Goal: Task Accomplishment & Management: Complete application form

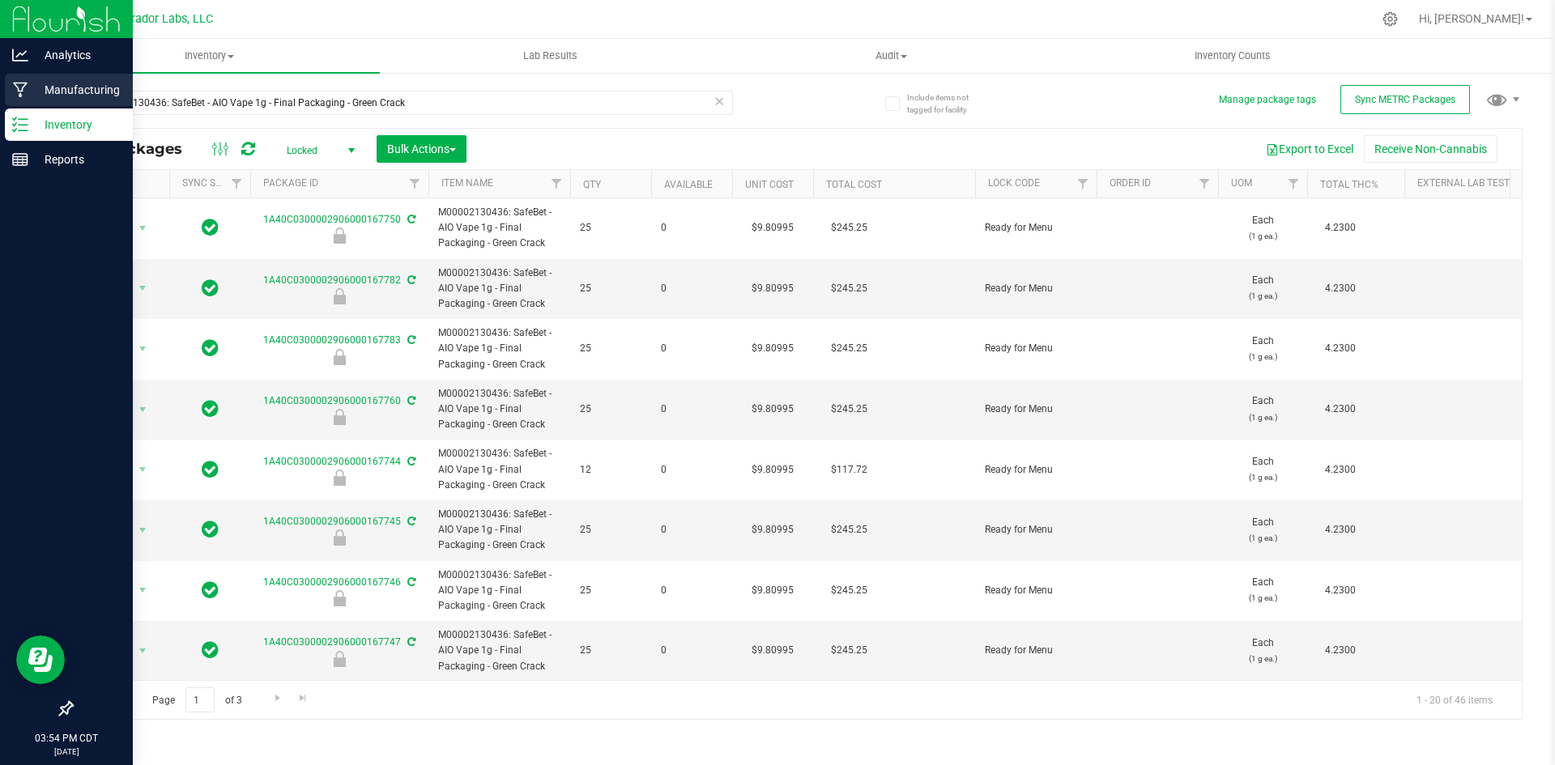
click at [17, 93] on icon at bounding box center [20, 90] width 15 height 16
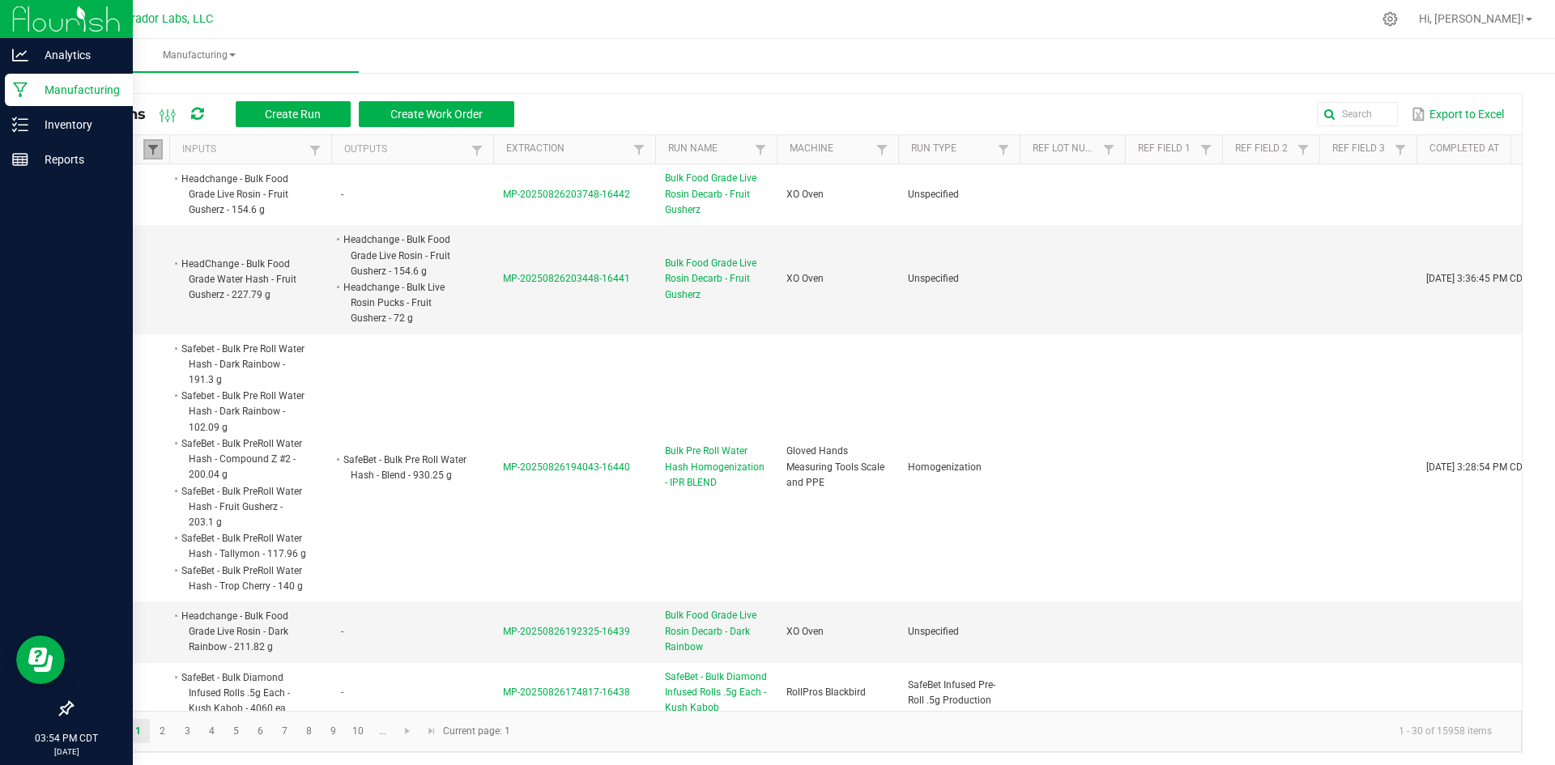
click at [147, 143] on span at bounding box center [153, 149] width 13 height 13
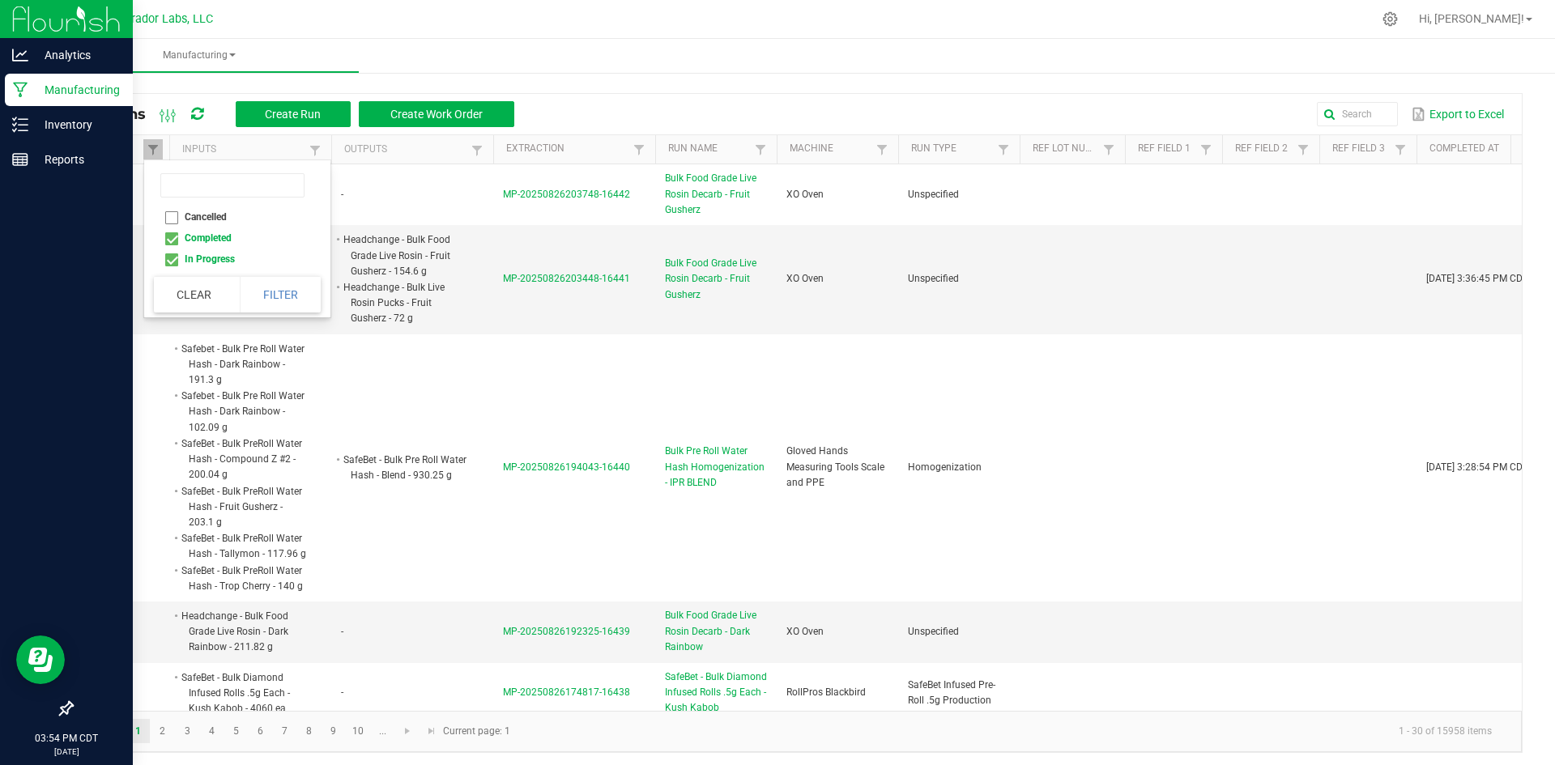
click at [169, 237] on li "Completed" at bounding box center [232, 238] width 157 height 21
checkbox input "false"
click at [256, 280] on button "Filter" at bounding box center [280, 295] width 81 height 36
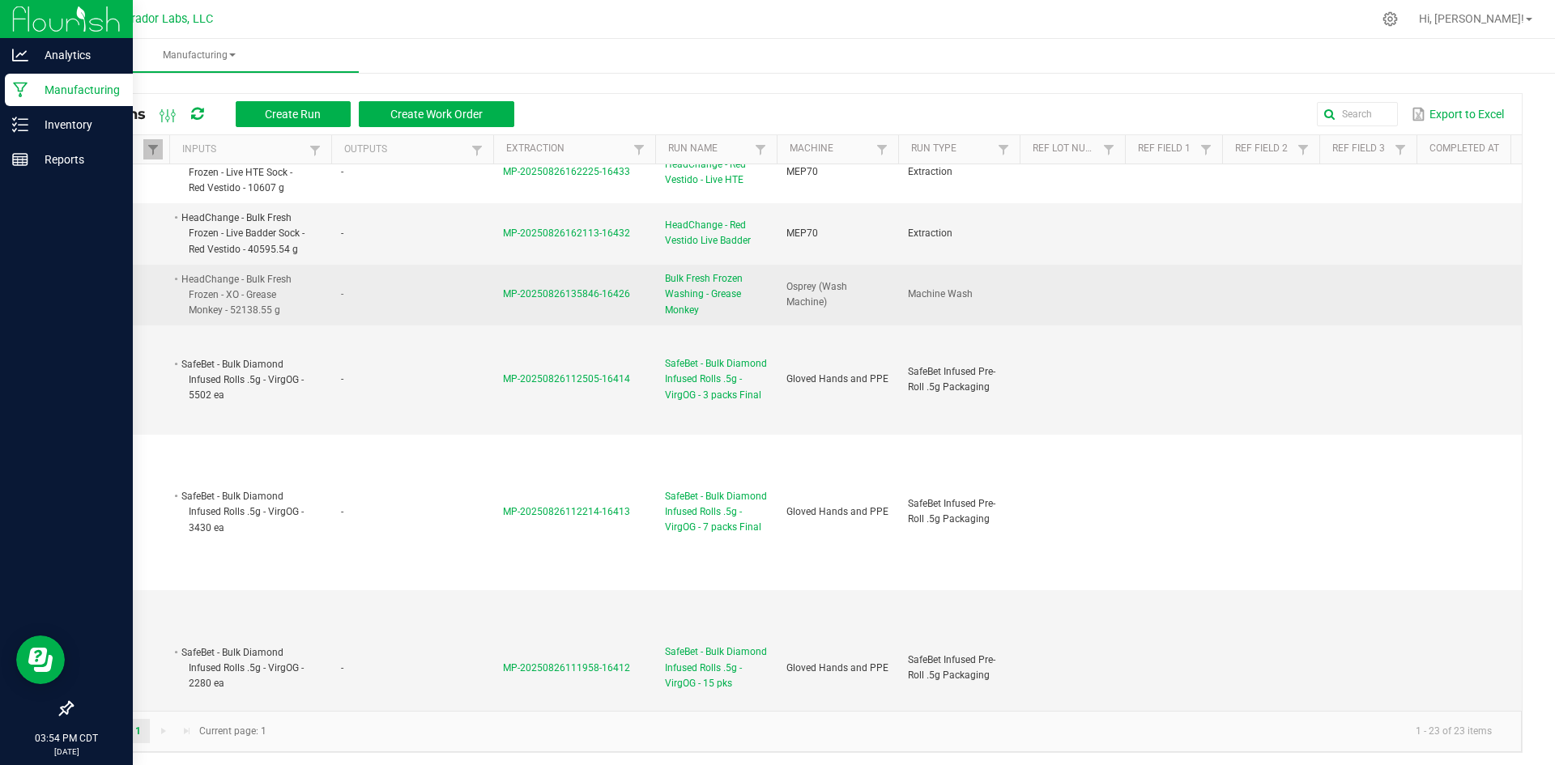
scroll to position [567, 0]
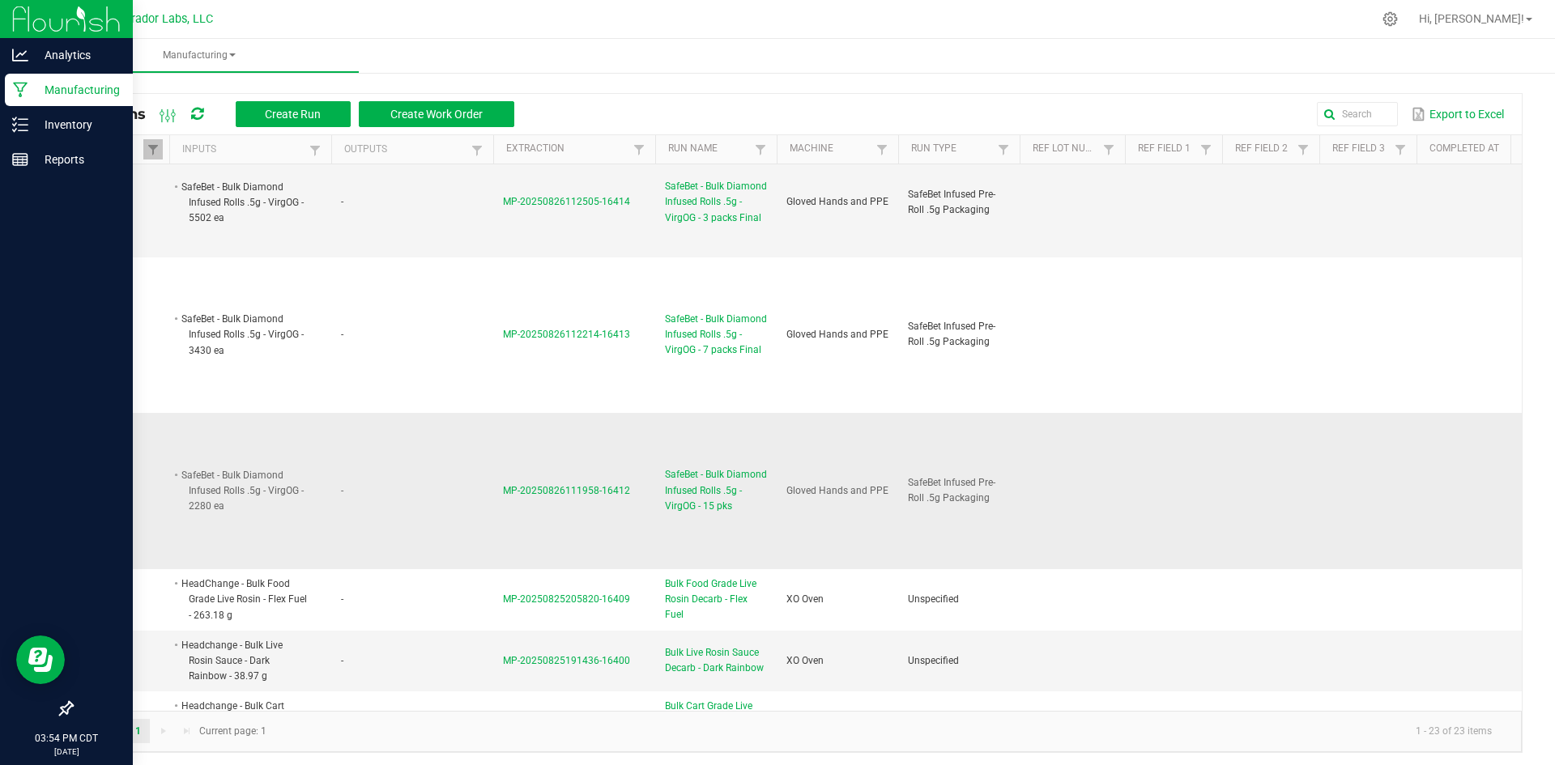
click at [700, 496] on span "SafeBet - Bulk Diamond Infused Rolls .5g - VirgOG - 15 pks" at bounding box center [716, 490] width 102 height 47
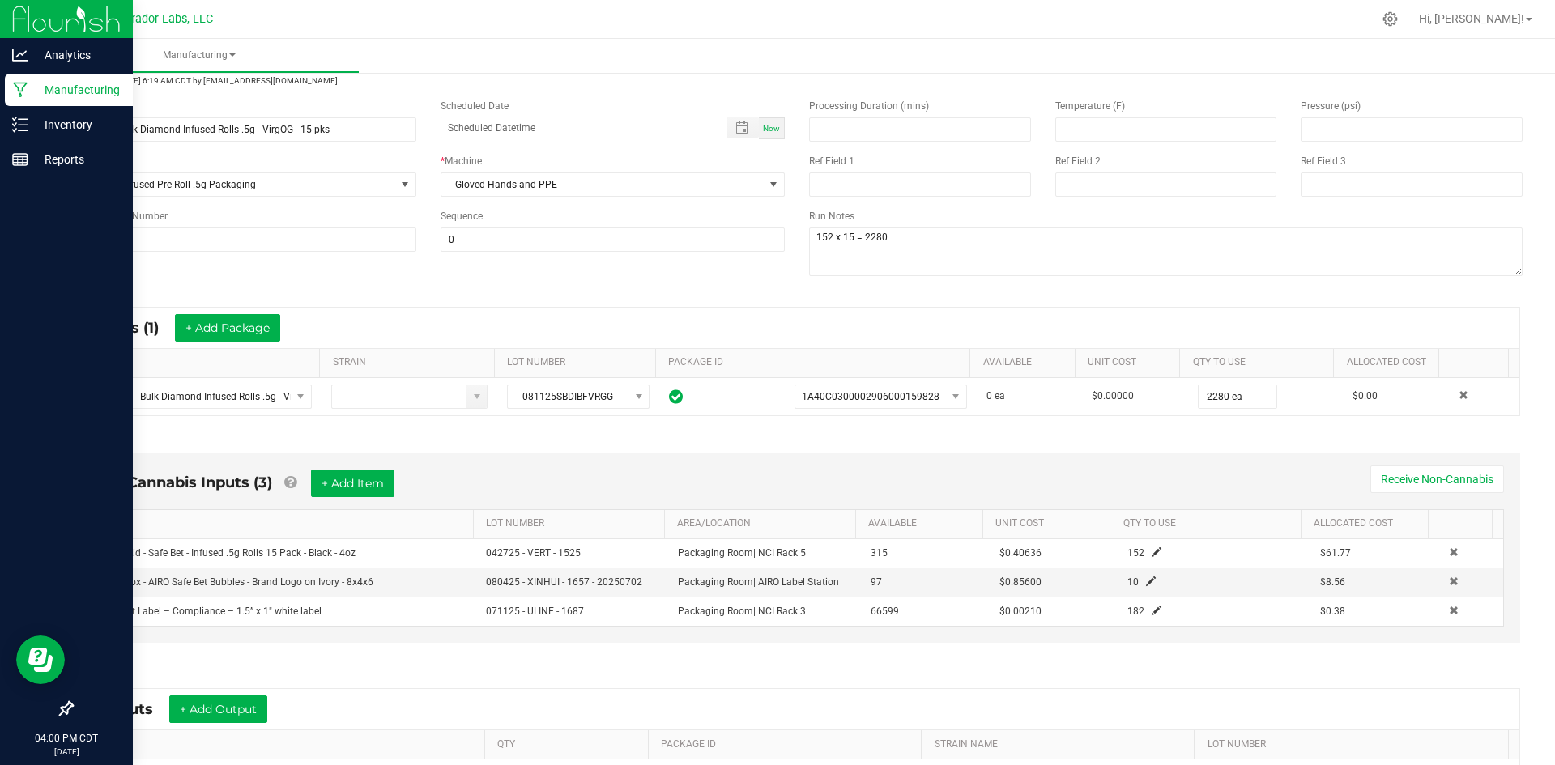
scroll to position [162, 0]
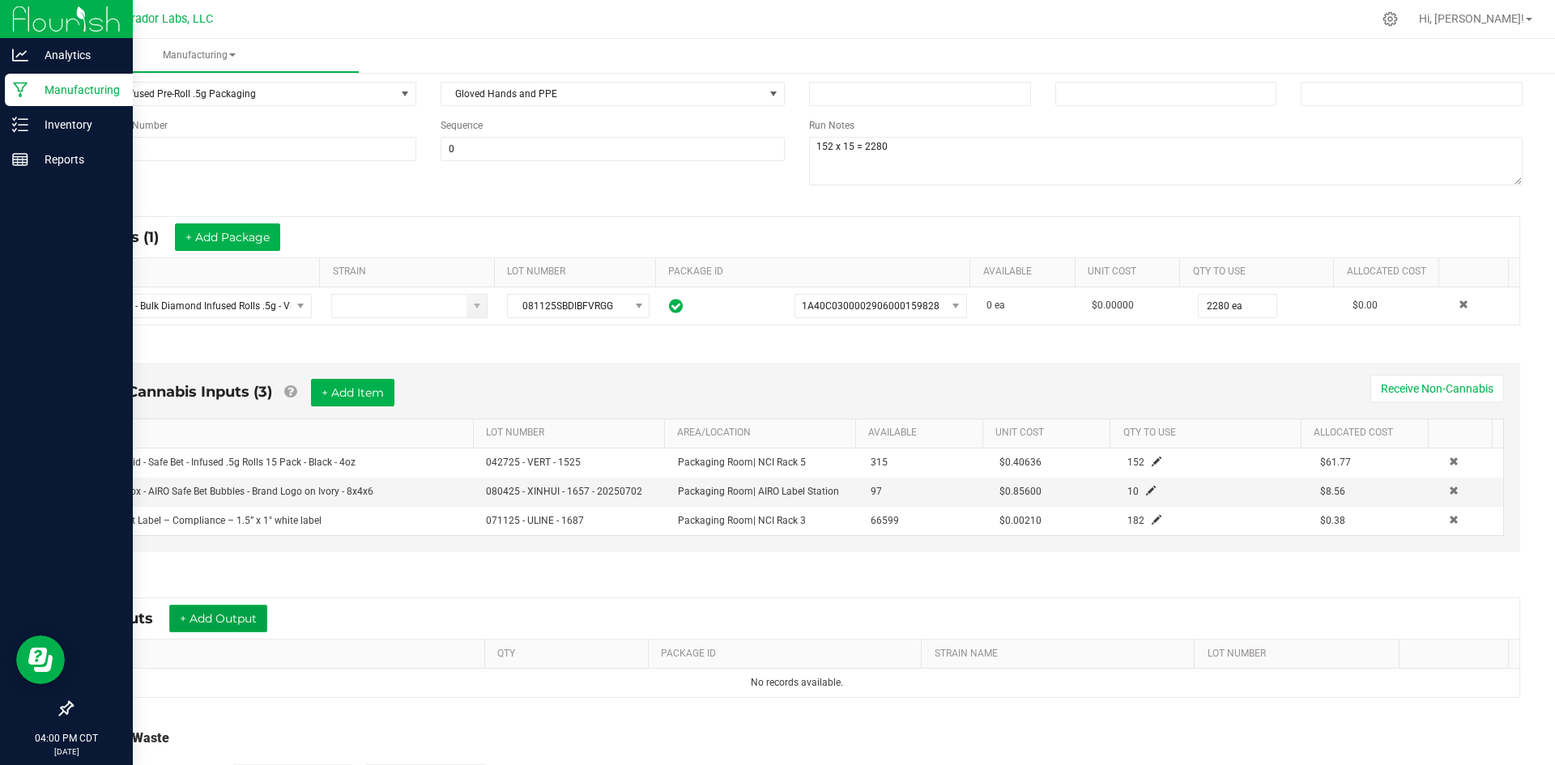
click at [232, 627] on button "+ Add Output" at bounding box center [218, 619] width 98 height 28
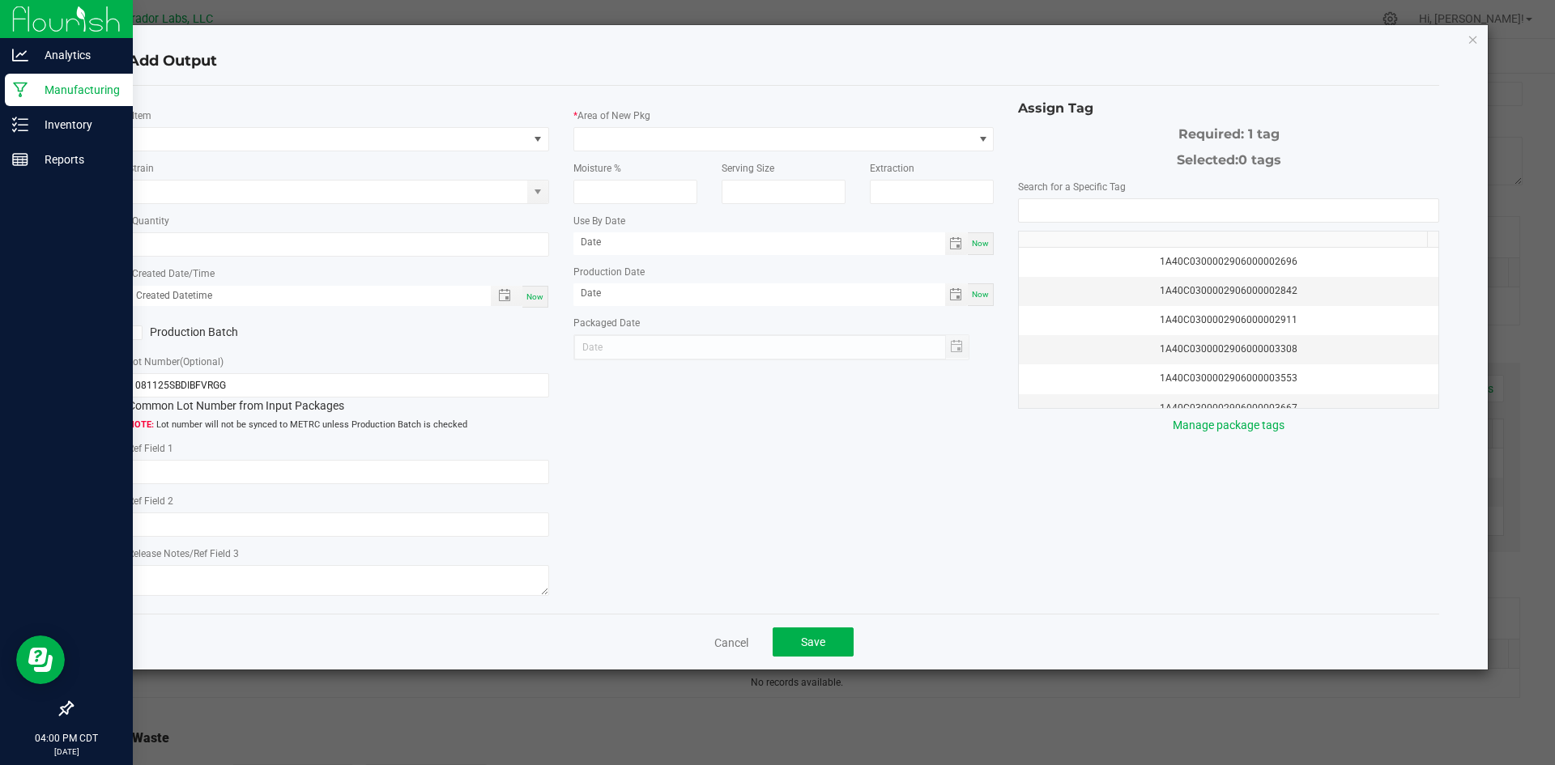
type input "Socked"
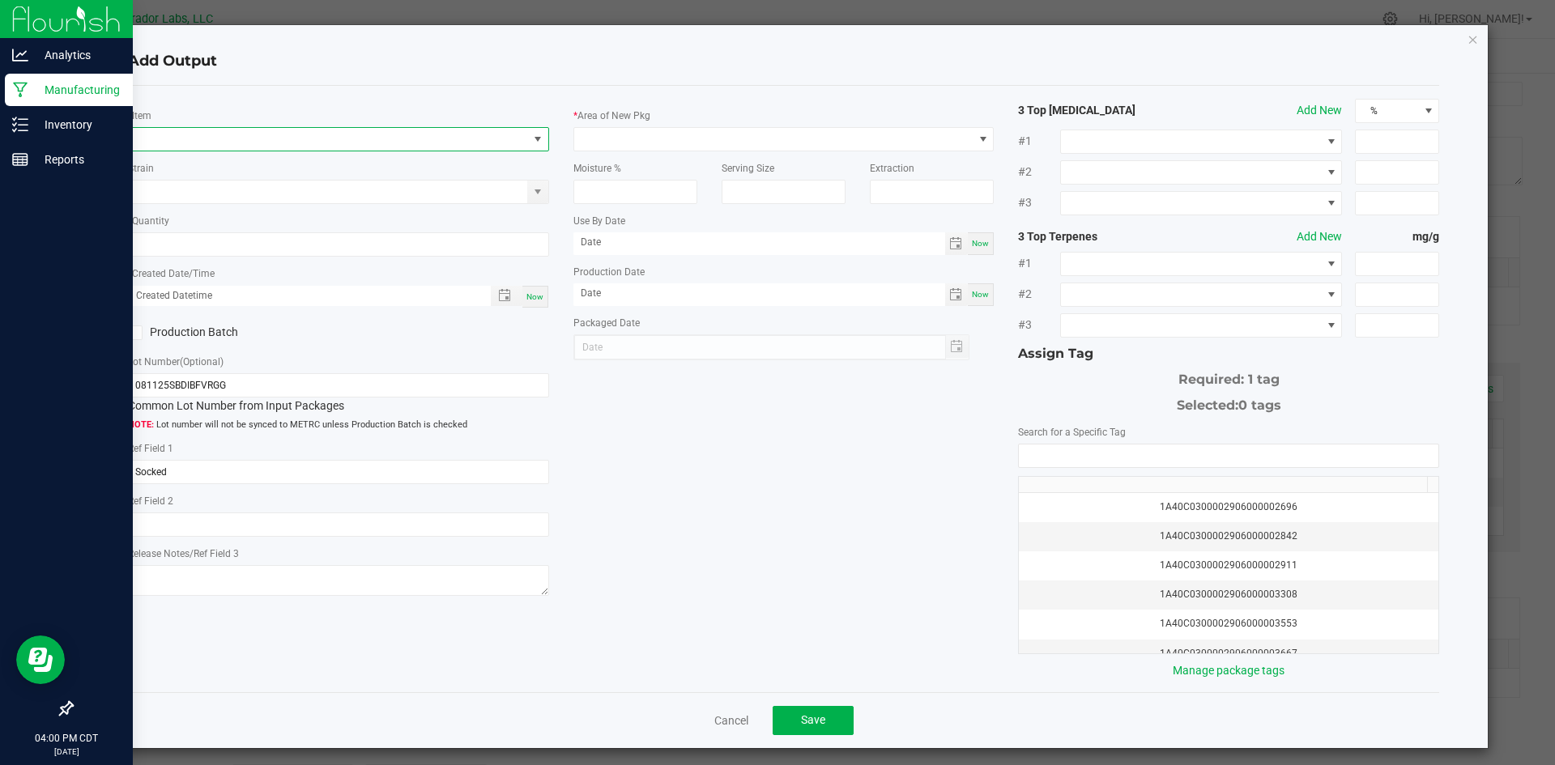
click at [177, 140] on span "NO DATA FOUND" at bounding box center [328, 139] width 399 height 23
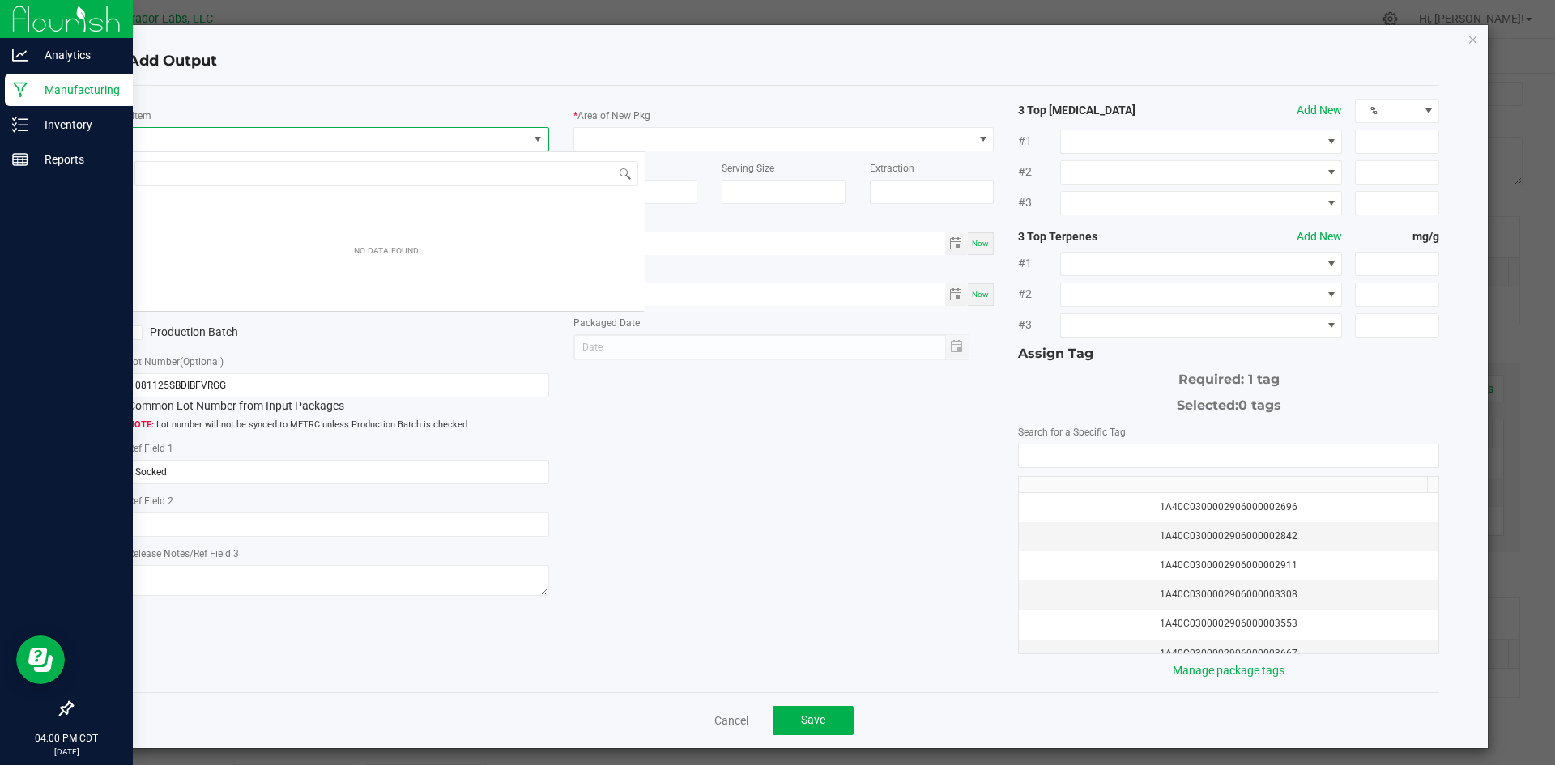
scroll to position [24, 418]
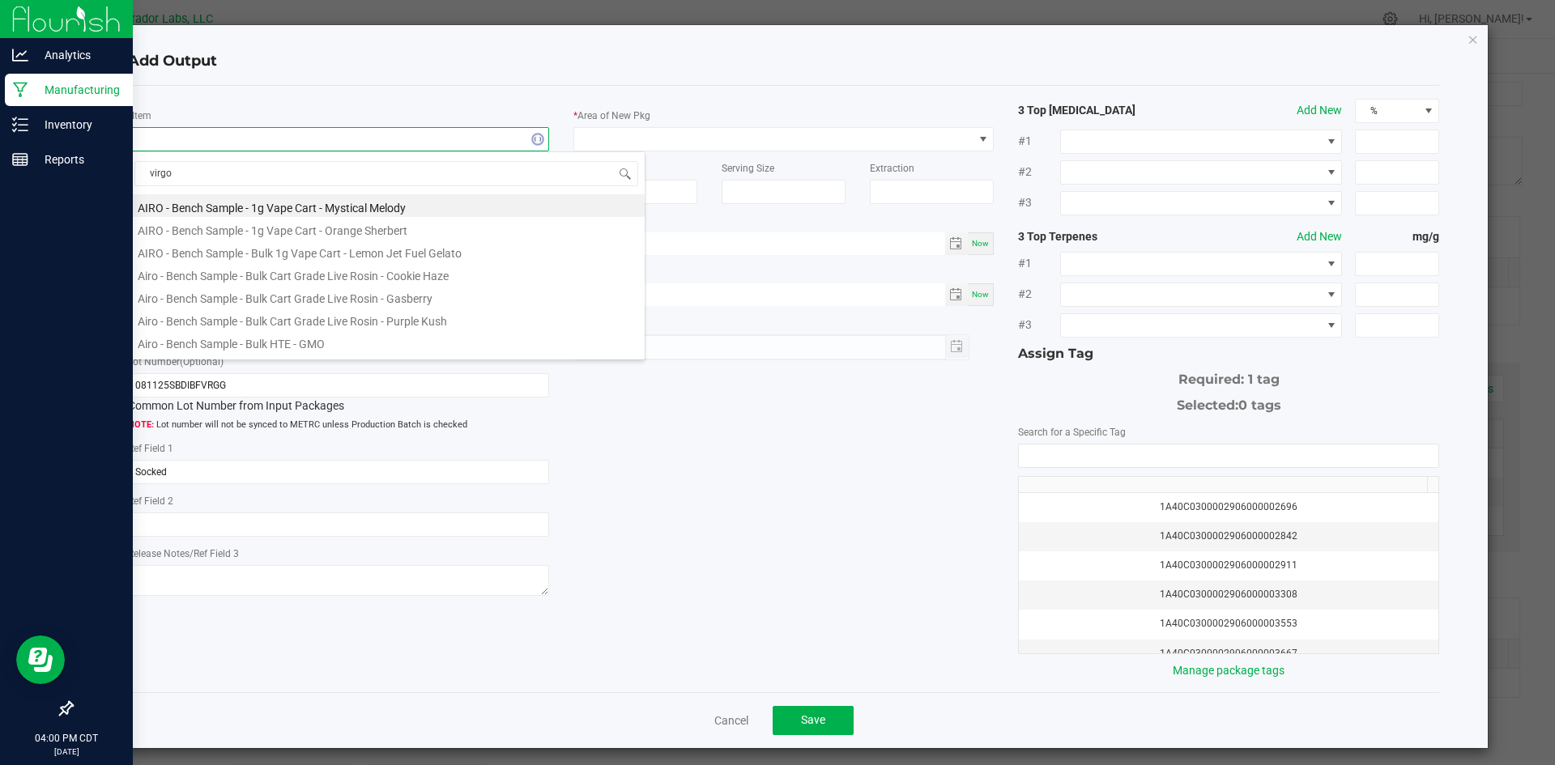
type input "virgog"
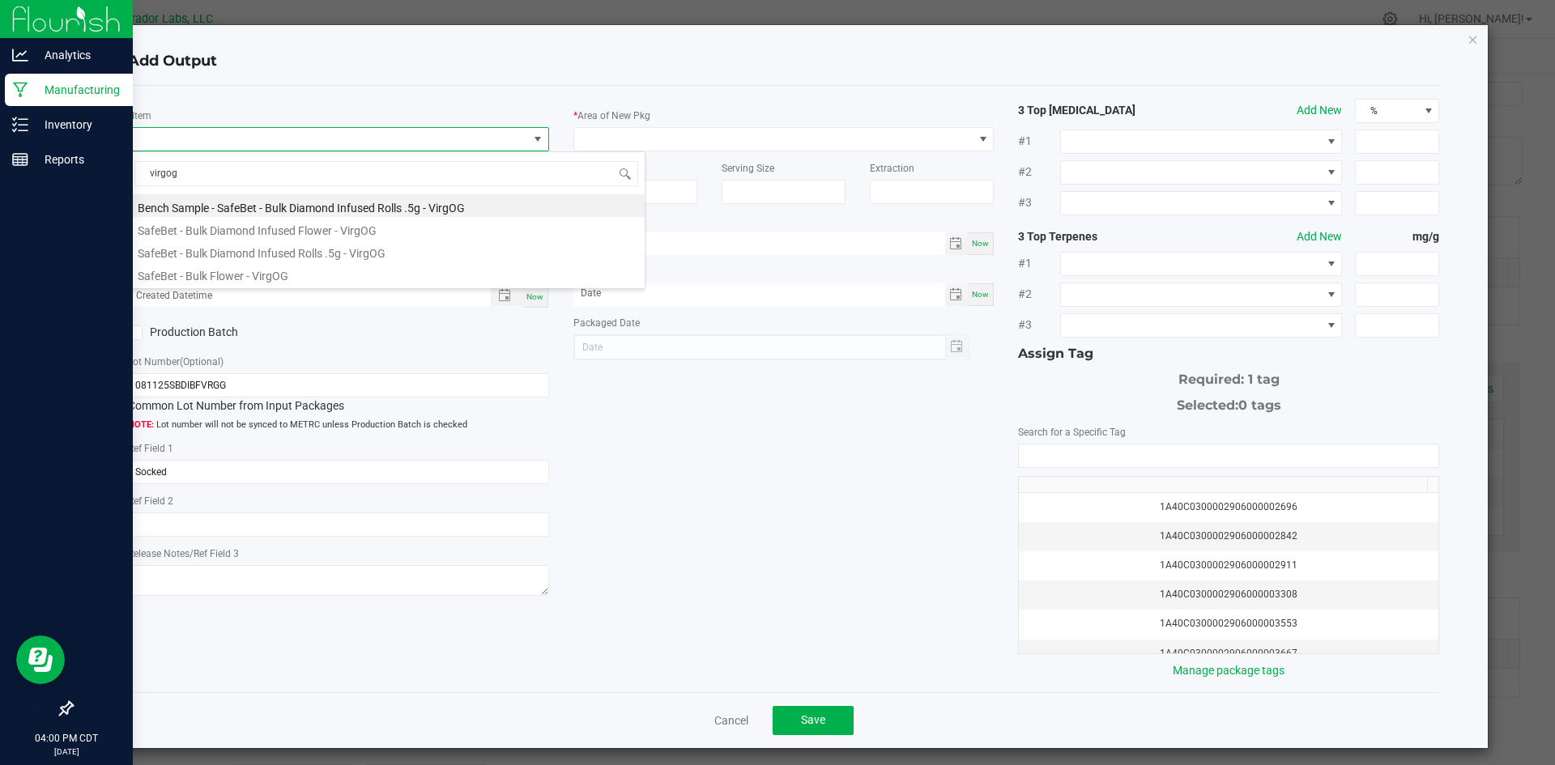
drag, startPoint x: 194, startPoint y: 177, endPoint x: 112, endPoint y: 194, distance: 84.3
click at [113, 194] on body "Analytics Manufacturing Inventory Reports 04:00 PM CDT [DATE] 08/26 Curador Lab…" at bounding box center [777, 382] width 1555 height 765
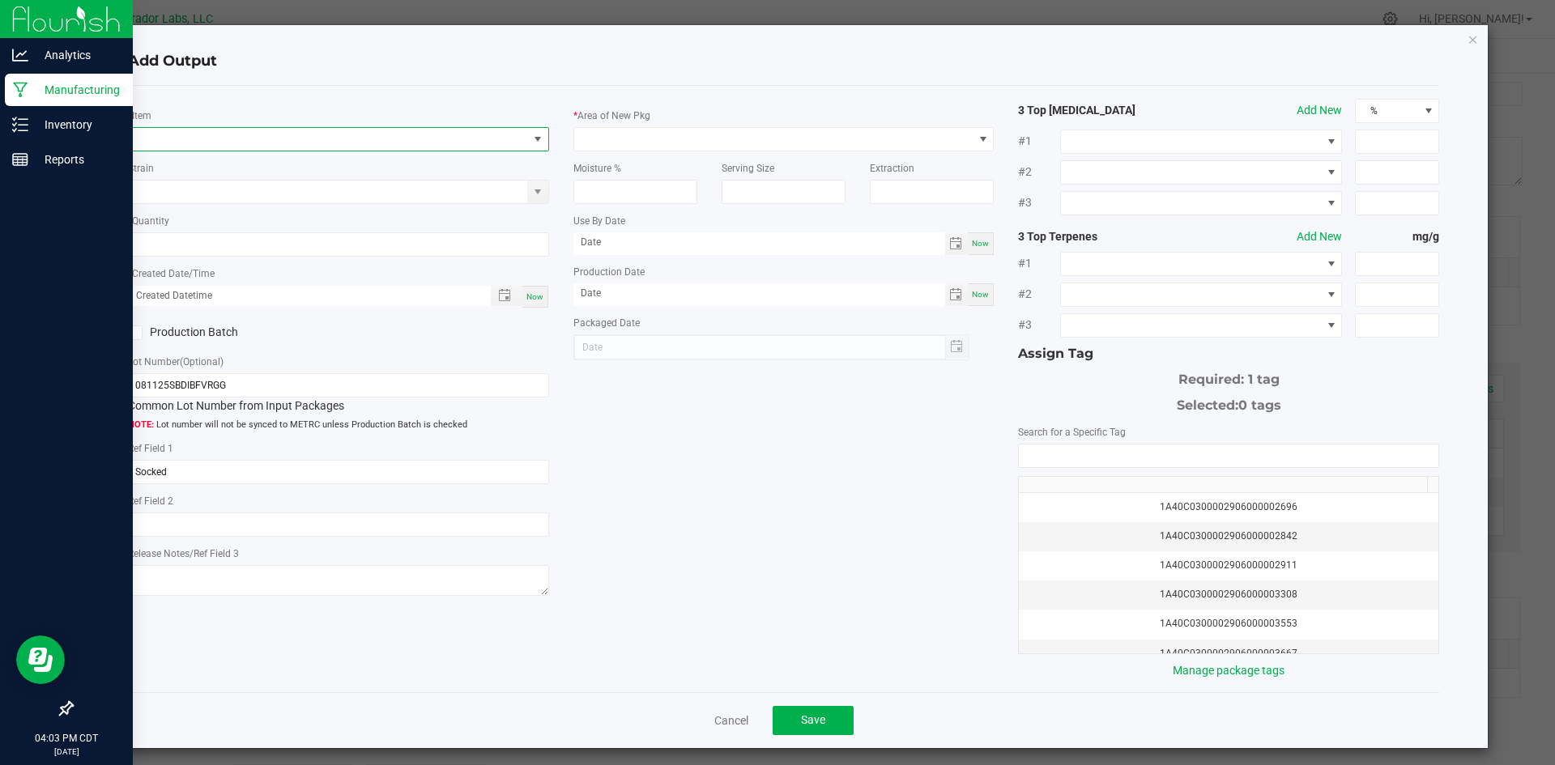
click at [257, 140] on span "NO DATA FOUND" at bounding box center [328, 139] width 399 height 23
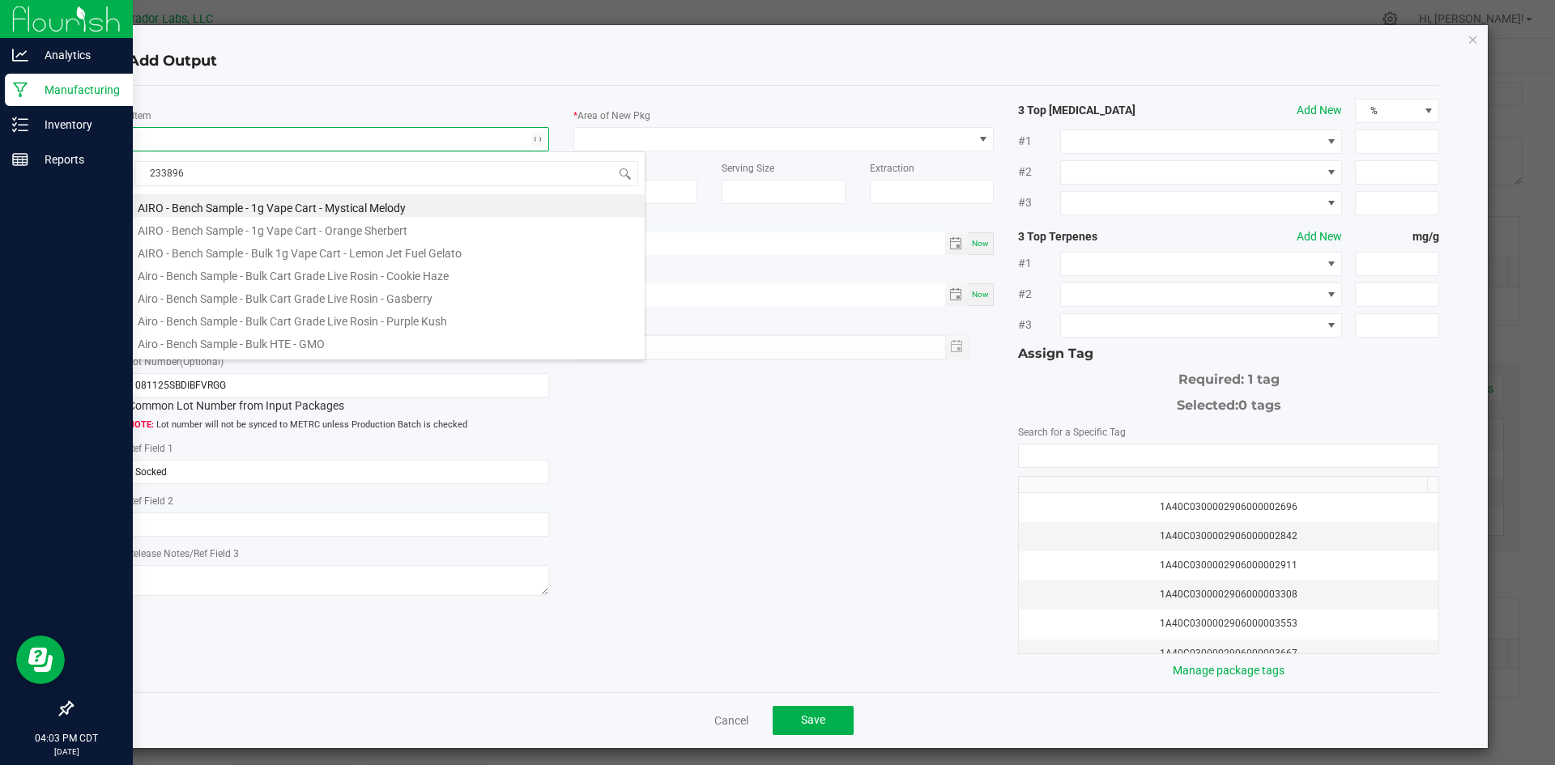
type input "2338963"
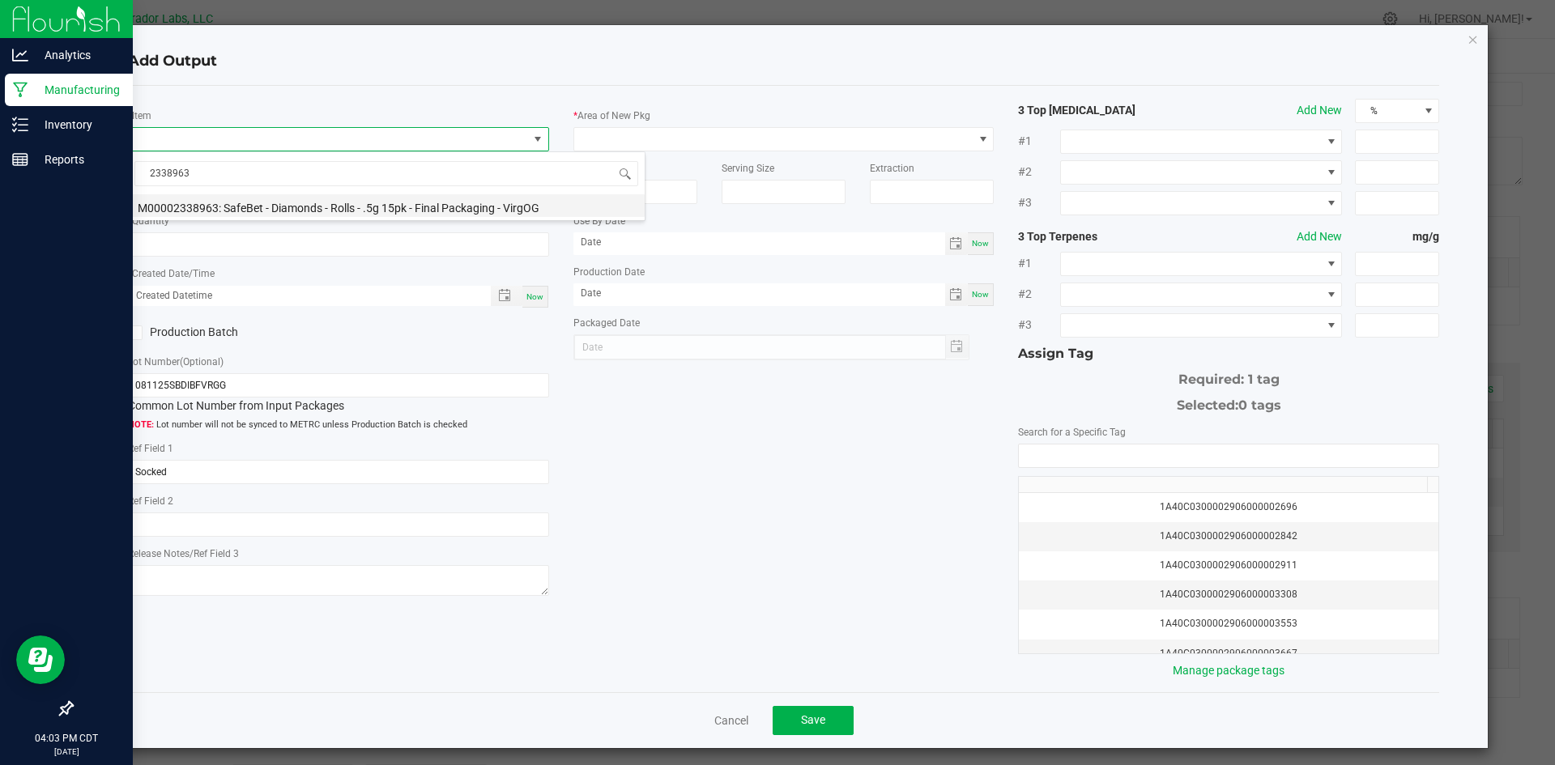
click at [270, 201] on li "M00002338963: SafeBet - Diamonds - Rolls - .5g 15pk - Final Packaging - VirgOG" at bounding box center [386, 205] width 517 height 23
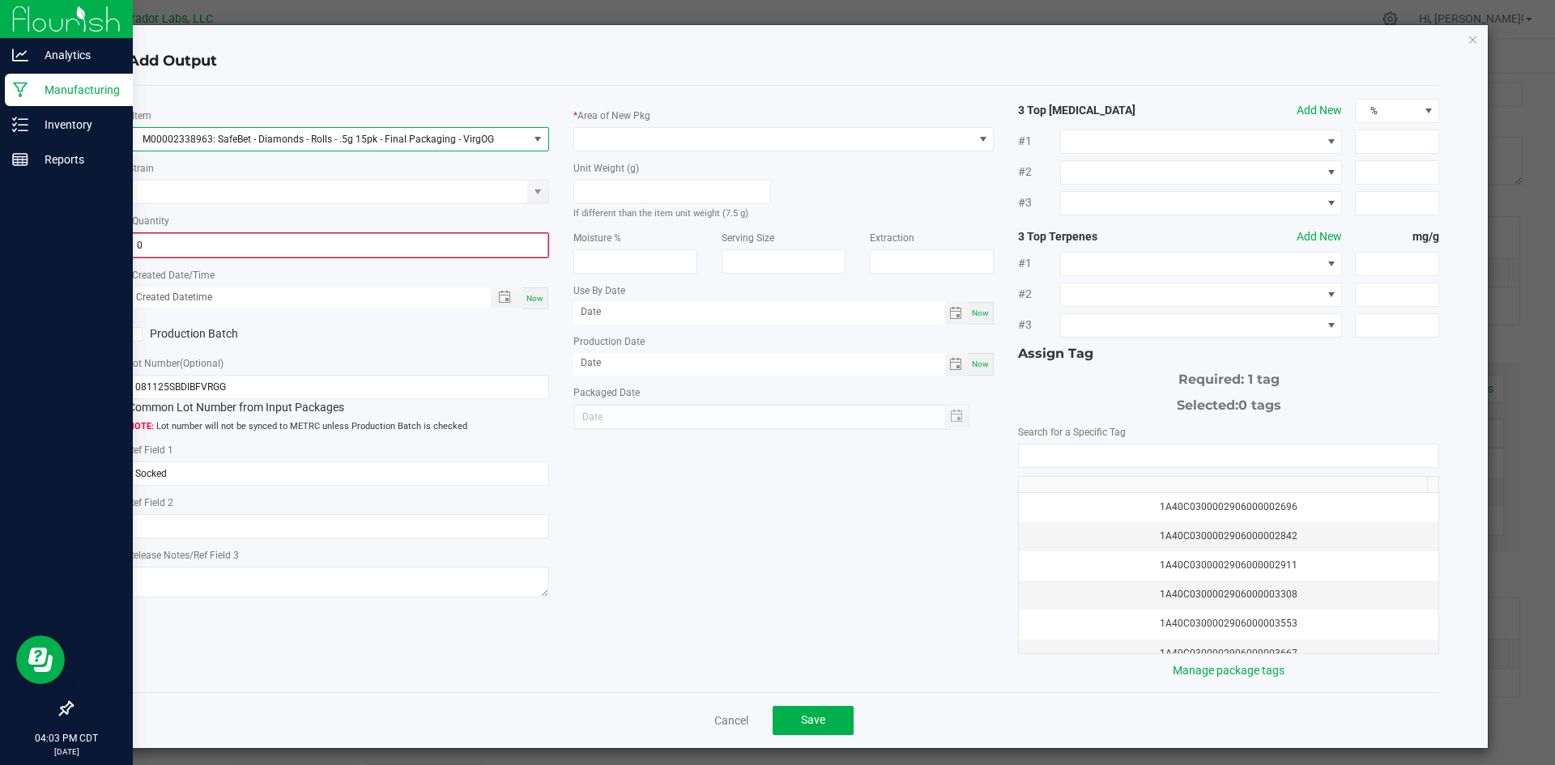
click at [214, 247] on input "0" at bounding box center [339, 245] width 418 height 23
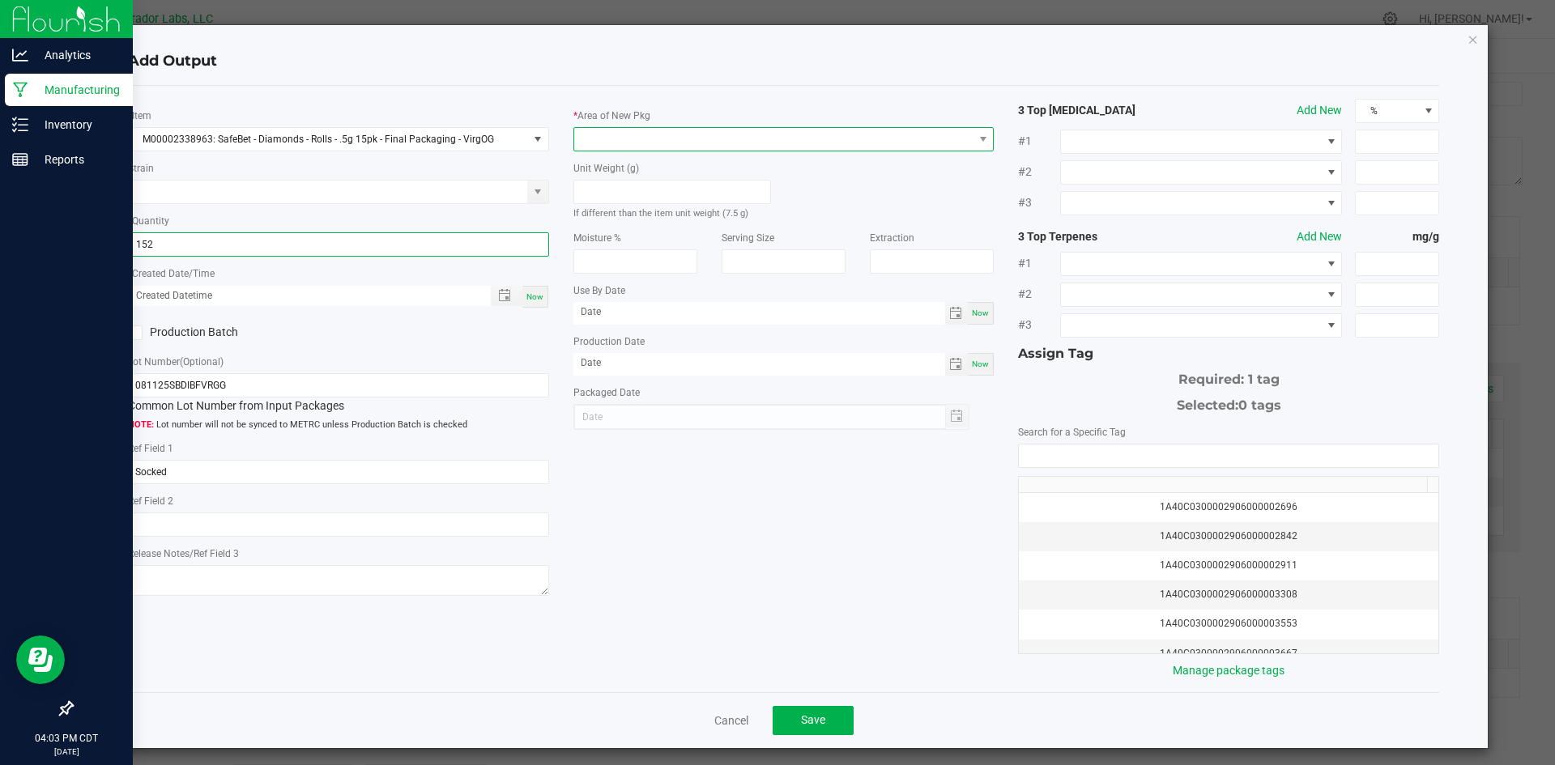
type input "152 ea"
click at [619, 130] on span at bounding box center [773, 139] width 399 height 23
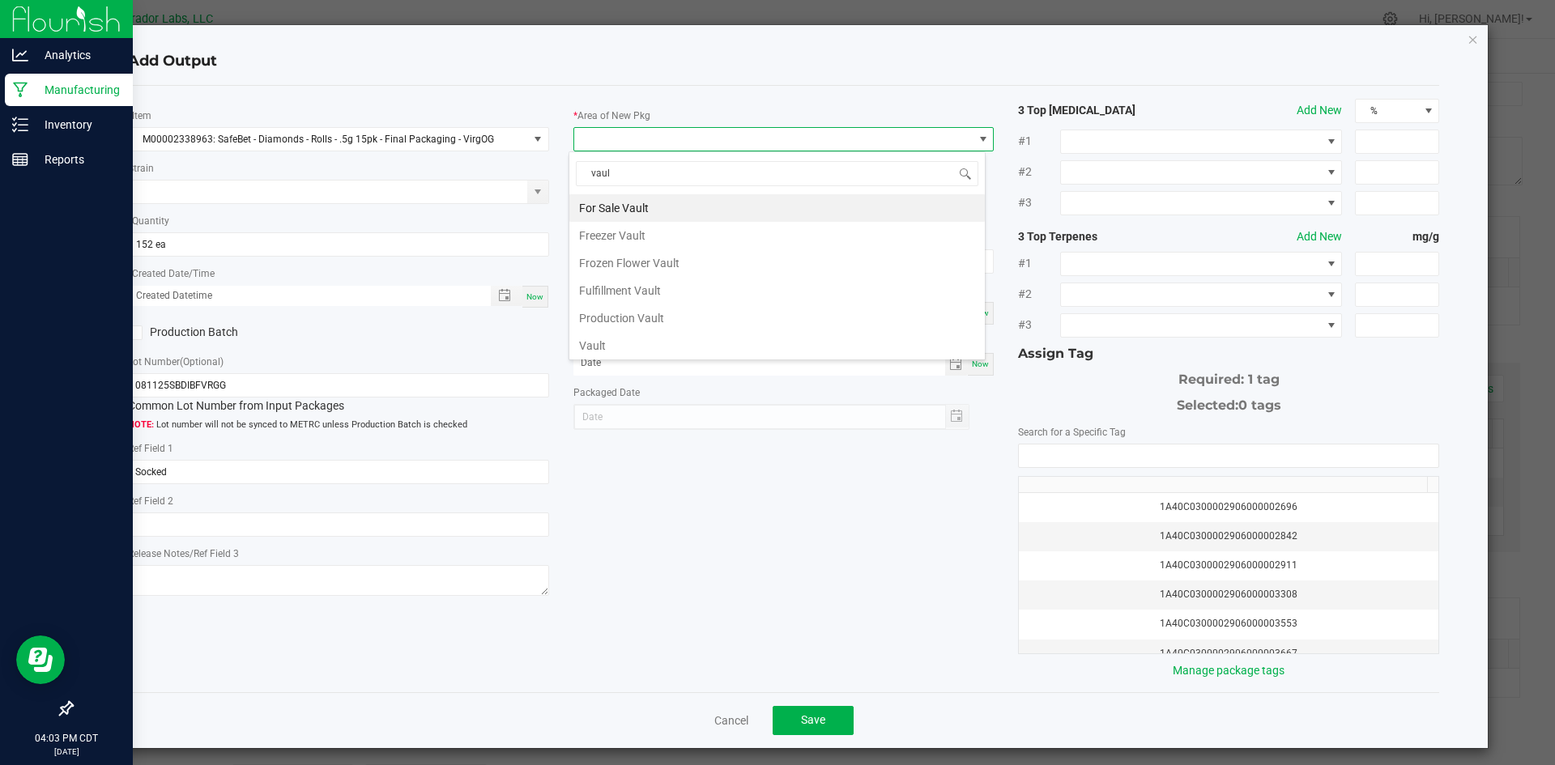
type input "vault"
click at [598, 346] on li "Vault" at bounding box center [776, 346] width 415 height 28
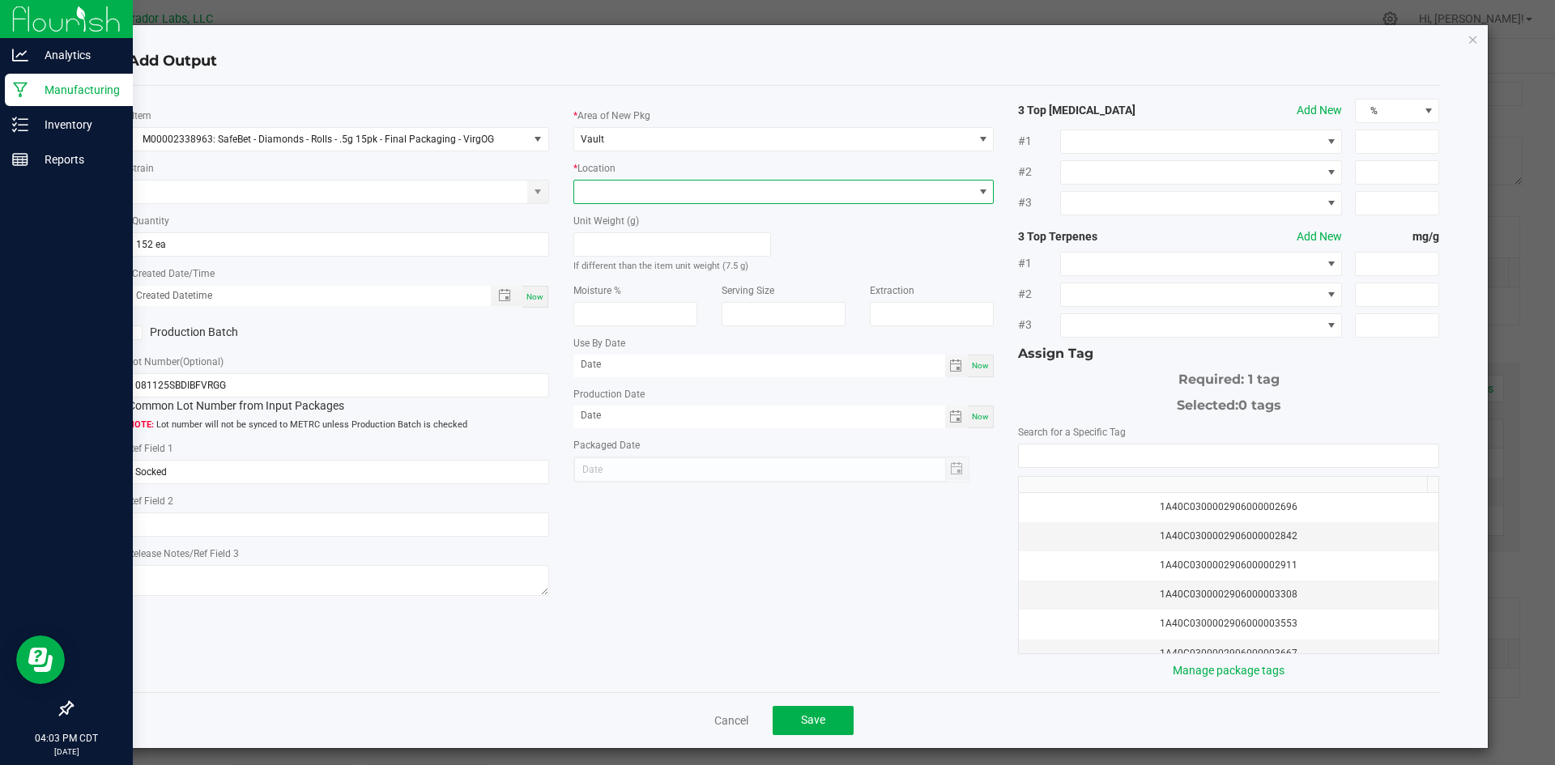
click at [616, 189] on span at bounding box center [773, 192] width 399 height 23
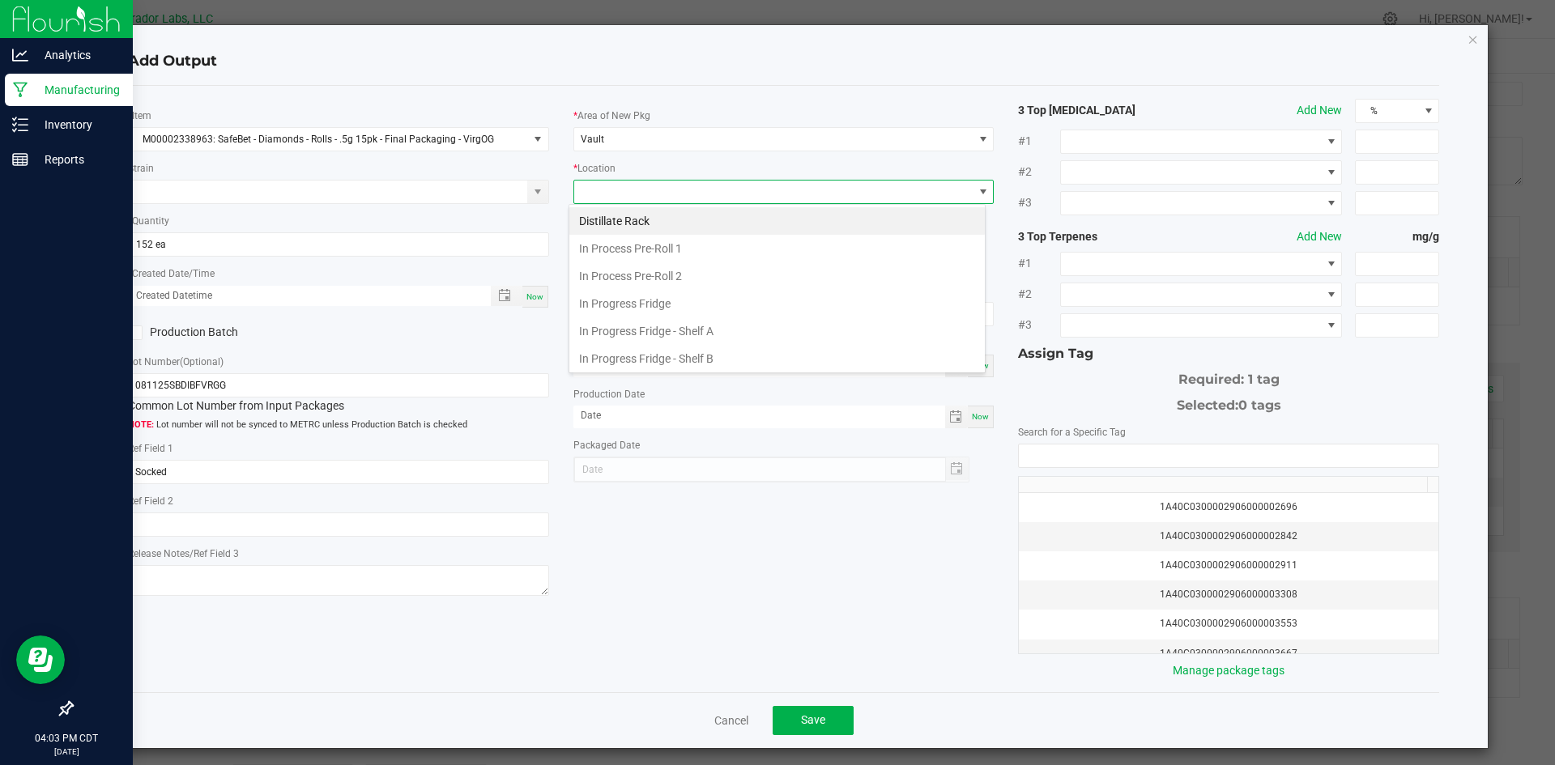
scroll to position [251, 0]
click at [616, 189] on span "Packaging Rack" at bounding box center [616, 191] width 70 height 11
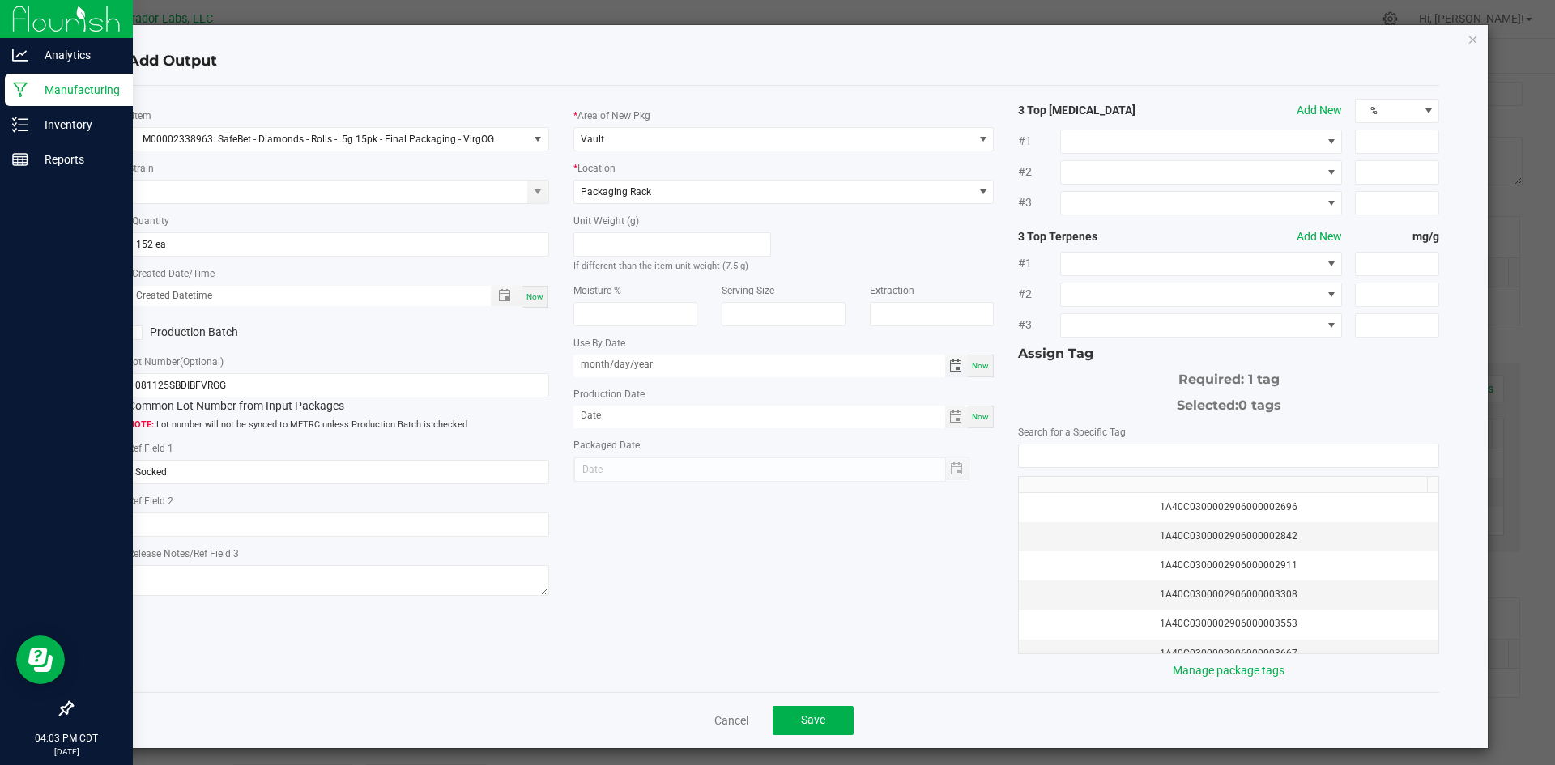
click at [615, 359] on input "month/day/year" at bounding box center [759, 365] width 372 height 20
type input "[DATE]"
click at [598, 421] on input "month/day/year" at bounding box center [759, 416] width 372 height 20
type input "[DATE]"
click at [866, 479] on div at bounding box center [771, 470] width 397 height 26
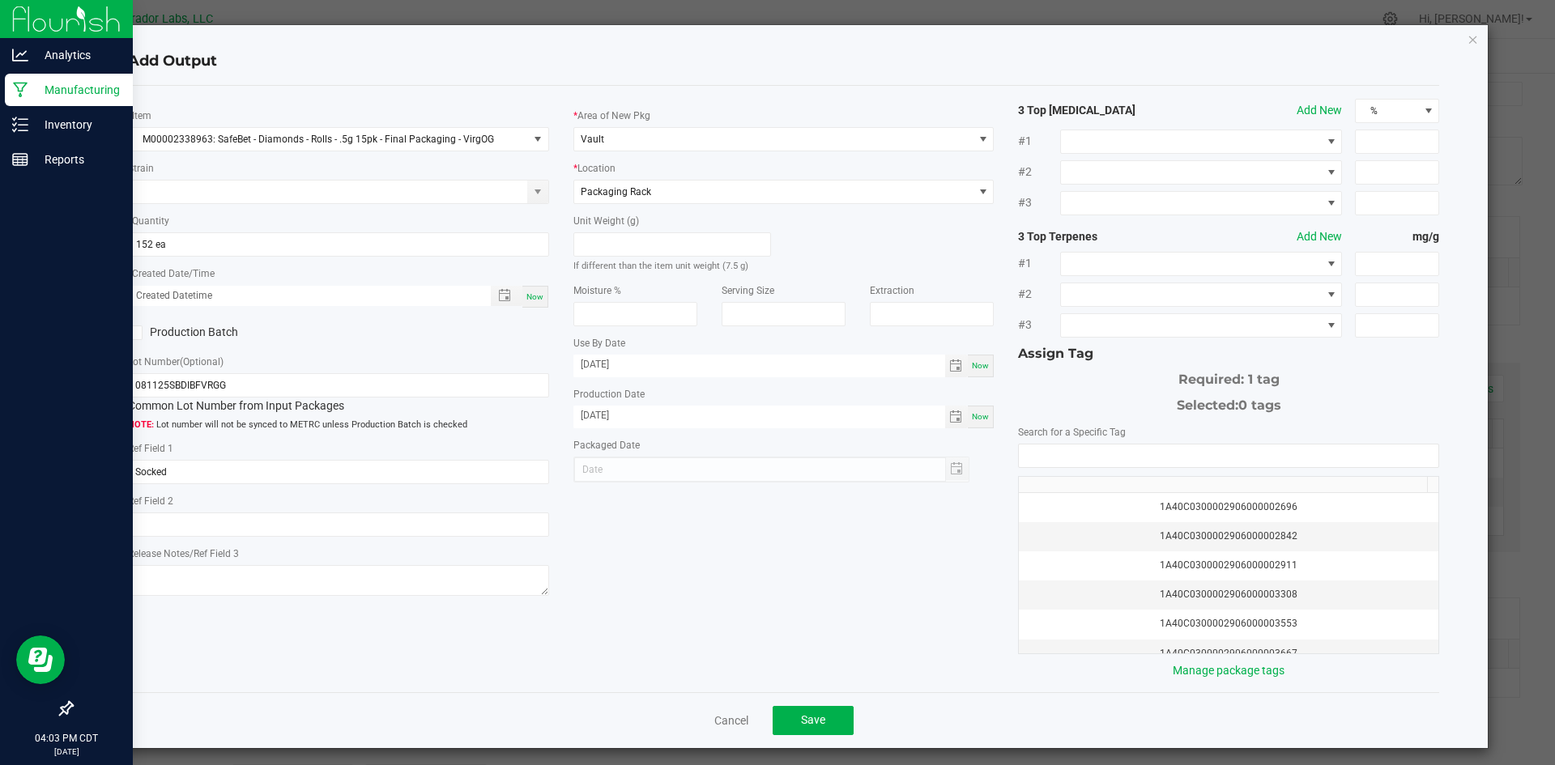
click at [953, 465] on div at bounding box center [771, 470] width 397 height 26
drag, startPoint x: 734, startPoint y: 487, endPoint x: 723, endPoint y: 476, distance: 14.9
click at [731, 484] on div "* Item M00002338963: SafeBet - Diamonds - Rolls - .5g 15pk - Final Packaging - …" at bounding box center [784, 389] width 1336 height 581
click at [721, 475] on div at bounding box center [771, 470] width 397 height 26
click at [604, 471] on div at bounding box center [771, 470] width 397 height 26
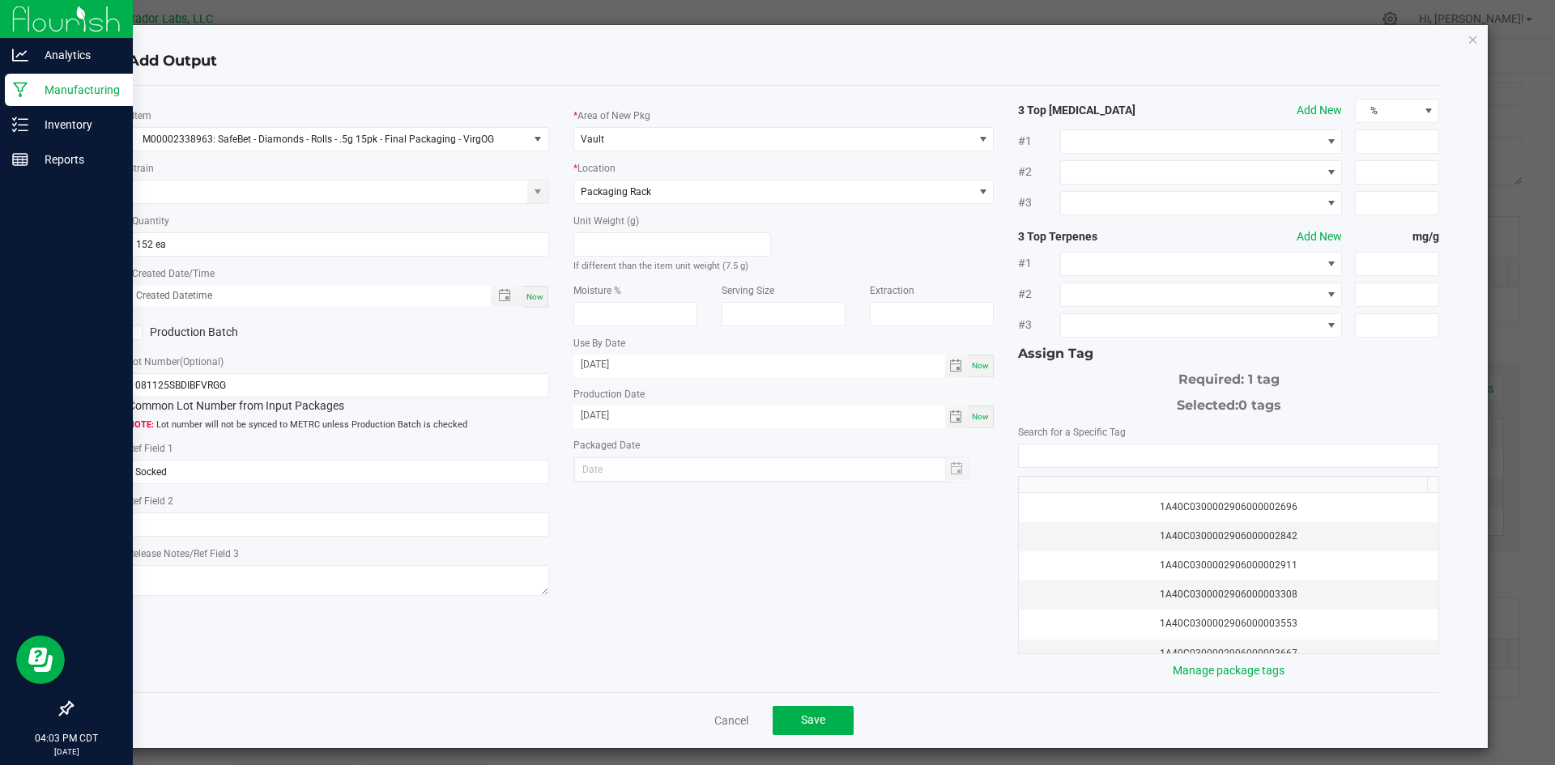
click at [596, 471] on div at bounding box center [771, 470] width 397 height 26
click at [526, 297] on span "Now" at bounding box center [534, 296] width 17 height 9
type input "[DATE] 4:03 PM"
type input "[DATE]"
click at [1058, 456] on input "NO DATA FOUND" at bounding box center [1228, 456] width 419 height 23
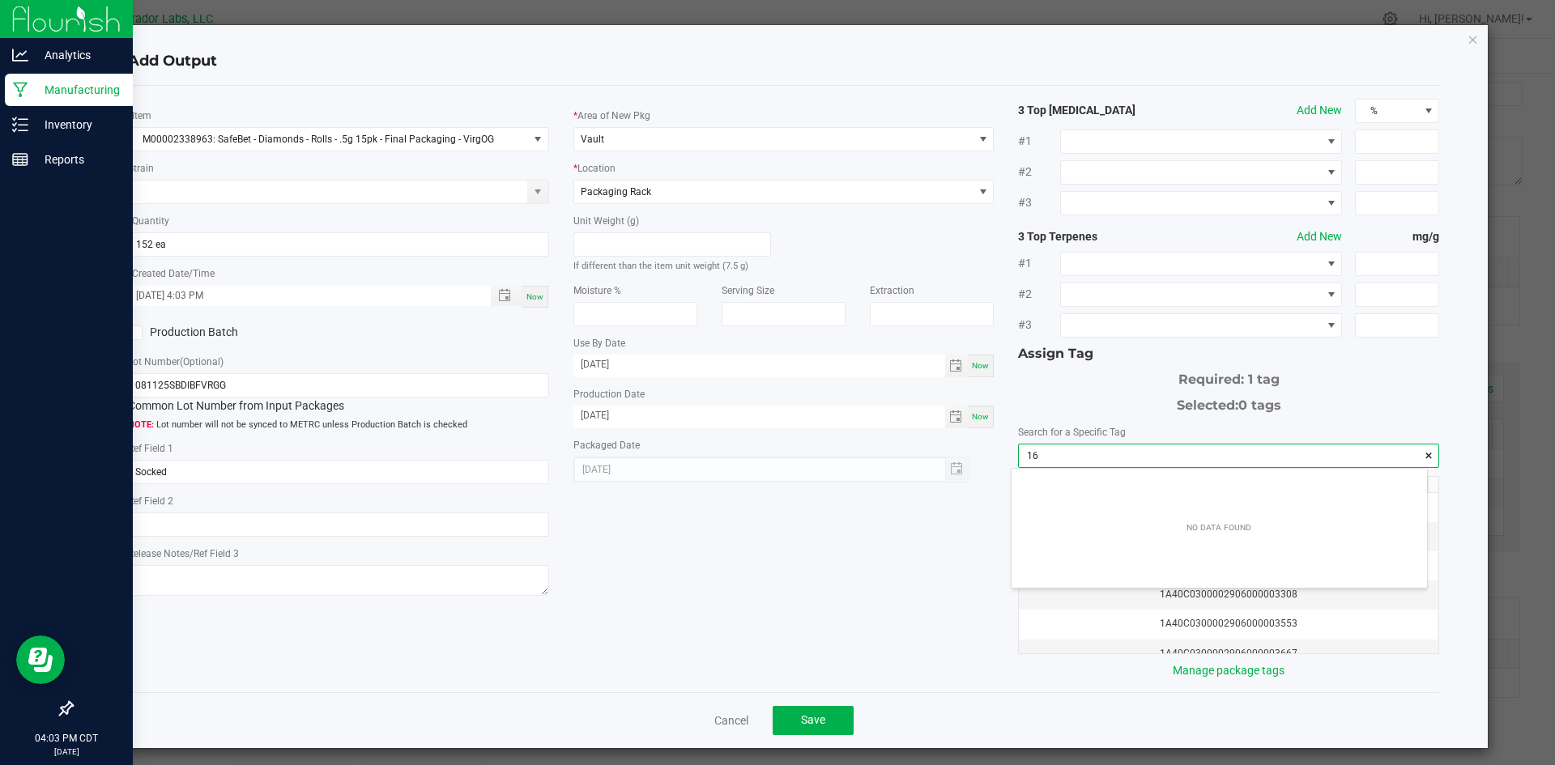
scroll to position [23, 416]
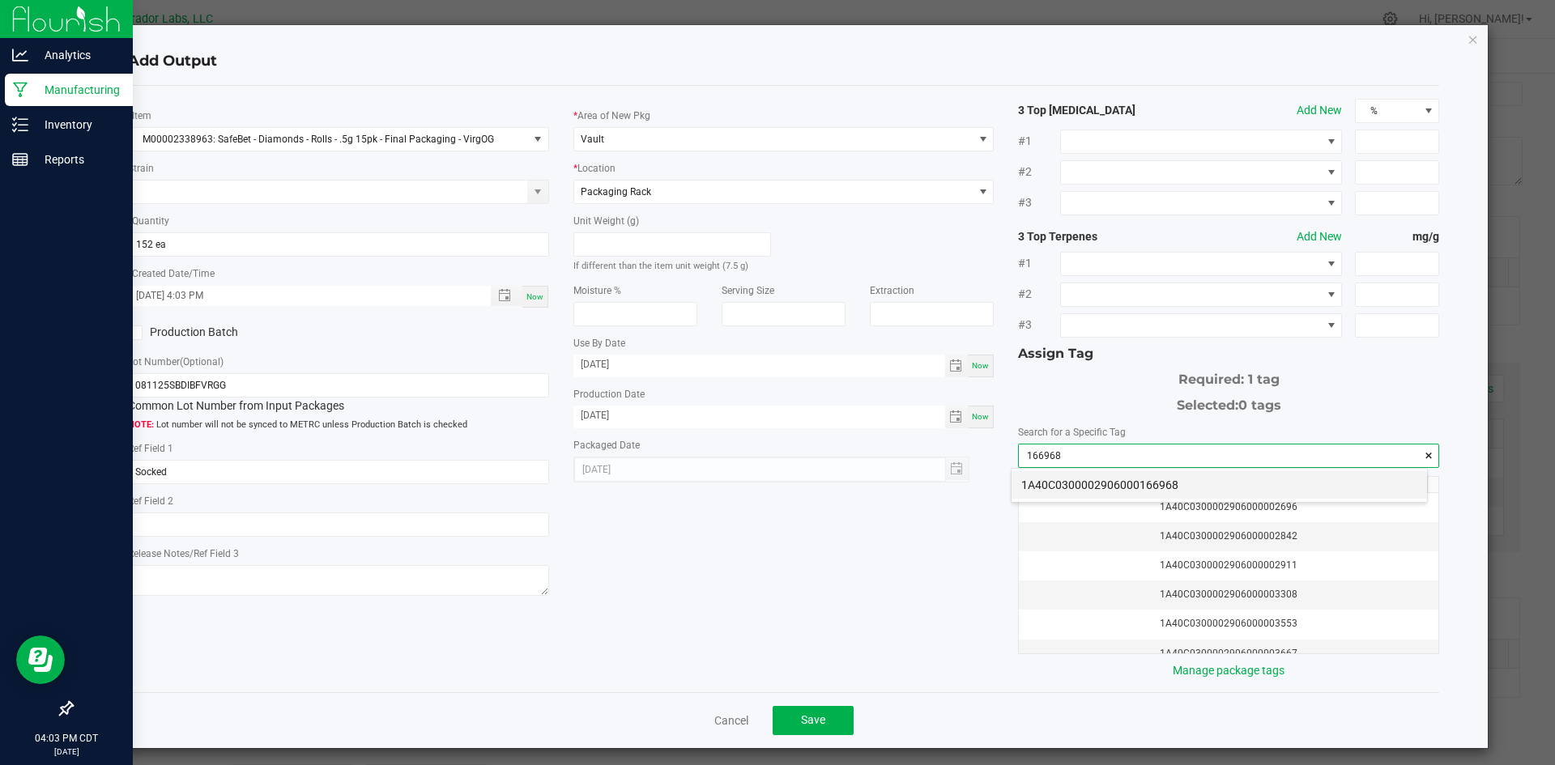
click at [1051, 478] on li "1A40C0300002906000166968" at bounding box center [1218, 485] width 415 height 28
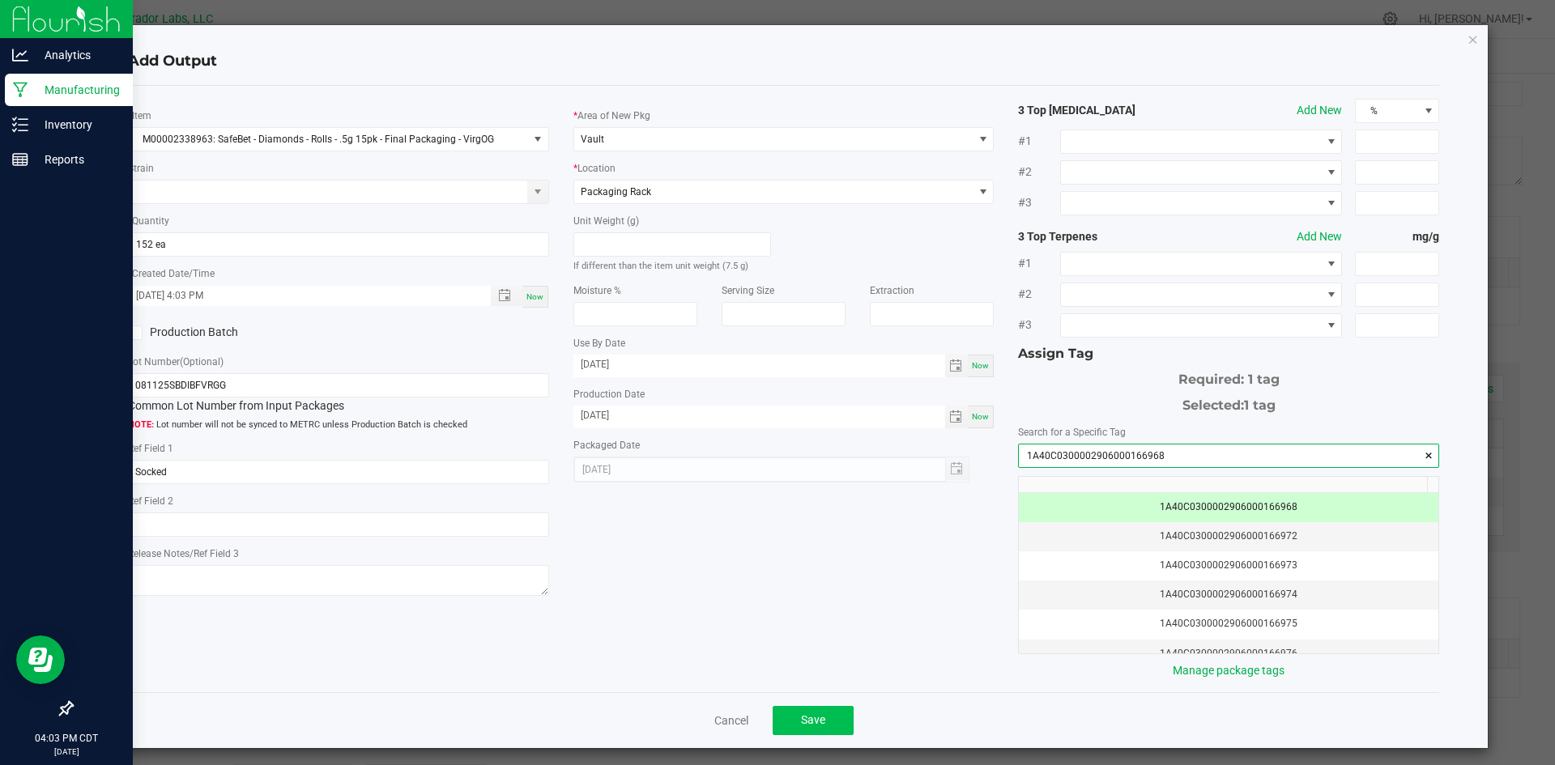
type input "1A40C0300002906000166968"
click at [815, 726] on span "Save" at bounding box center [813, 719] width 24 height 13
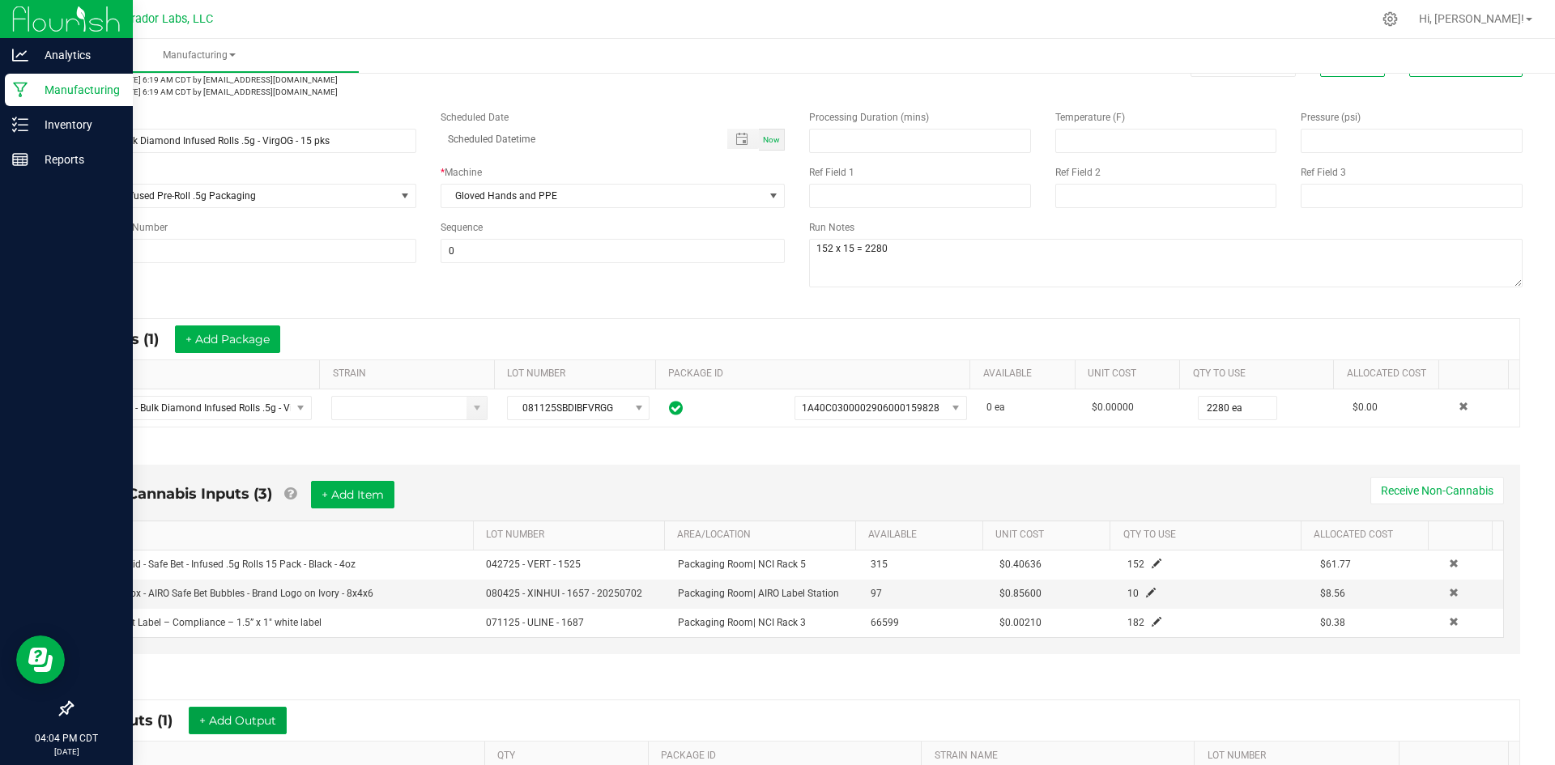
scroll to position [0, 0]
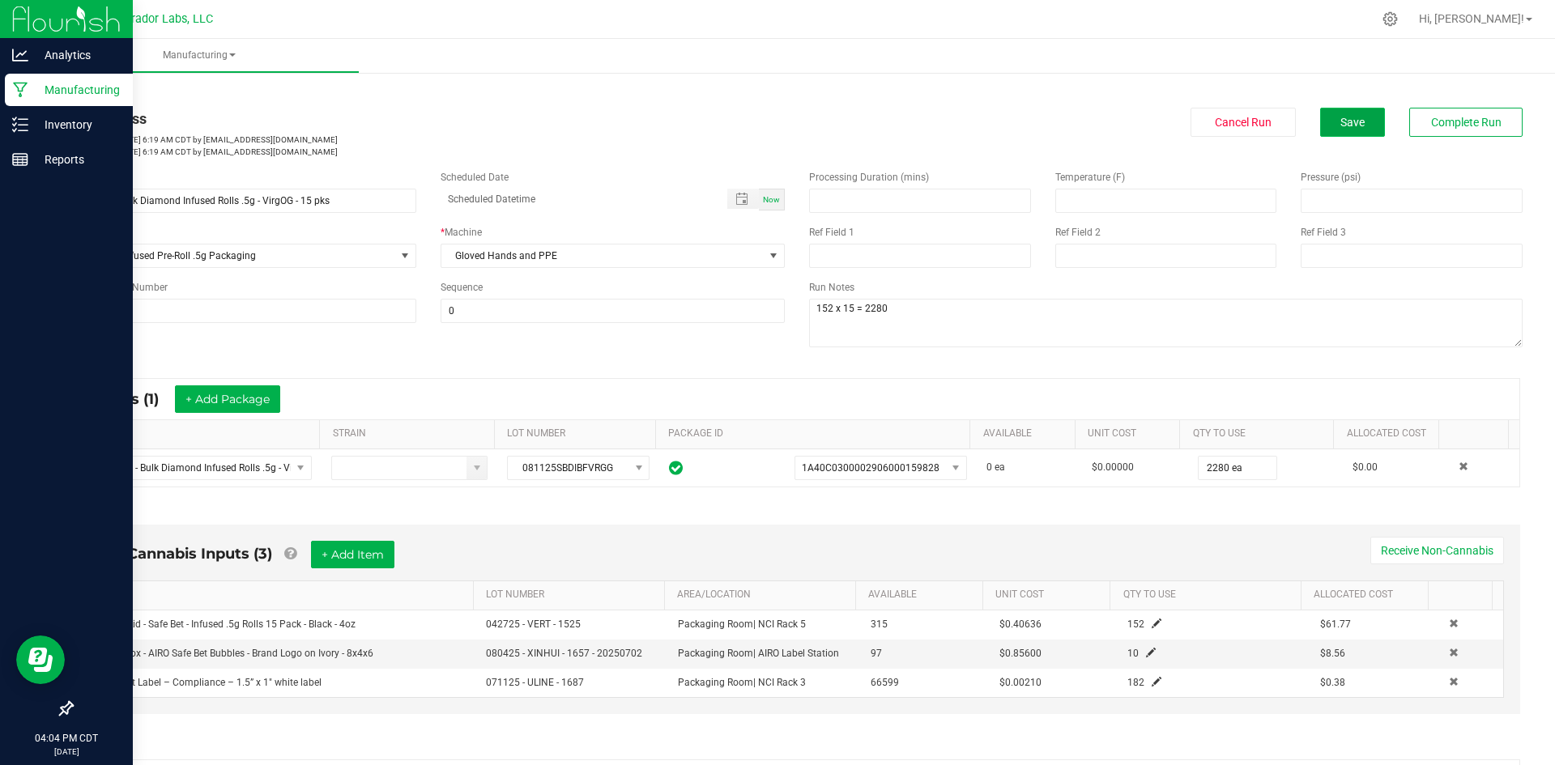
click at [1349, 118] on span "Save" at bounding box center [1352, 122] width 24 height 13
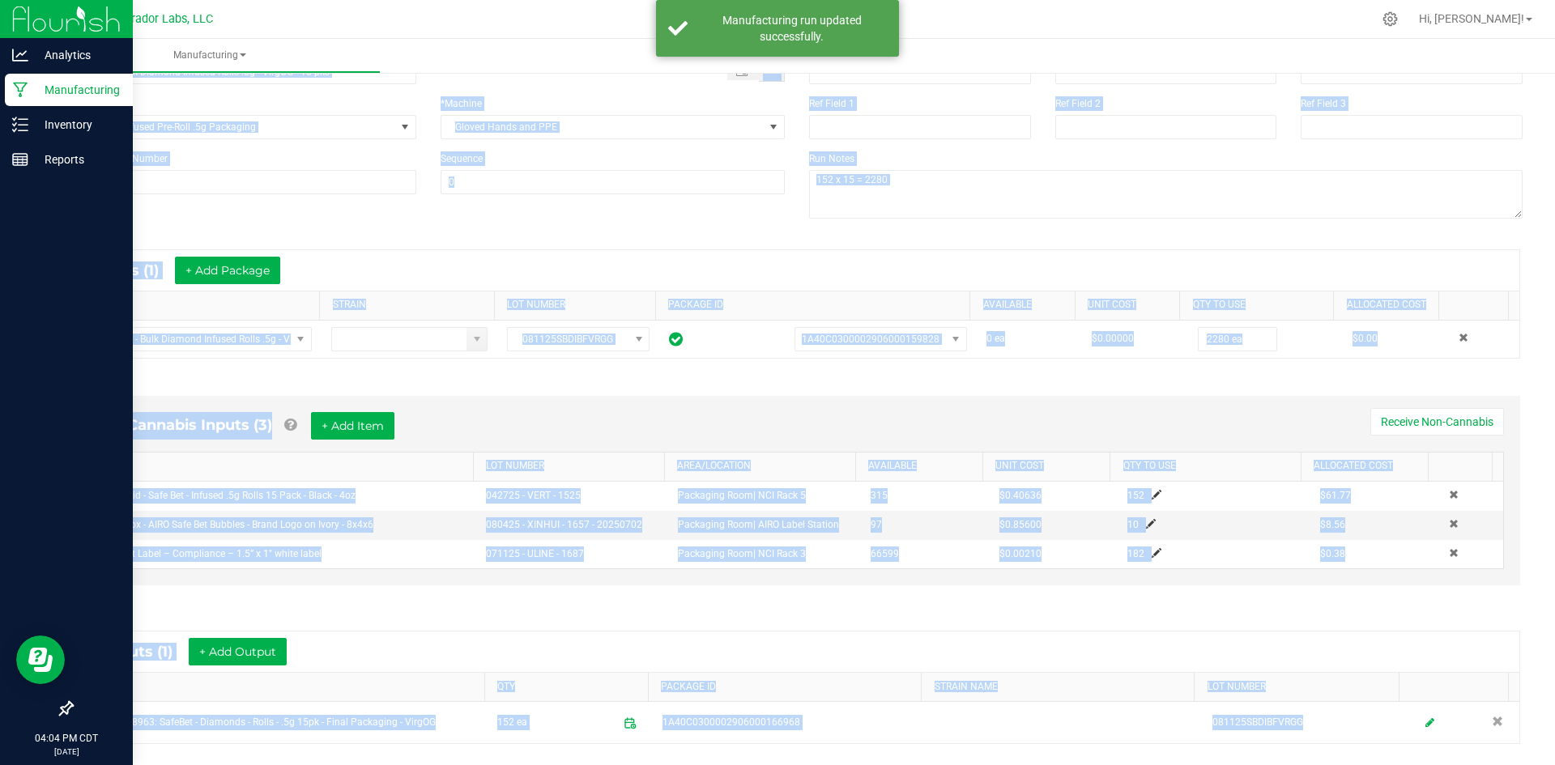
scroll to position [292, 0]
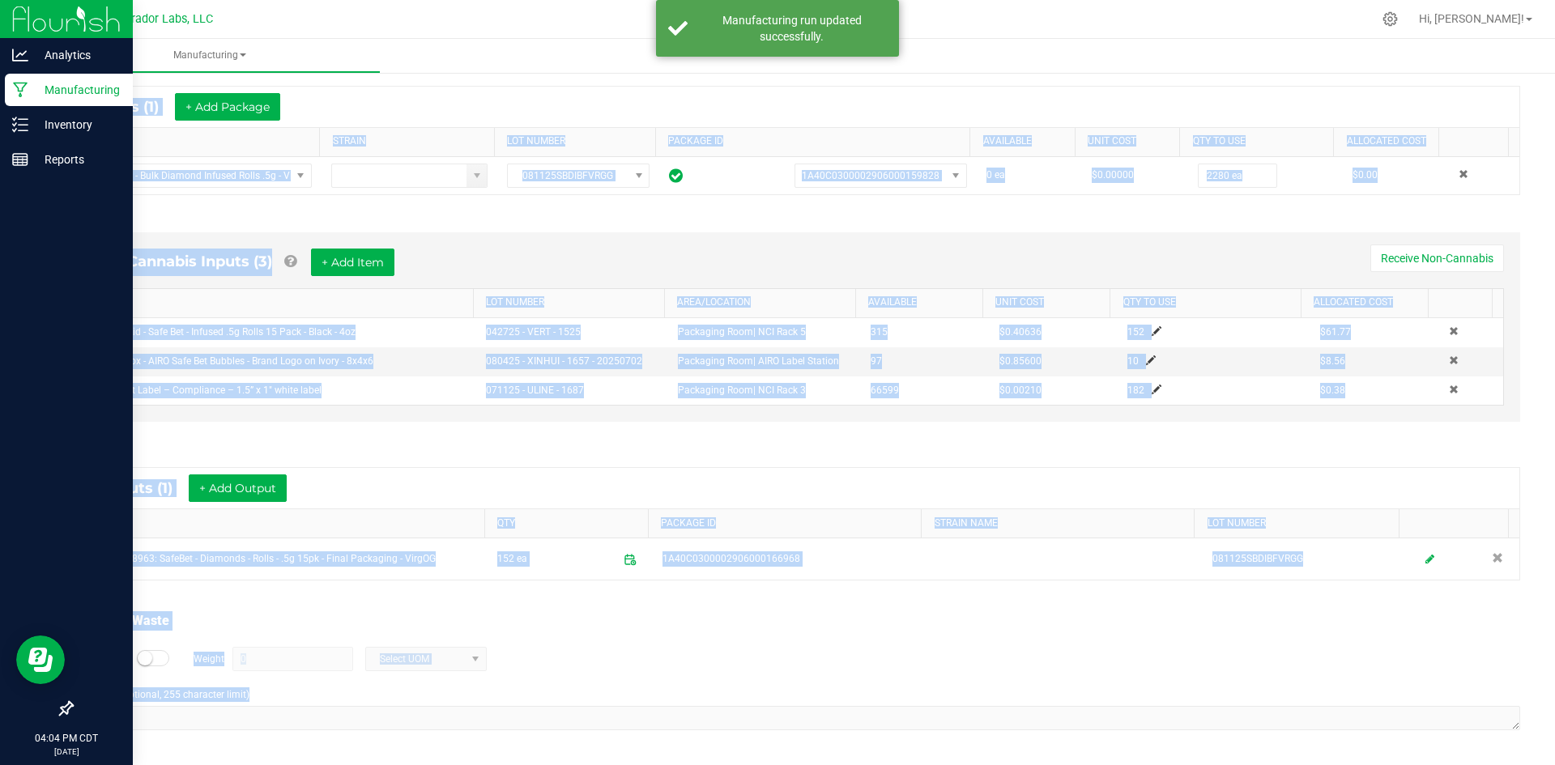
drag, startPoint x: 70, startPoint y: 113, endPoint x: 524, endPoint y: 745, distance: 777.5
click at [558, 764] on html "Analytics Manufacturing Inventory Reports 04:04 PM CDT [DATE] 08/26 Curador Lab…" at bounding box center [777, 382] width 1555 height 765
copy manufacturing-process-run "Lo Ipsumdol Sitamet: Con 41, 0820 7:31 AD ELI se doeiu@temporincidid.utl Etdolo…"
click at [470, 466] on div "* Outputs (1) + Add Output ITEM QTY PACKAGE ID STRAIN NAME LOT NUMBER M00002338…" at bounding box center [796, 524] width 1475 height 143
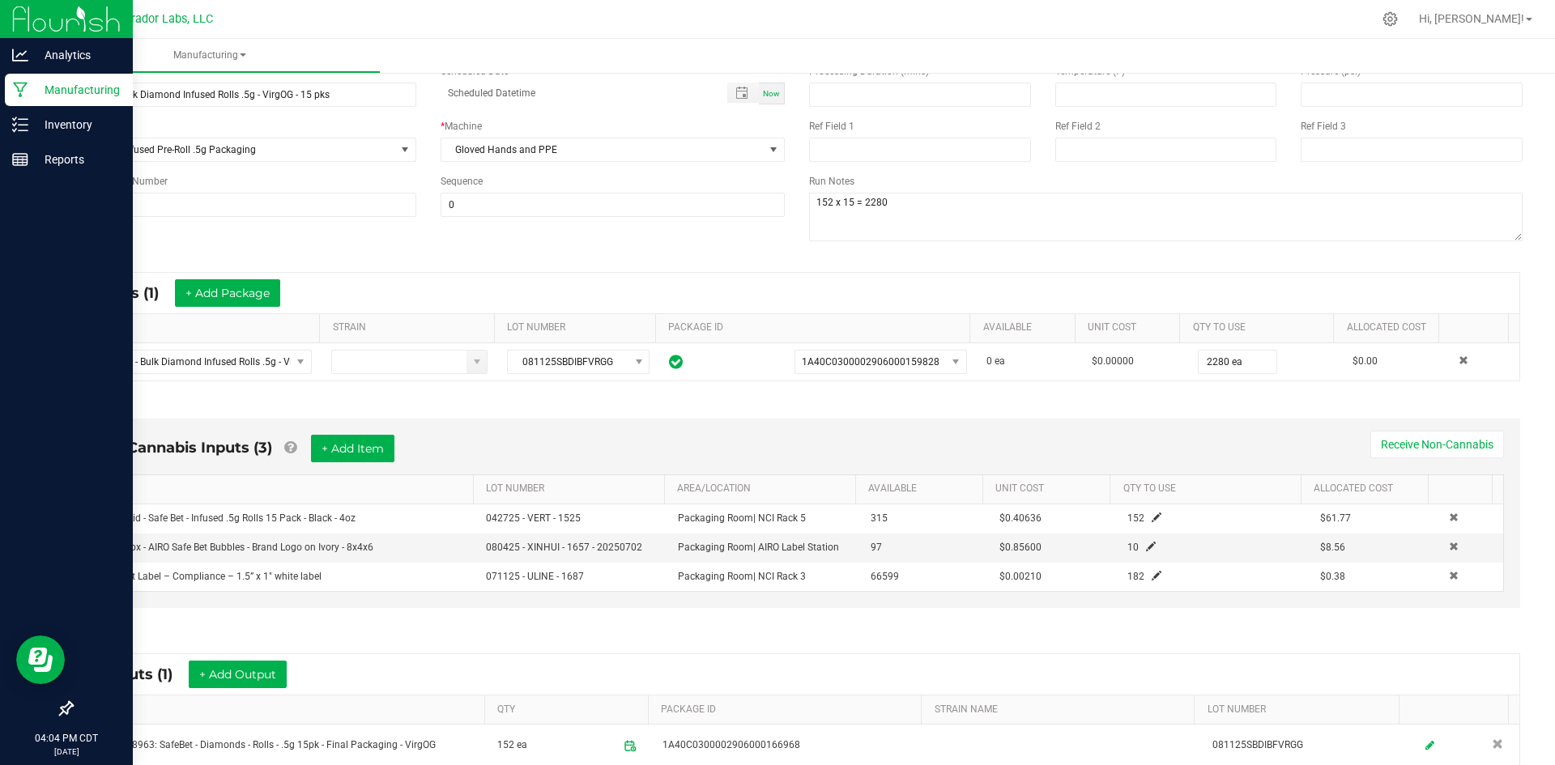
scroll to position [0, 0]
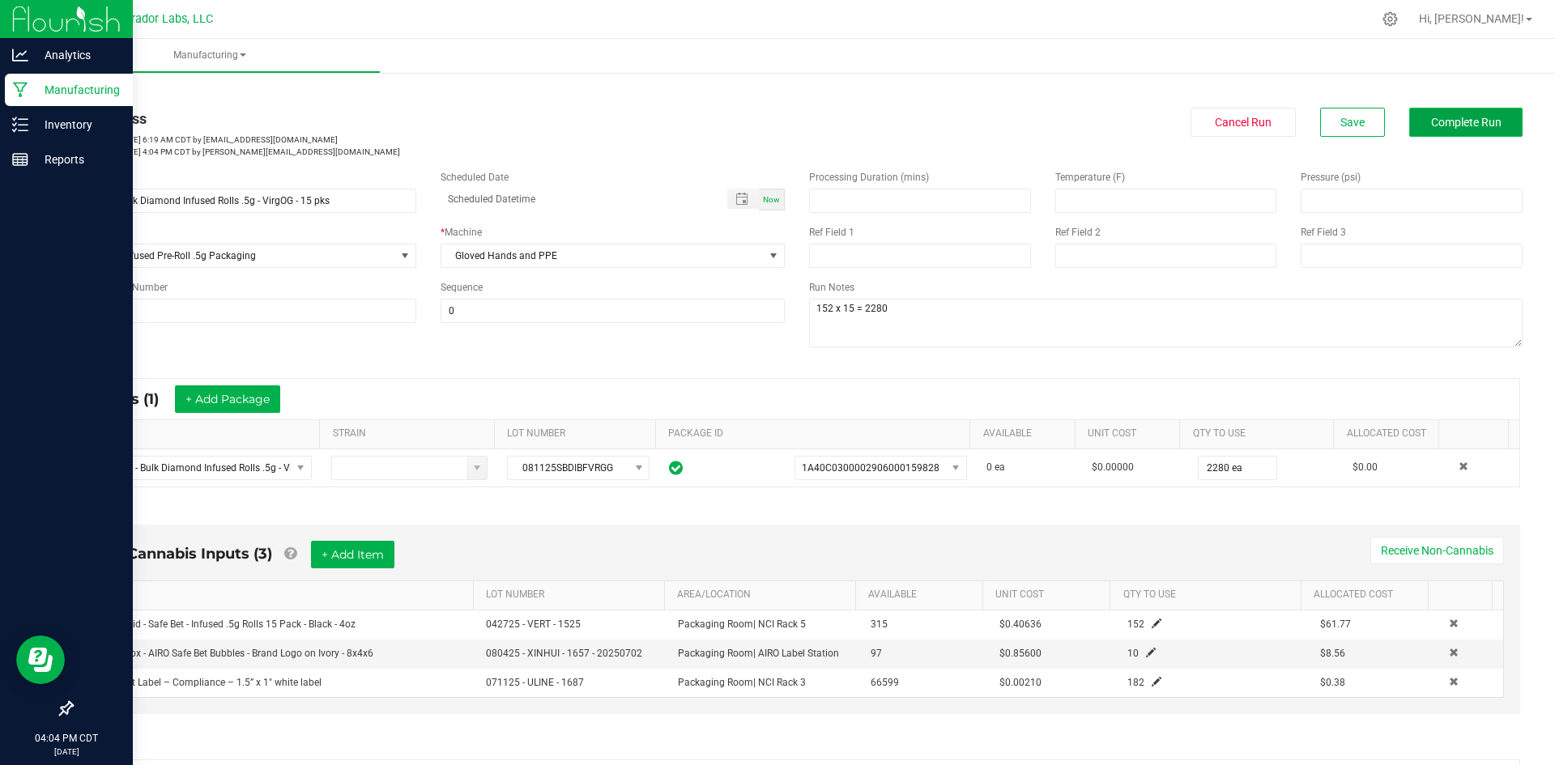
click at [1454, 122] on span "Complete Run" at bounding box center [1466, 122] width 70 height 13
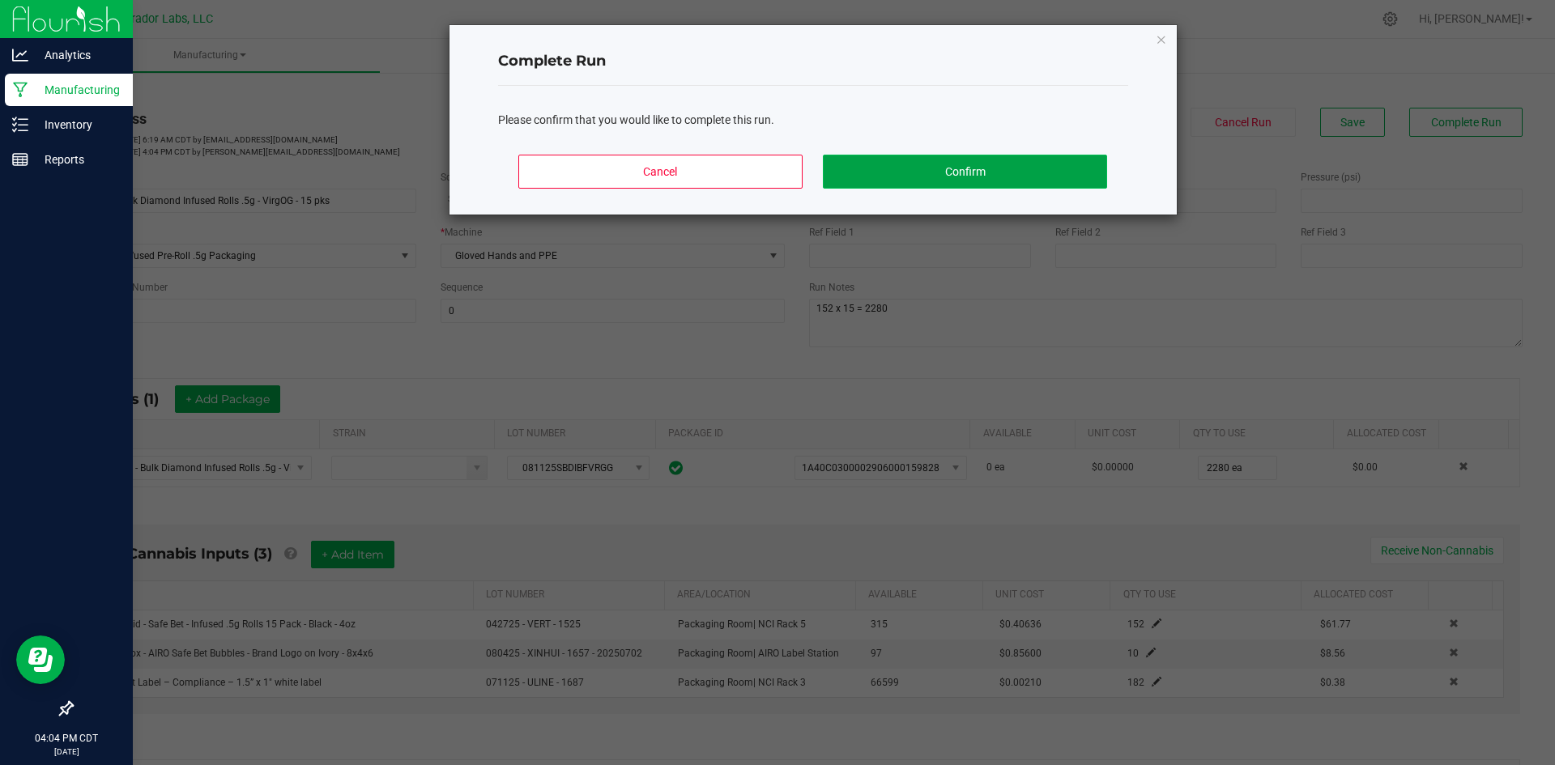
click at [1035, 171] on button "Confirm" at bounding box center [964, 172] width 283 height 34
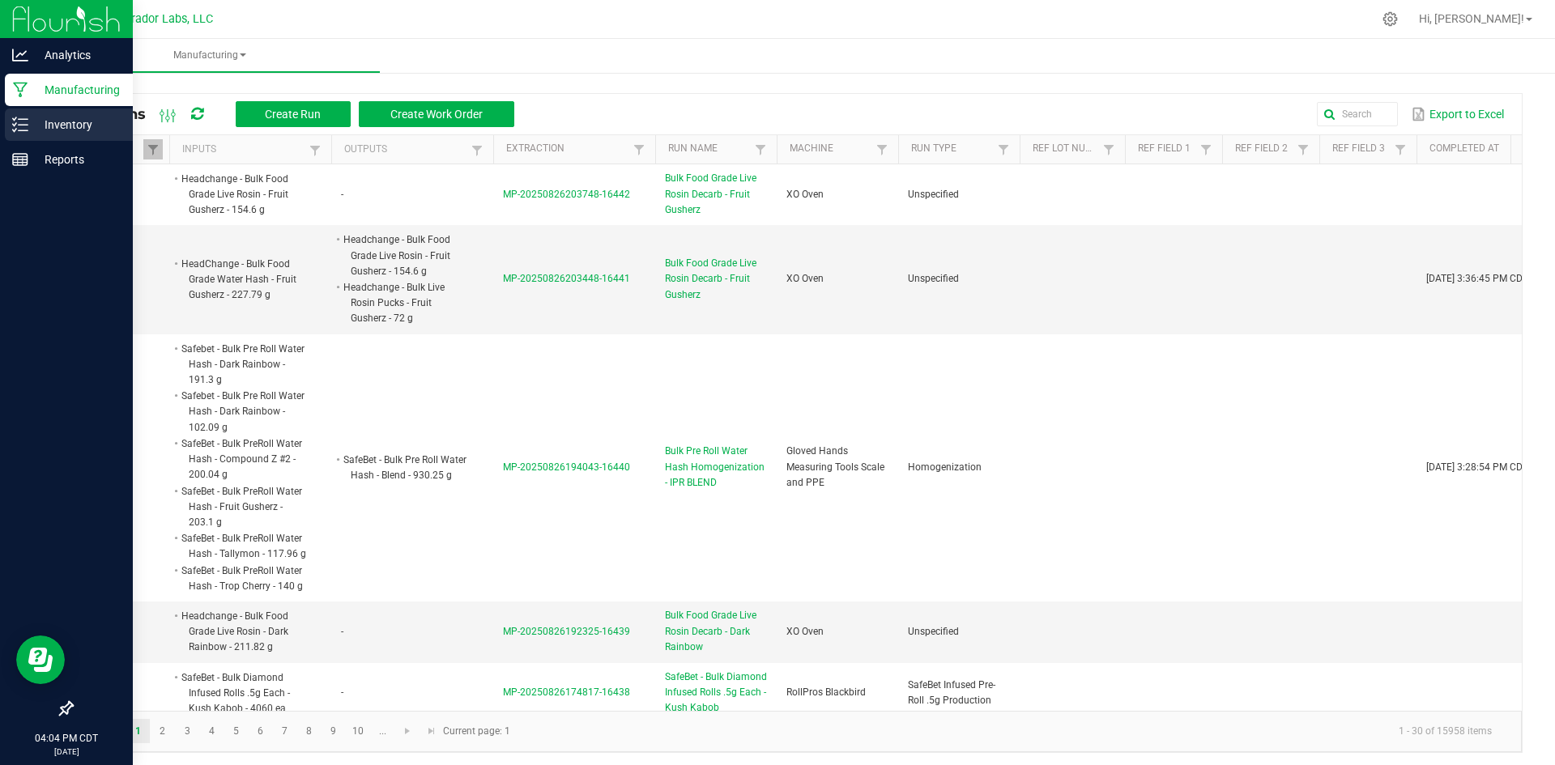
click at [11, 118] on div "Inventory" at bounding box center [69, 125] width 128 height 32
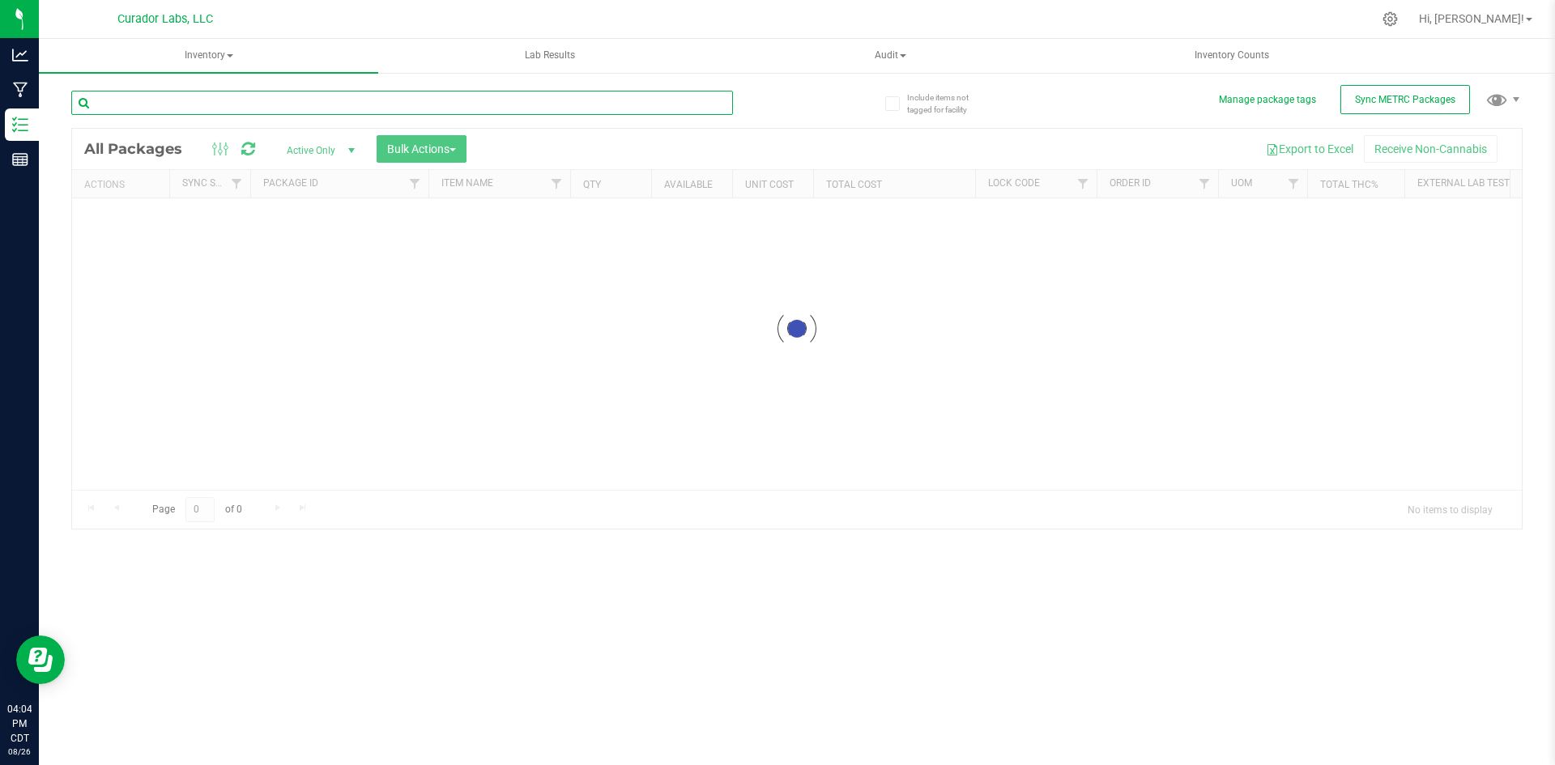
click at [181, 102] on input "text" at bounding box center [402, 103] width 662 height 24
type input "166968"
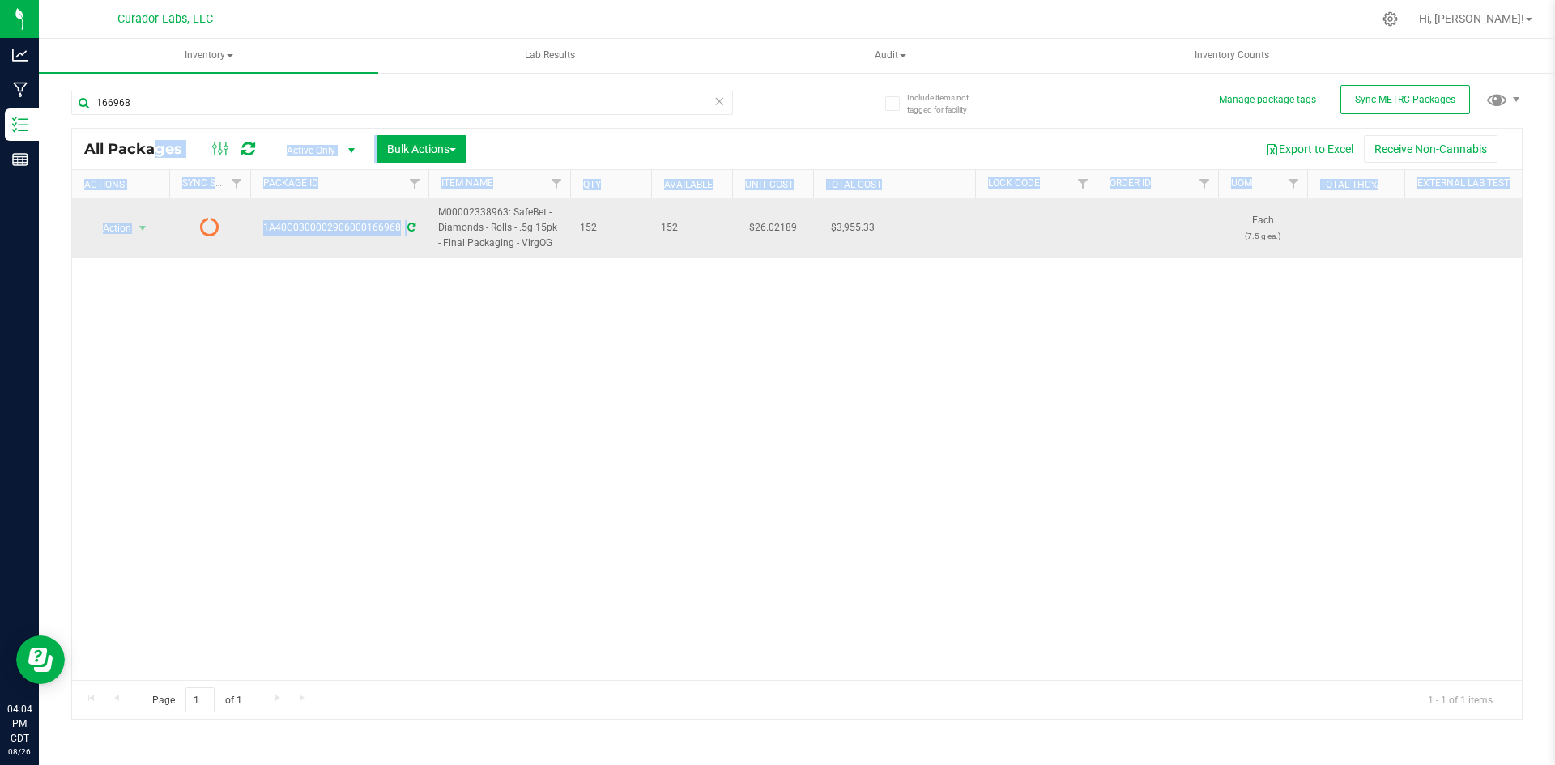
drag, startPoint x: 558, startPoint y: 244, endPoint x: 441, endPoint y: 211, distance: 121.8
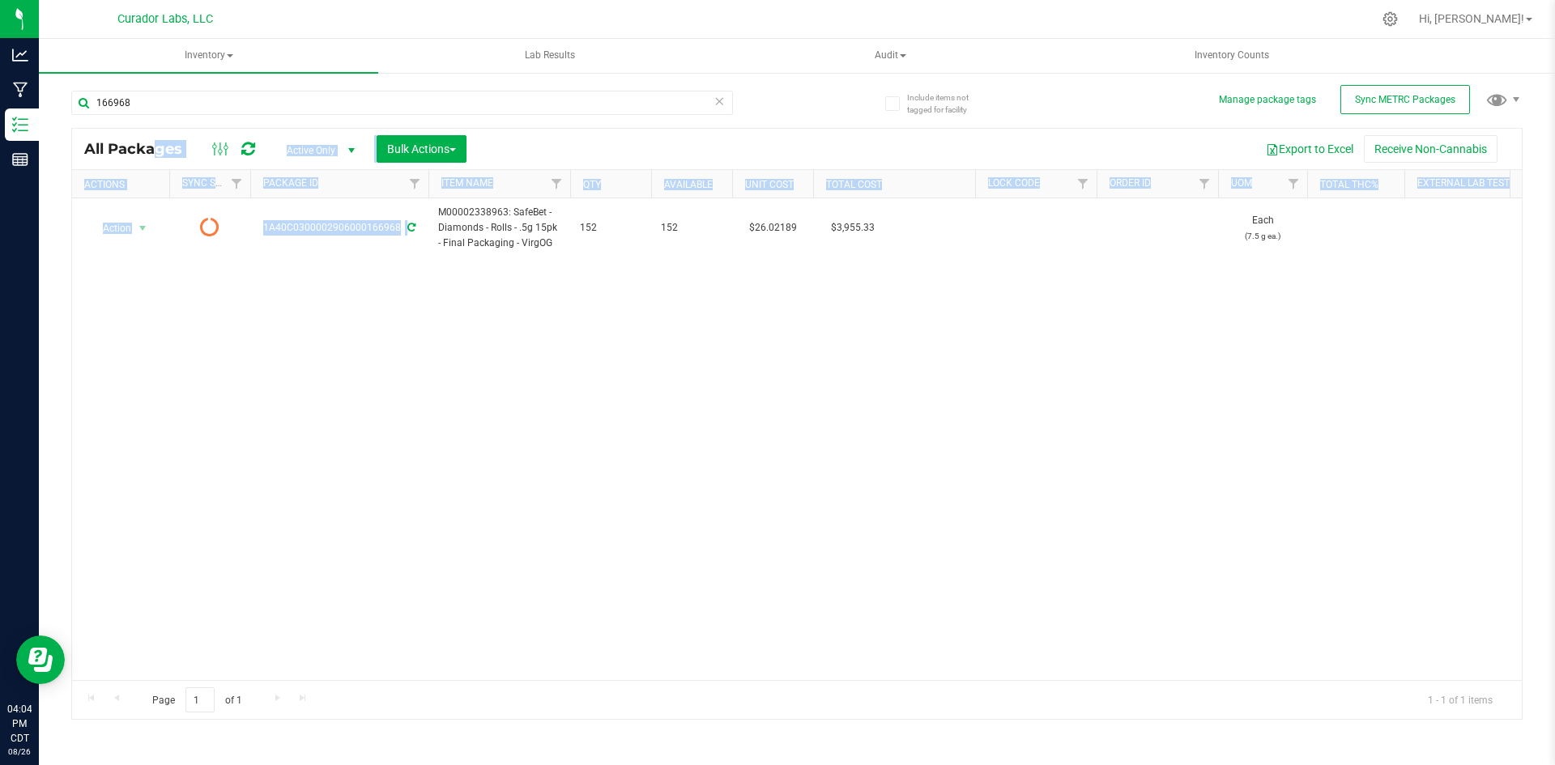
click at [481, 302] on div "Action Action Edit attributes Global inventory Lock package Package audit log P…" at bounding box center [796, 439] width 1449 height 482
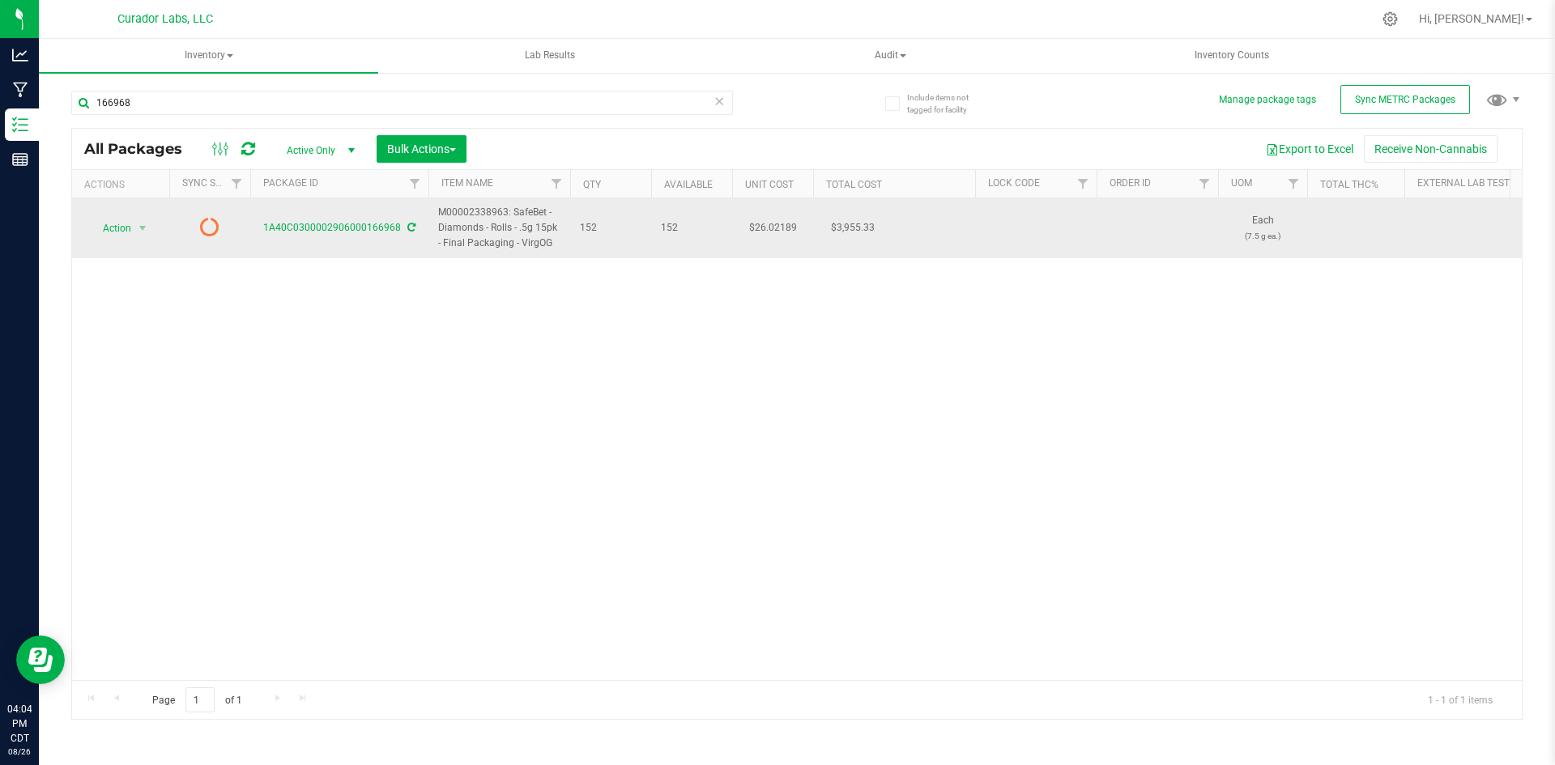
drag, startPoint x: 552, startPoint y: 243, endPoint x: 440, endPoint y: 210, distance: 117.3
click at [440, 210] on span "M00002338963: SafeBet - Diamonds - Rolls - .5g 15pk - Final Packaging - VirgOG" at bounding box center [499, 228] width 122 height 47
copy span "M00002338963: SafeBet - Diamonds - Rolls - .5g 15pk - Final Packaging - VirgOG"
click at [412, 225] on icon at bounding box center [411, 228] width 8 height 10
click at [120, 224] on span "Action" at bounding box center [110, 228] width 44 height 23
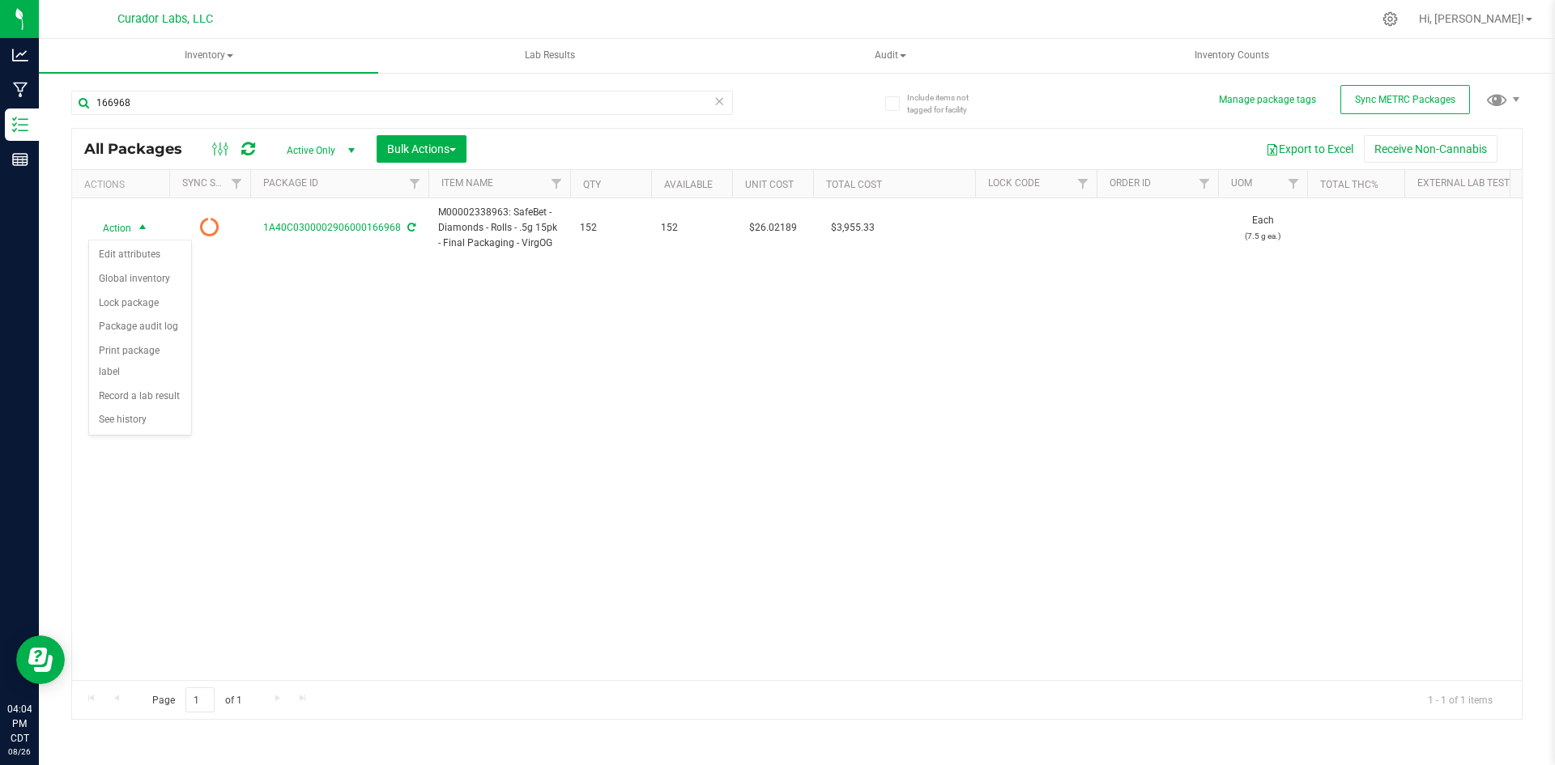
click at [354, 458] on div "Action Action Edit attributes Global inventory Lock package Package audit log P…" at bounding box center [796, 439] width 1449 height 482
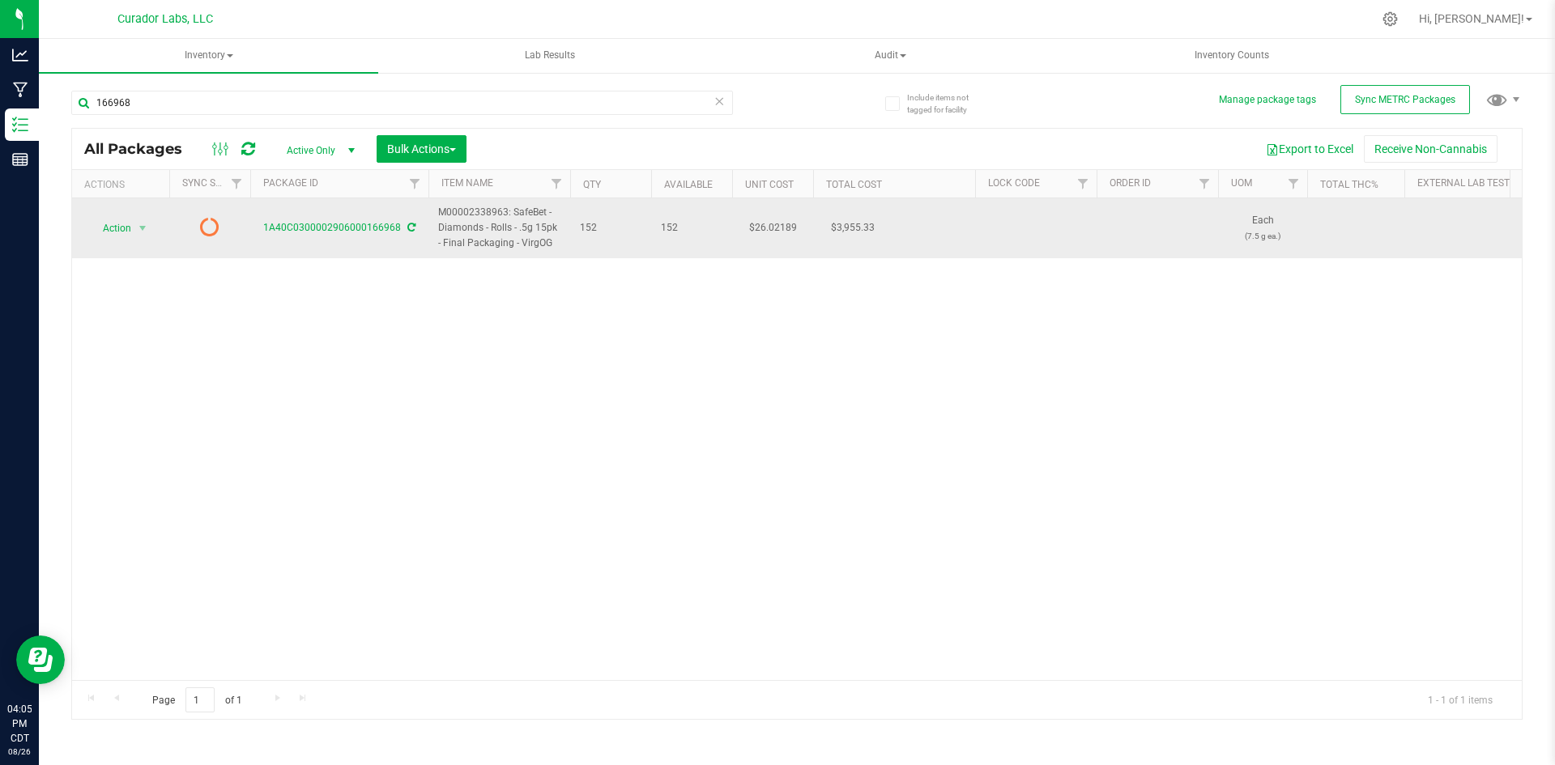
click at [213, 226] on icon at bounding box center [209, 226] width 19 height 19
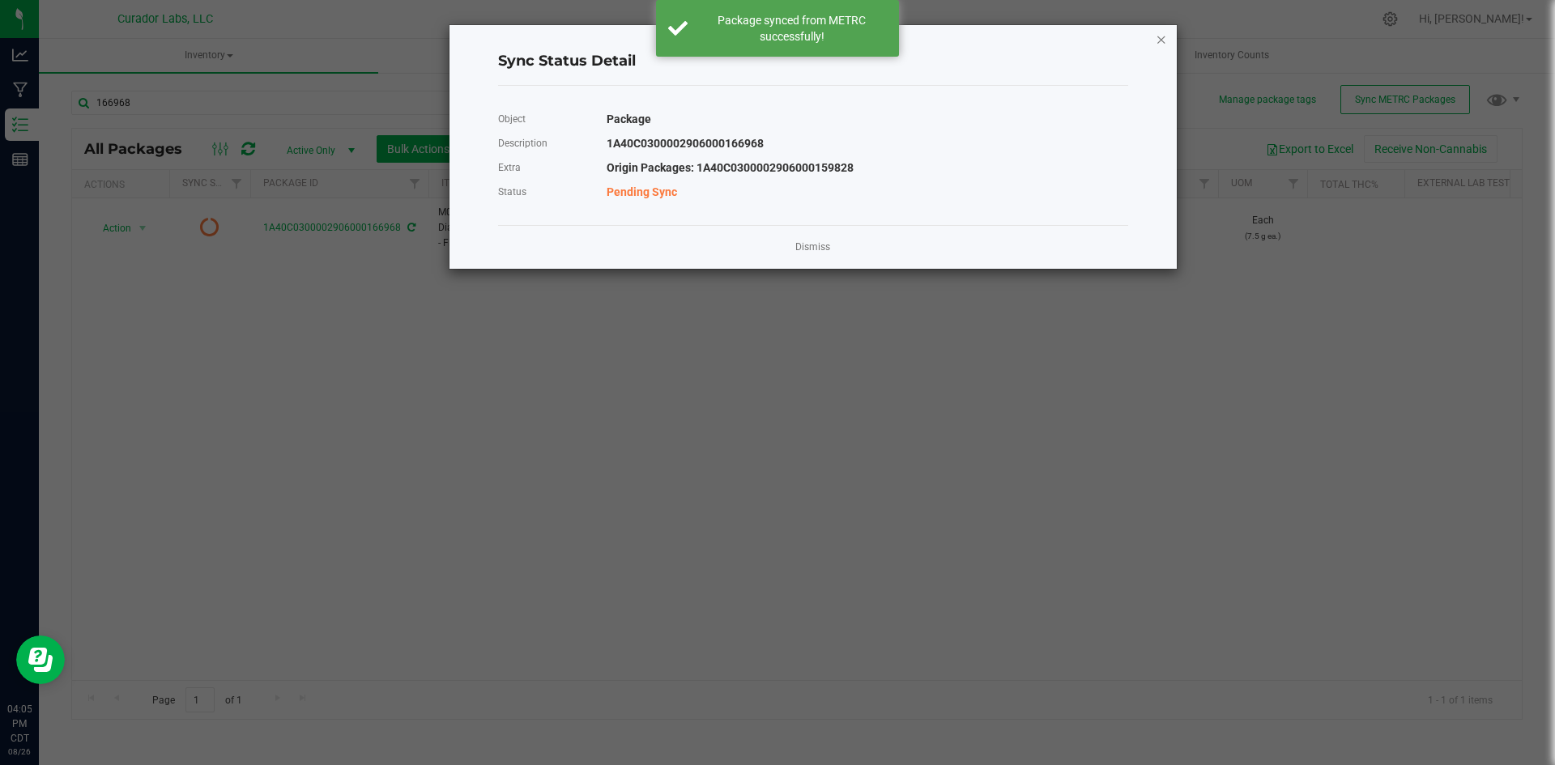
click at [1160, 44] on icon "Close" at bounding box center [1161, 38] width 11 height 19
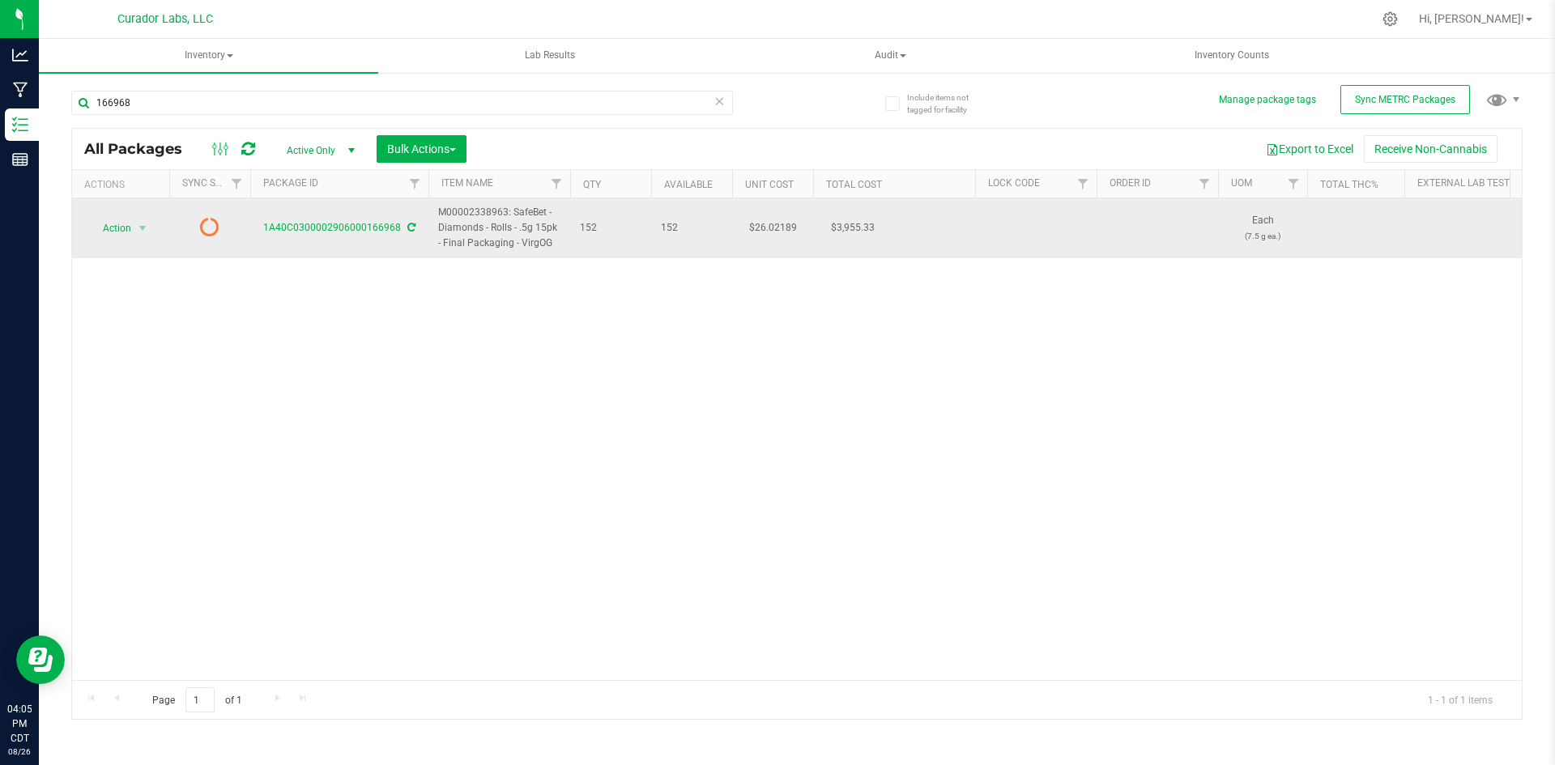
click at [407, 228] on icon at bounding box center [411, 228] width 8 height 10
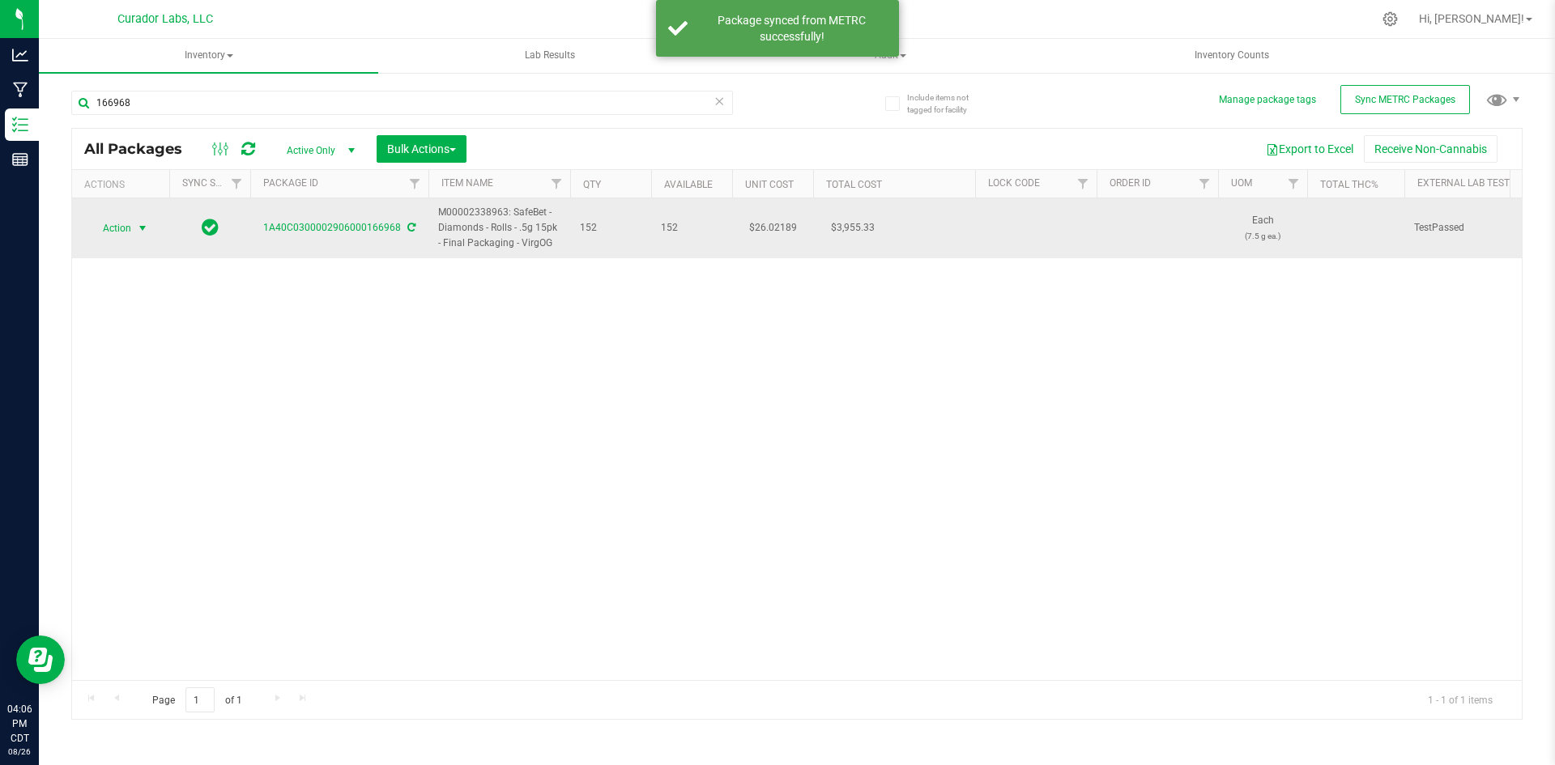
click at [119, 224] on span "Action" at bounding box center [110, 228] width 44 height 23
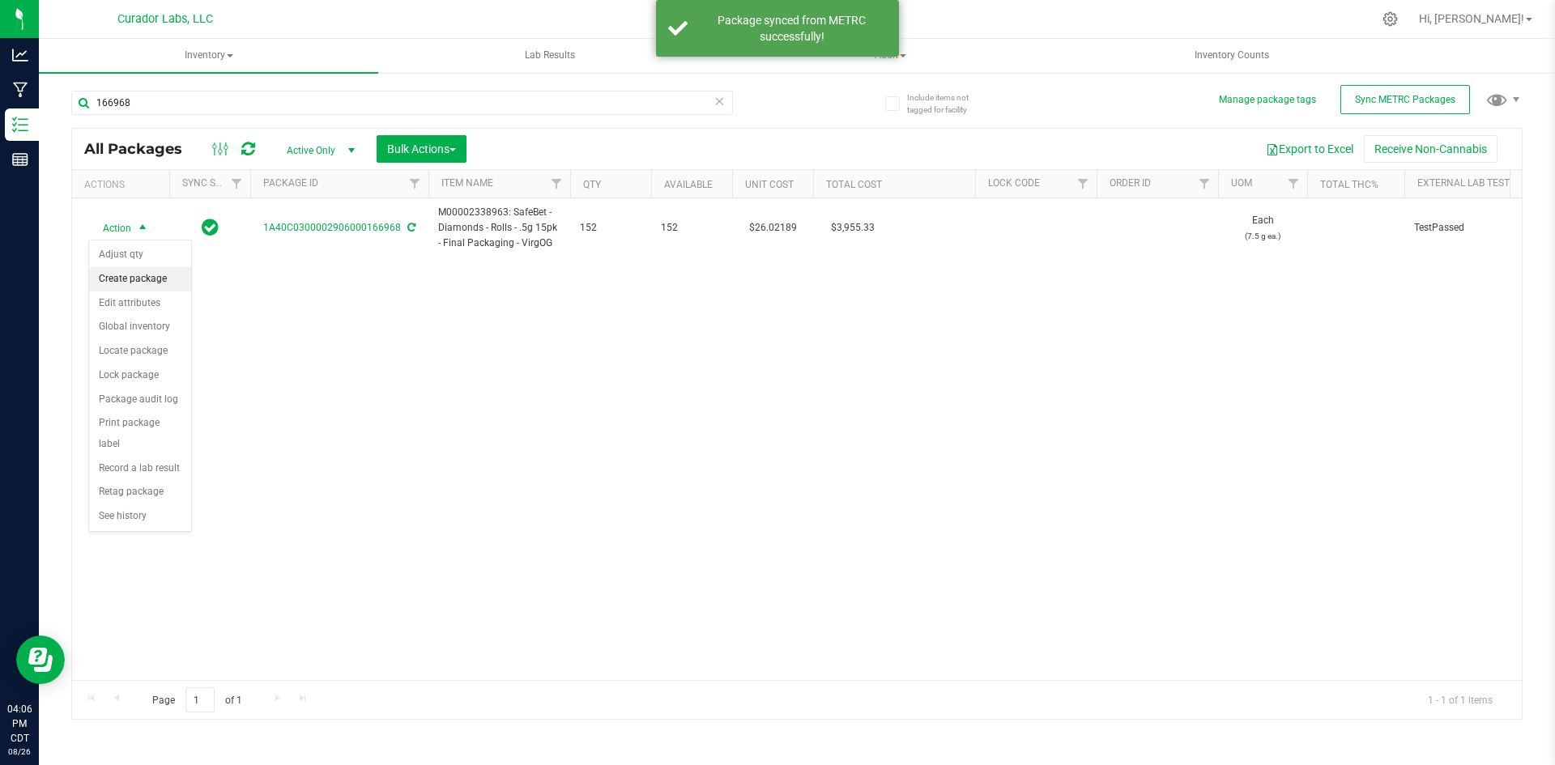
click at [132, 272] on li "Create package" at bounding box center [140, 279] width 102 height 24
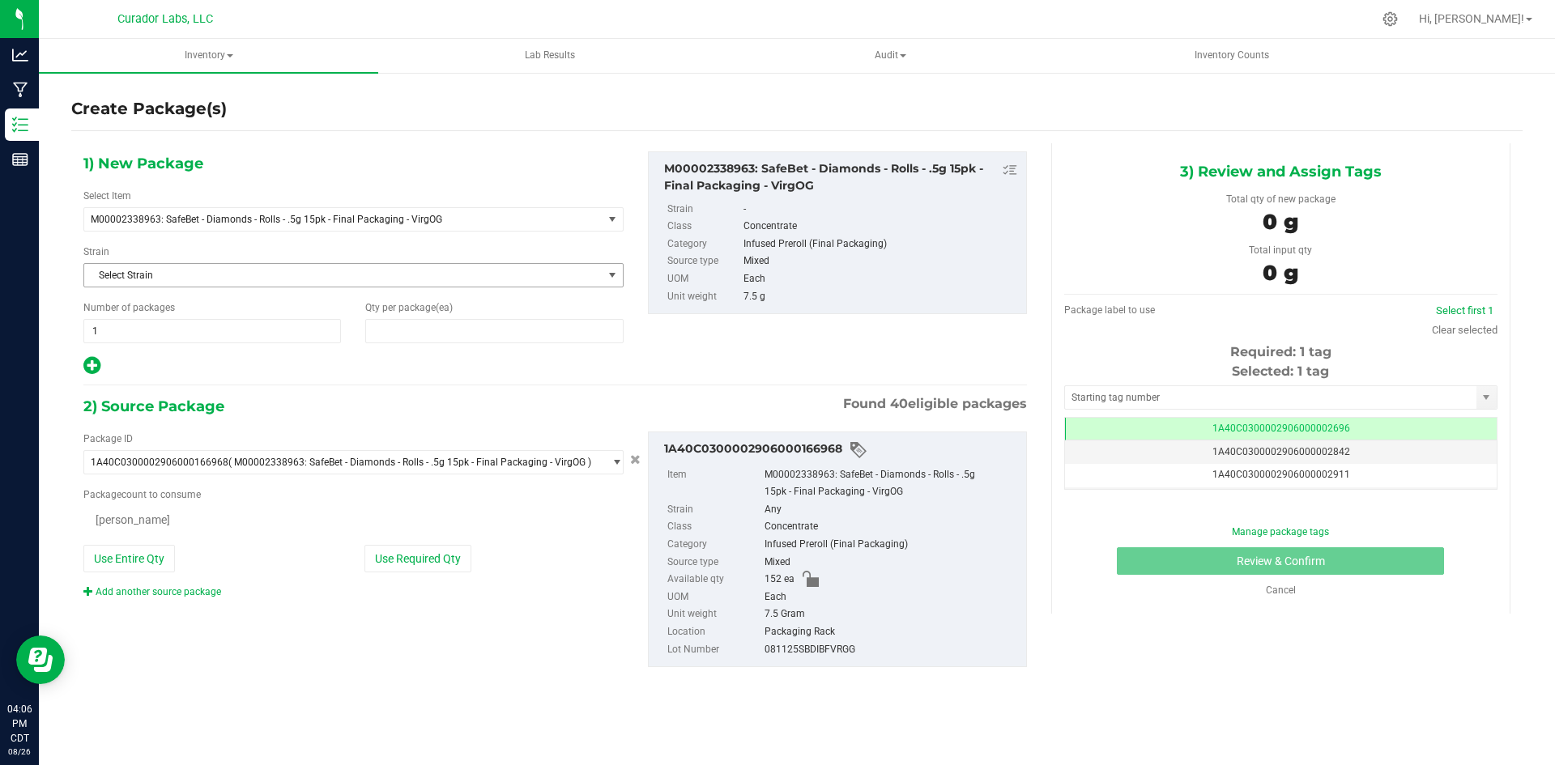
type input "0"
click at [435, 324] on span at bounding box center [493, 331] width 257 height 24
type input "8"
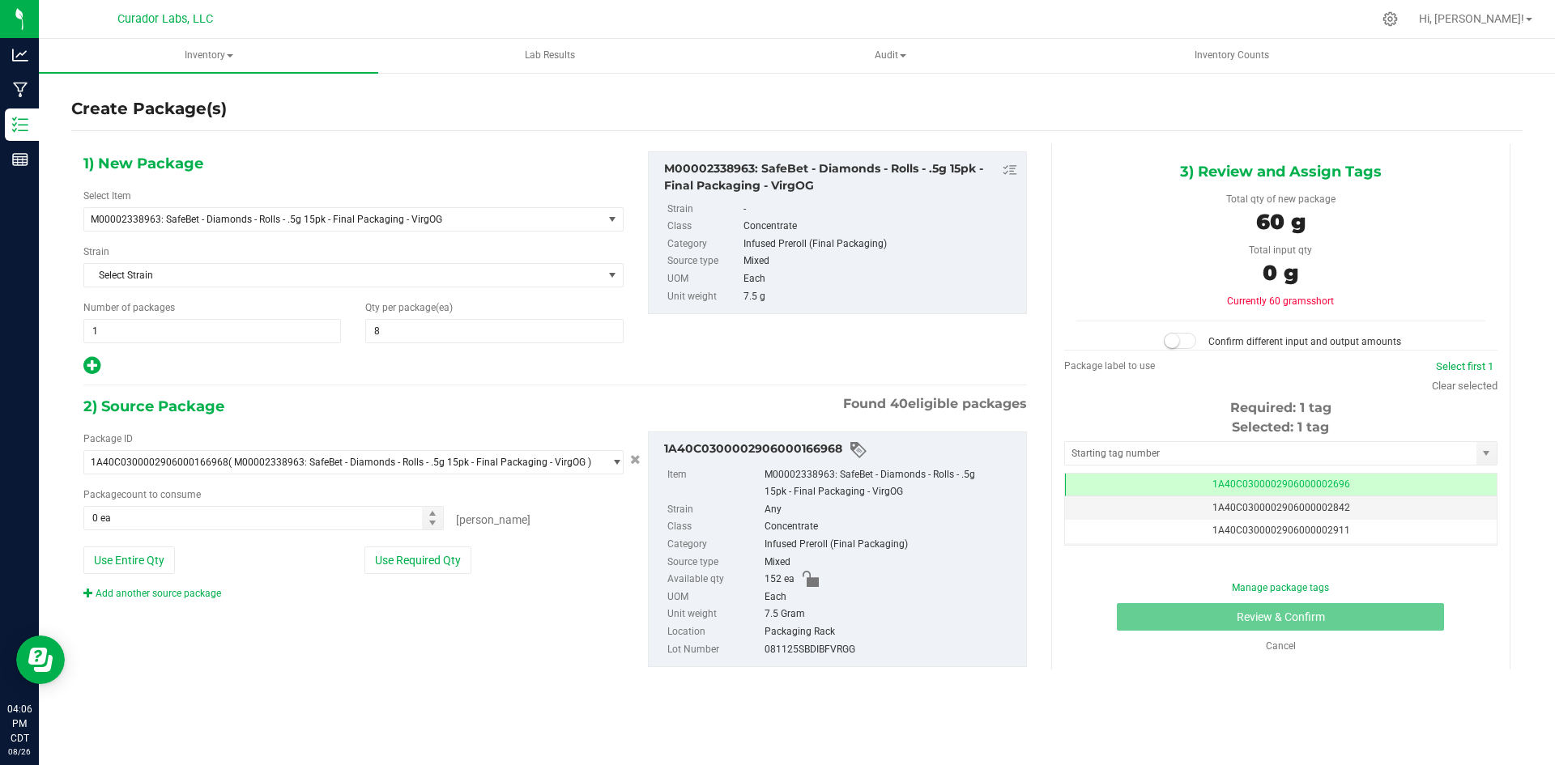
click at [83, 360] on icon at bounding box center [91, 365] width 17 height 20
type input "8"
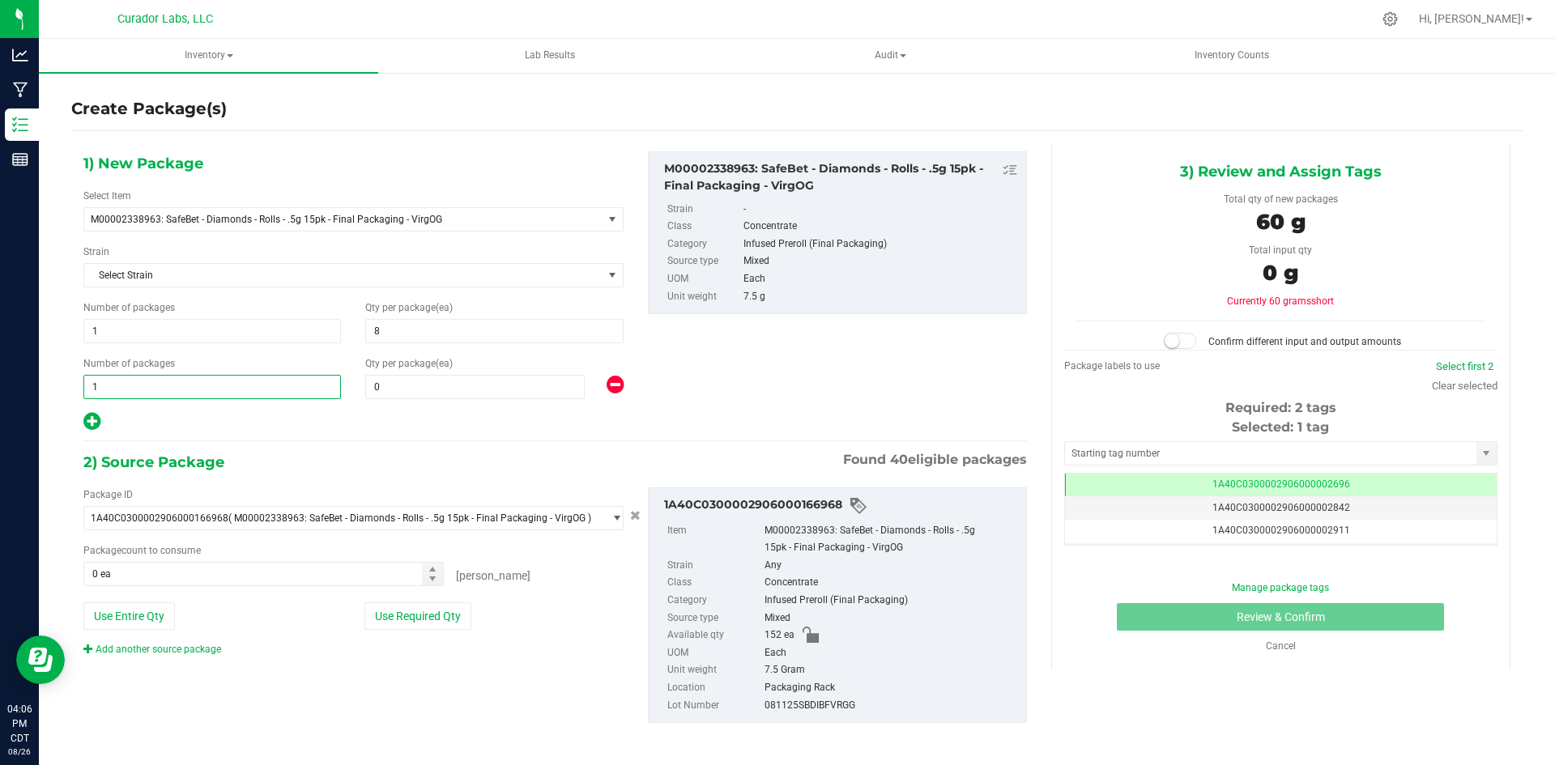
drag, startPoint x: 119, startPoint y: 387, endPoint x: 53, endPoint y: 388, distance: 66.4
click at [53, 387] on div "Create Package(s) 1) New Package Select Item M00002338963: SafeBet - Diamonds -…" at bounding box center [797, 324] width 1516 height 506
type input "9"
click at [385, 389] on span at bounding box center [474, 387] width 219 height 24
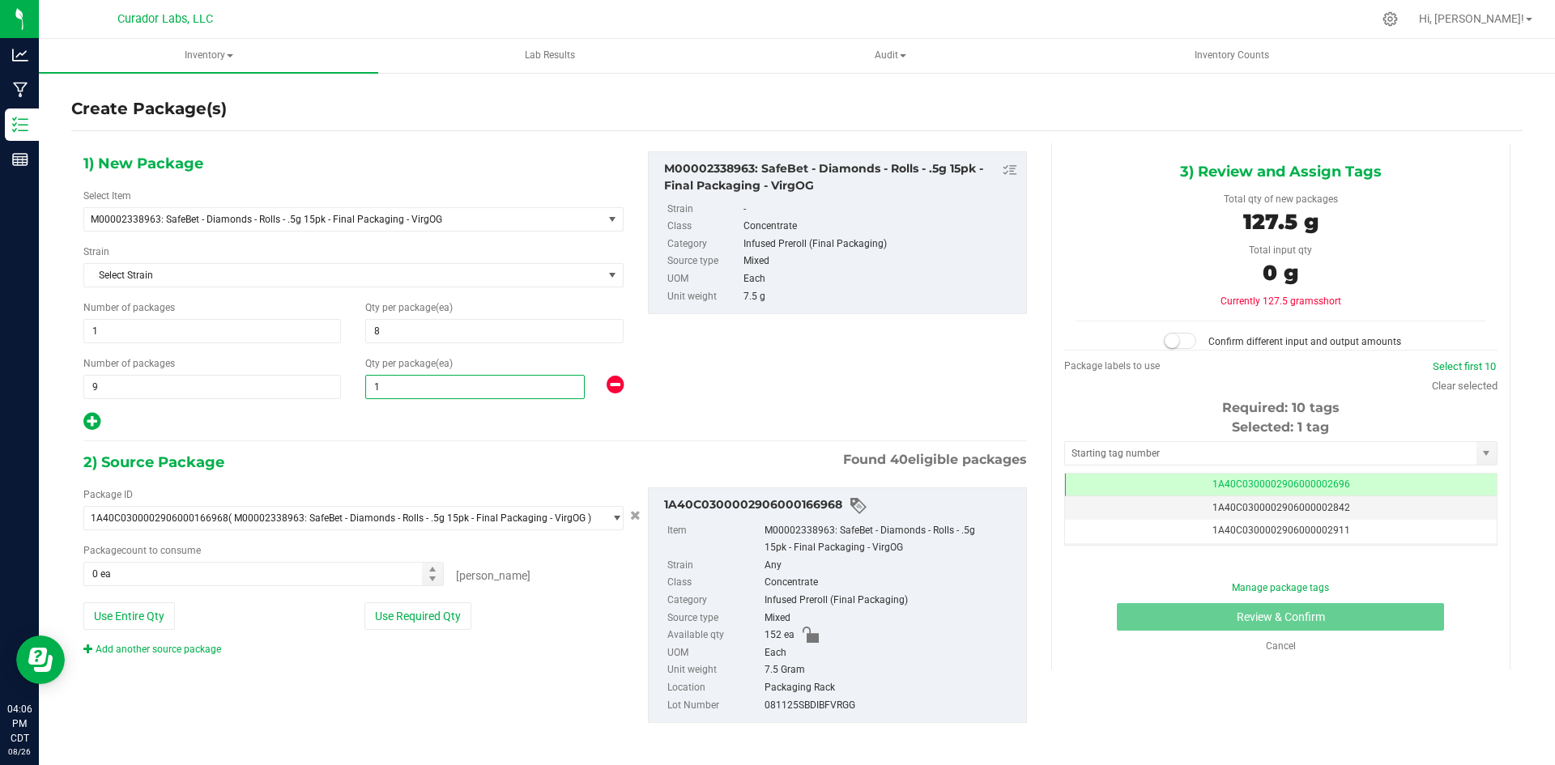
type input "16"
drag, startPoint x: 149, startPoint y: 611, endPoint x: 277, endPoint y: 559, distance: 138.3
click at [150, 609] on button "Use Entire Qty" at bounding box center [129, 616] width 92 height 28
type input "152 ea"
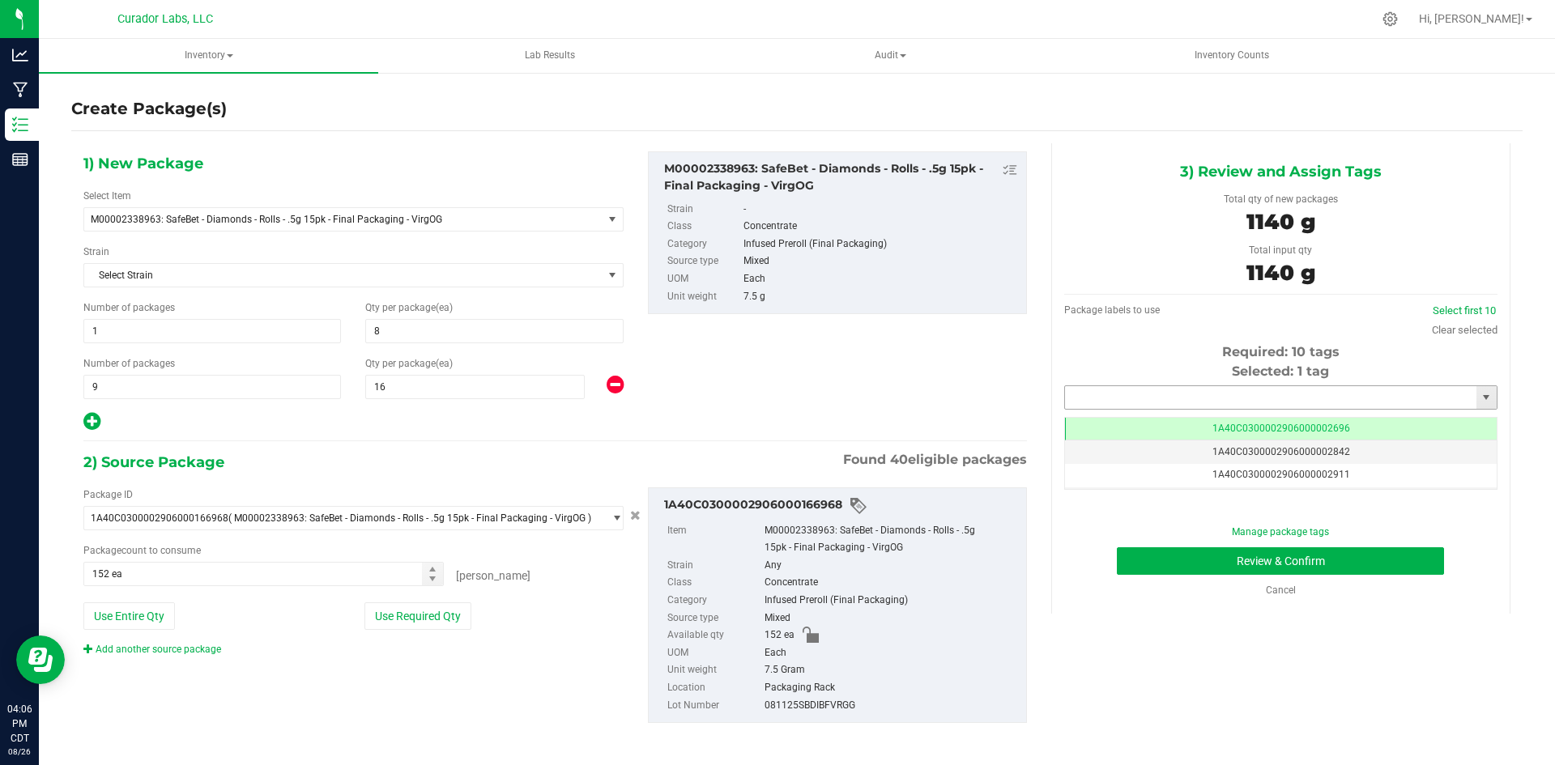
click at [1125, 396] on input "text" at bounding box center [1270, 397] width 411 height 23
click at [1145, 419] on li "1A40C0300002906000167784" at bounding box center [1271, 425] width 428 height 24
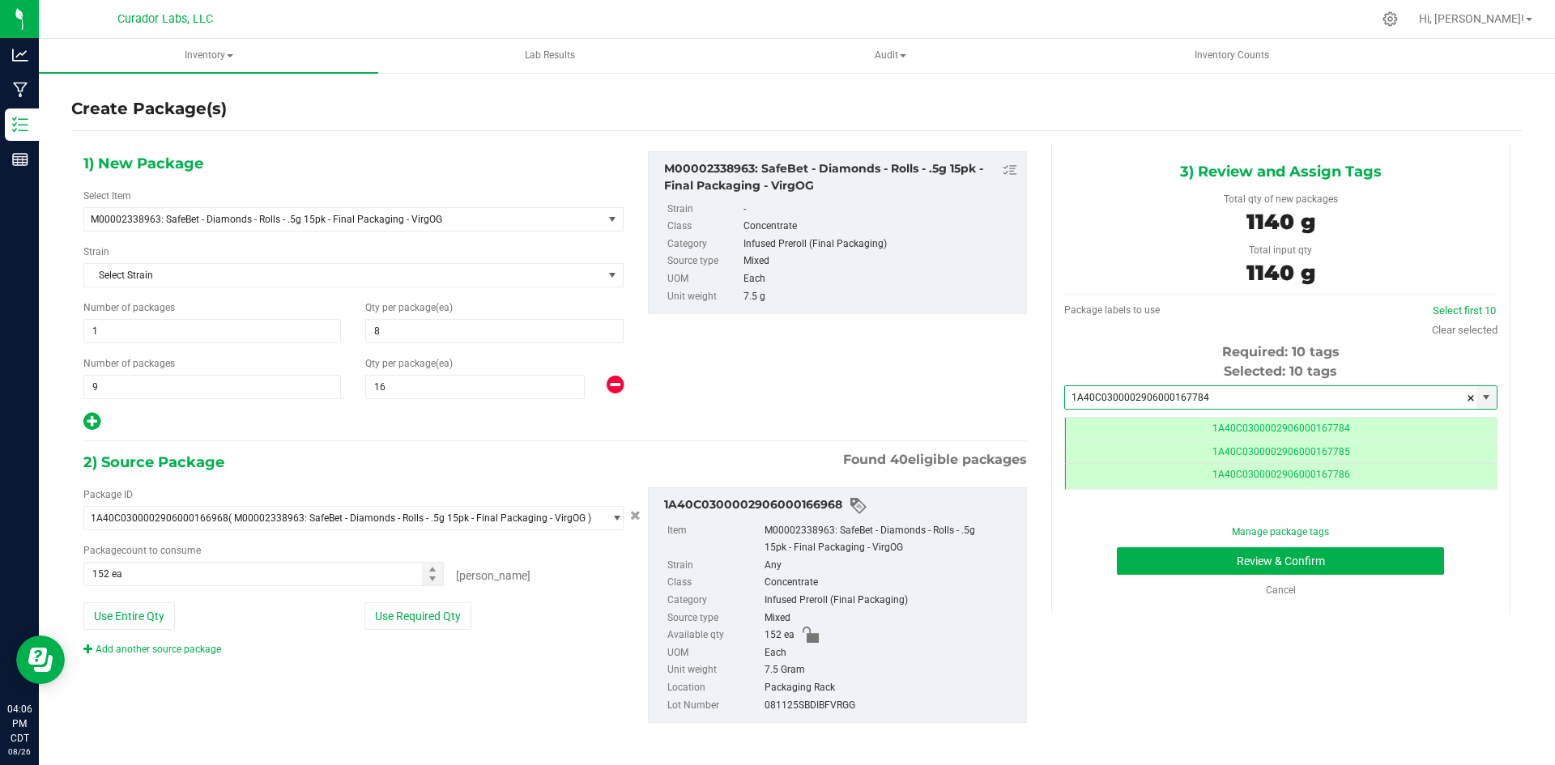
scroll to position [0, -1]
type input "1A40C0300002906000167784"
click at [1198, 562] on button "Review & Confirm" at bounding box center [1280, 561] width 327 height 28
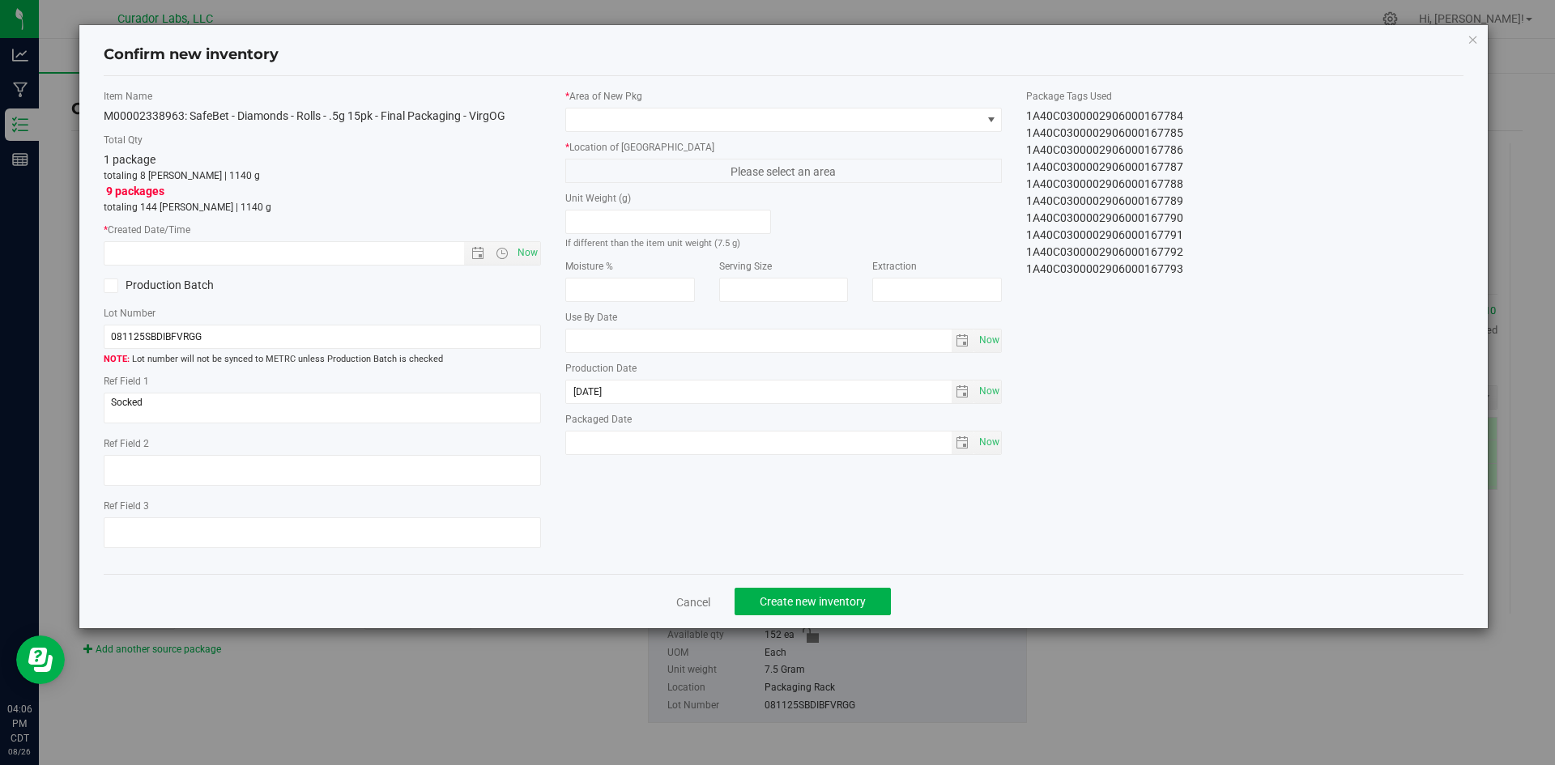
click at [514, 240] on div "* Created Date/Time Now" at bounding box center [322, 244] width 437 height 43
click at [518, 256] on span "Now" at bounding box center [527, 252] width 28 height 23
type input "[DATE] 4:06 PM"
click at [618, 114] on span at bounding box center [773, 120] width 415 height 23
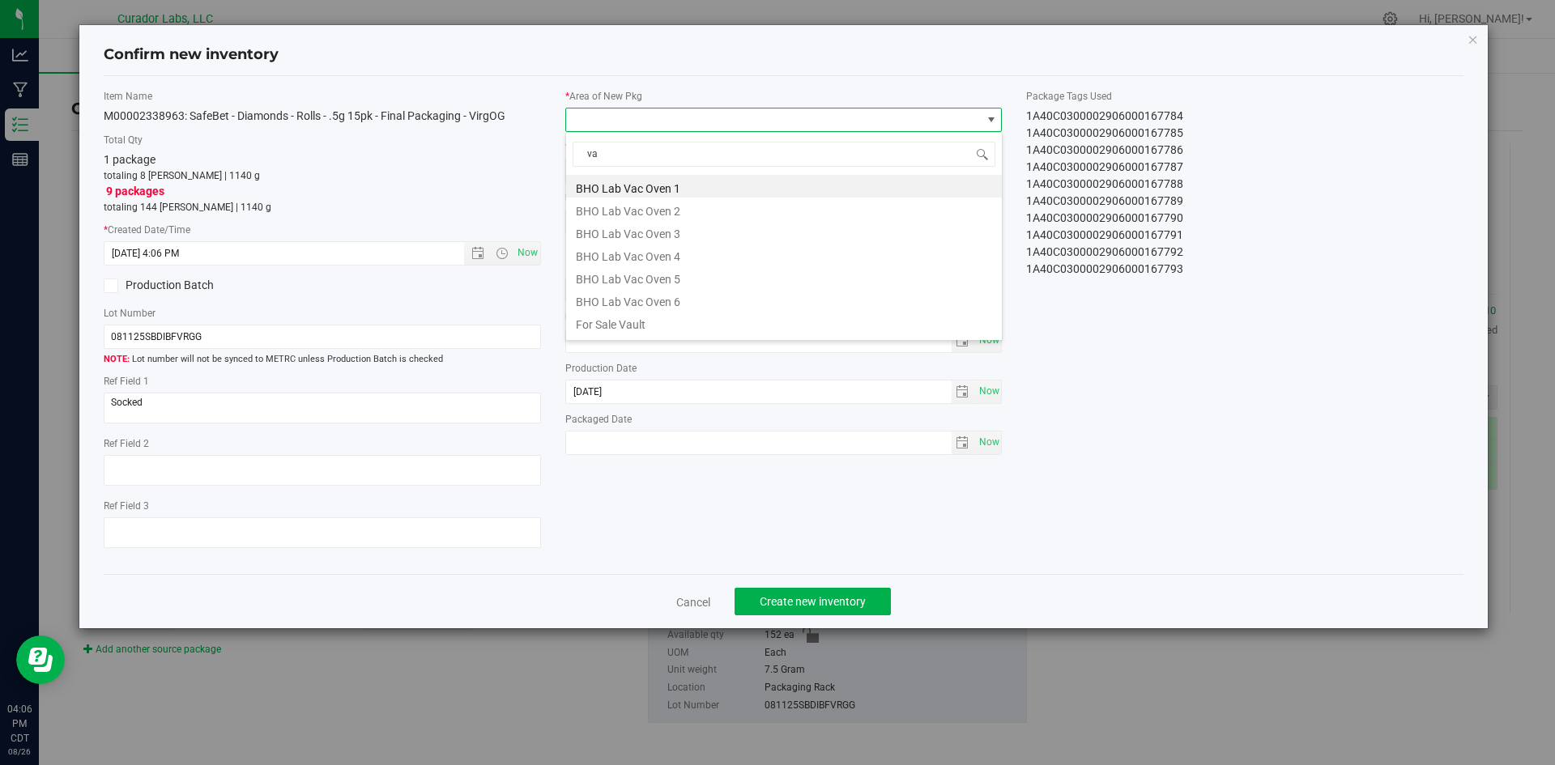
type input "vau"
click at [614, 301] on li "Vault" at bounding box center [784, 299] width 436 height 23
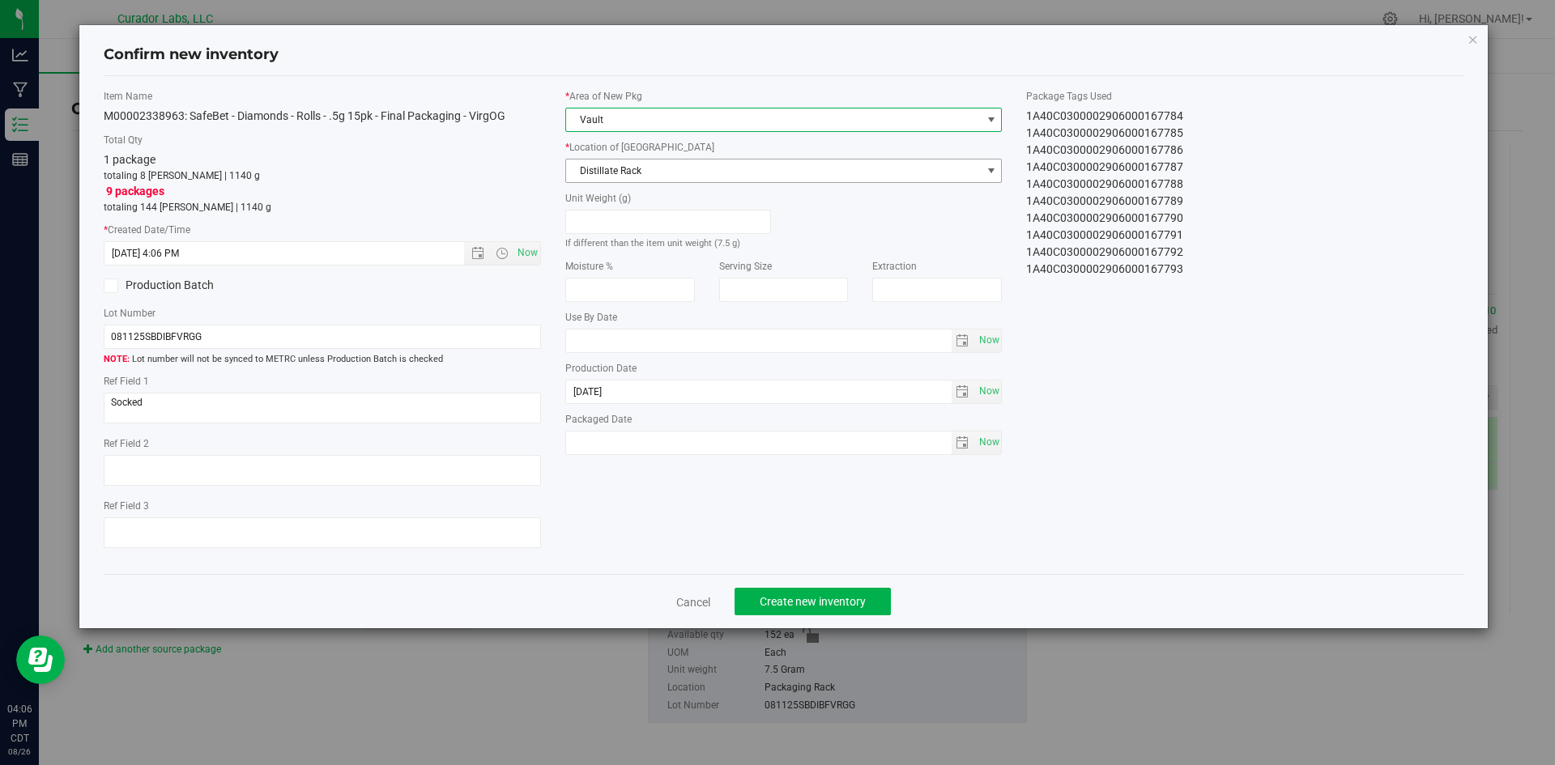
click at [662, 164] on span "Distillate Rack" at bounding box center [773, 171] width 415 height 23
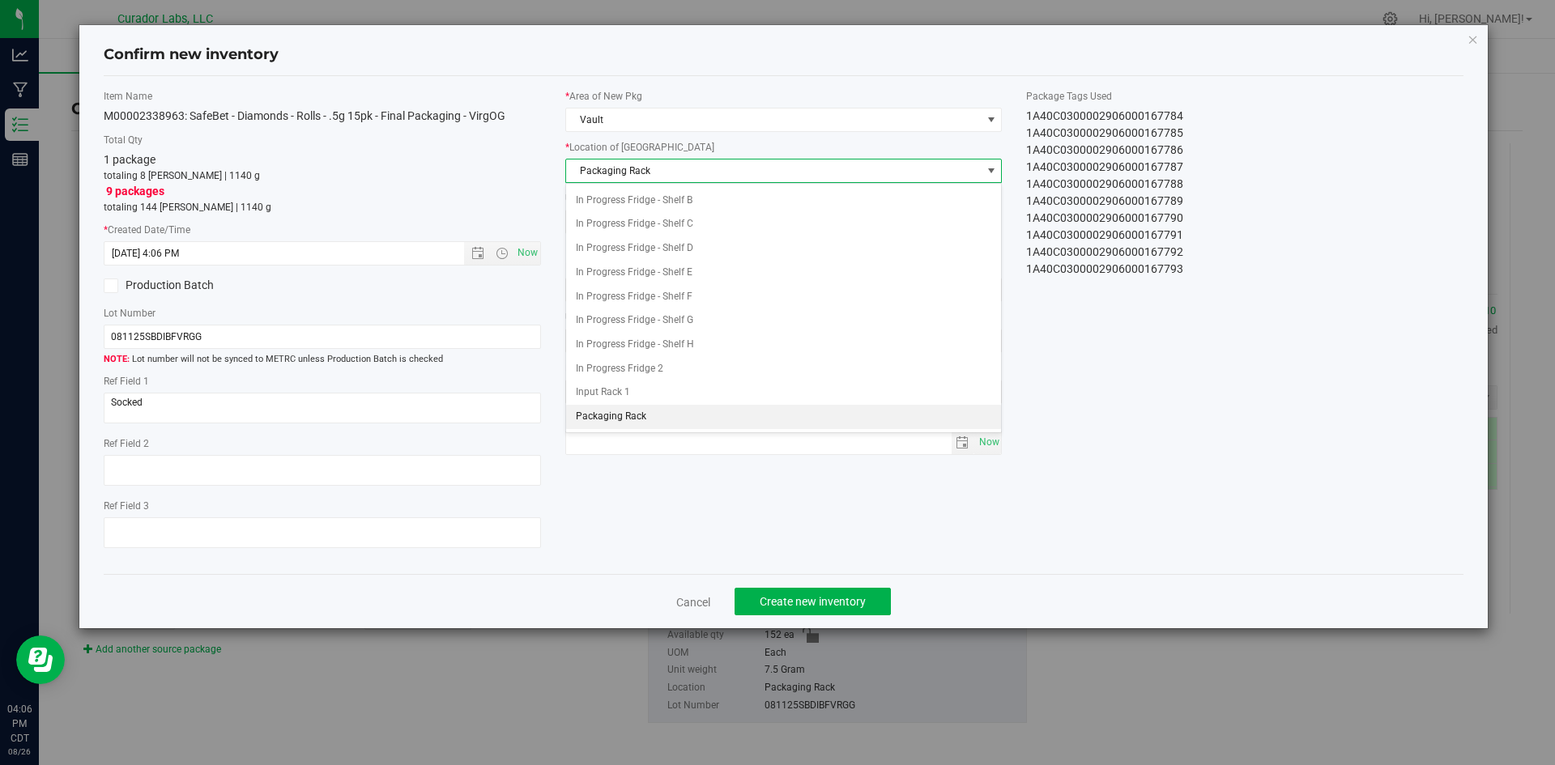
click at [662, 164] on span "Packaging Rack" at bounding box center [773, 171] width 415 height 23
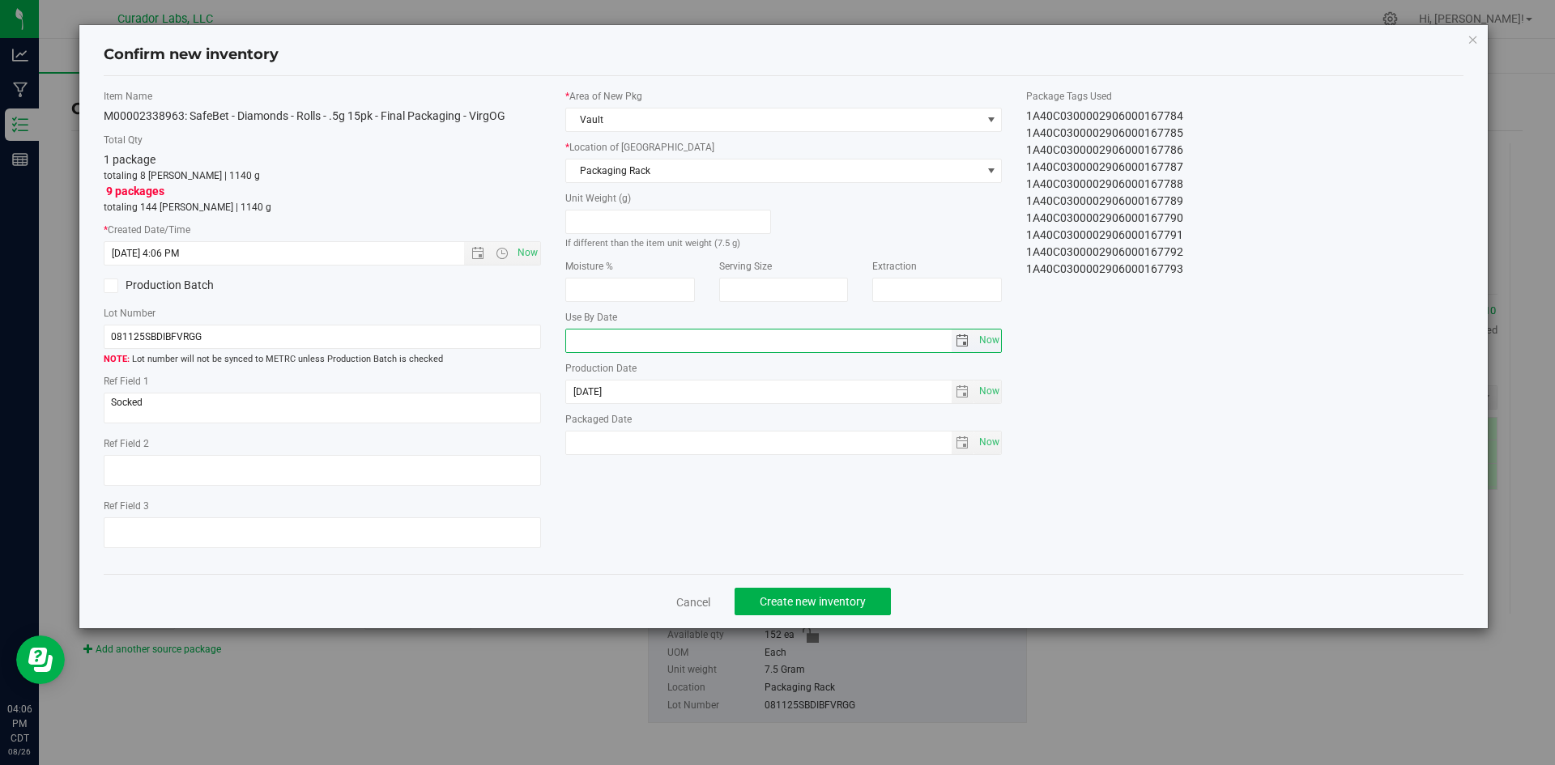
click at [611, 338] on input "text" at bounding box center [758, 341] width 385 height 23
type input "[DATE]"
click at [981, 436] on span "Now" at bounding box center [989, 442] width 28 height 23
type input "[DATE]"
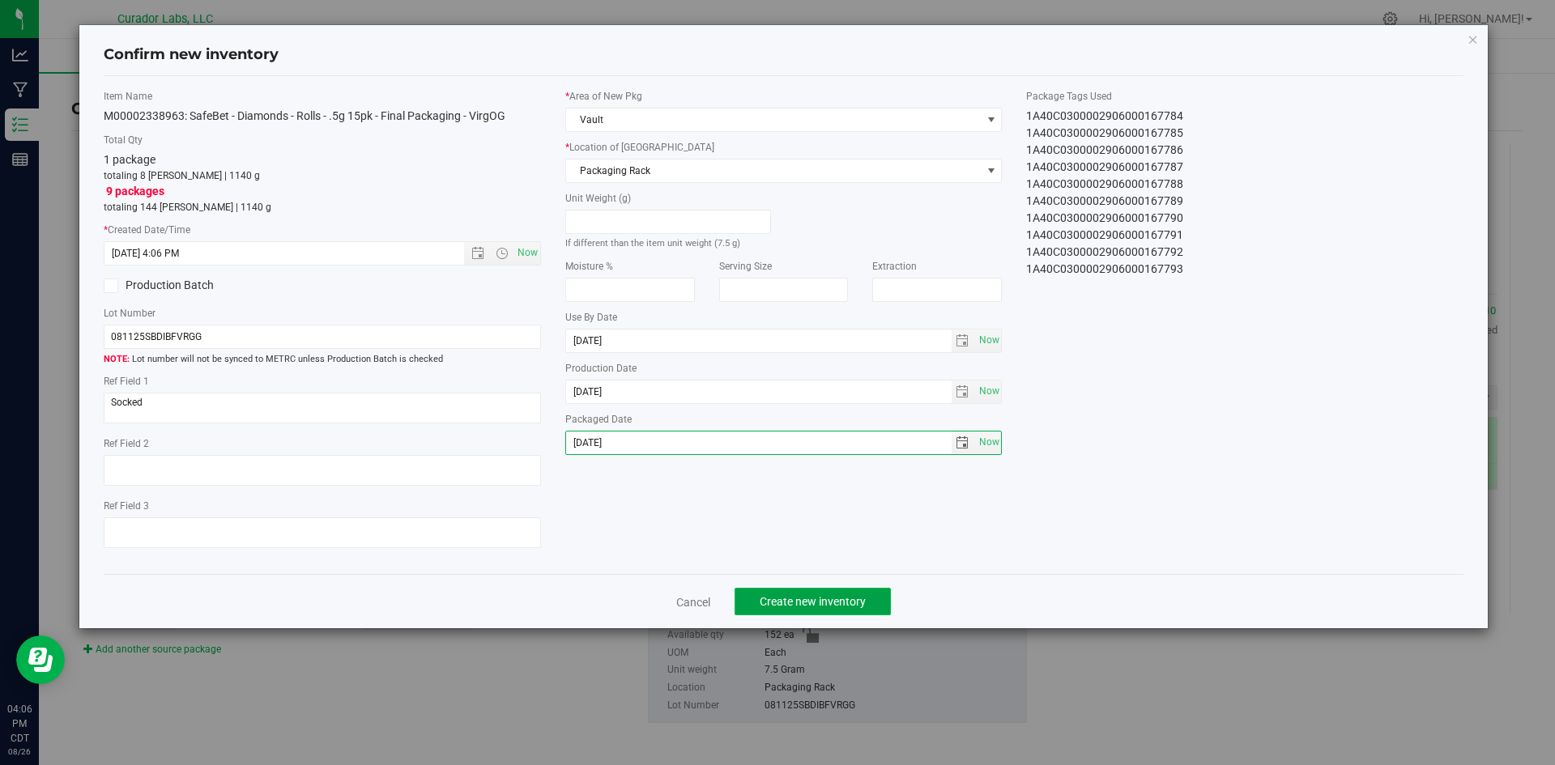
click at [829, 596] on span "Create new inventory" at bounding box center [813, 601] width 106 height 13
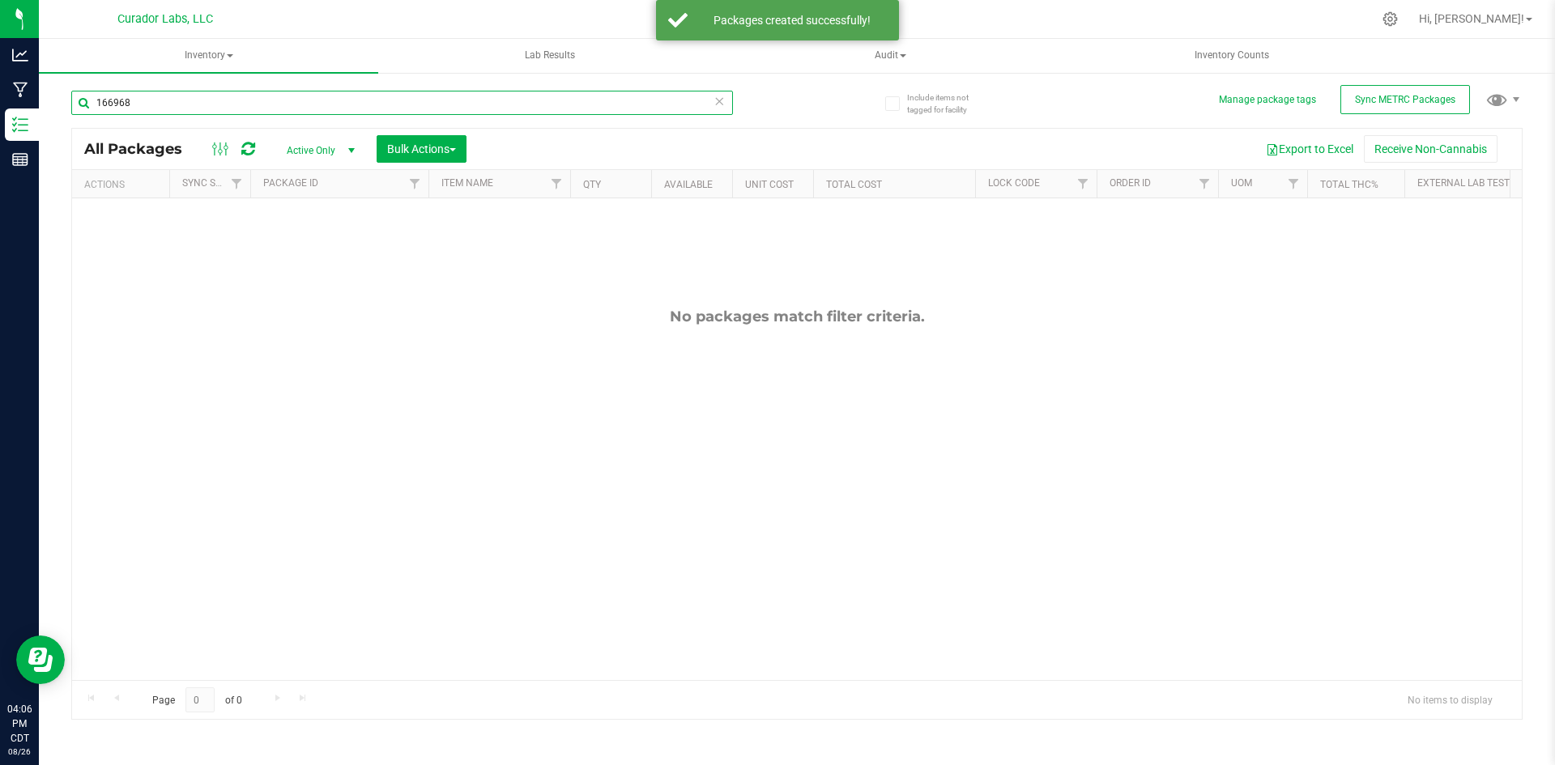
drag, startPoint x: 138, startPoint y: 103, endPoint x: 76, endPoint y: 108, distance: 61.7
click at [76, 108] on input "166968" at bounding box center [402, 103] width 662 height 24
paste input "M00002338963: SafeBet - Diamonds - Rolls - .5g 15pk - Final Packaging - VirgOG"
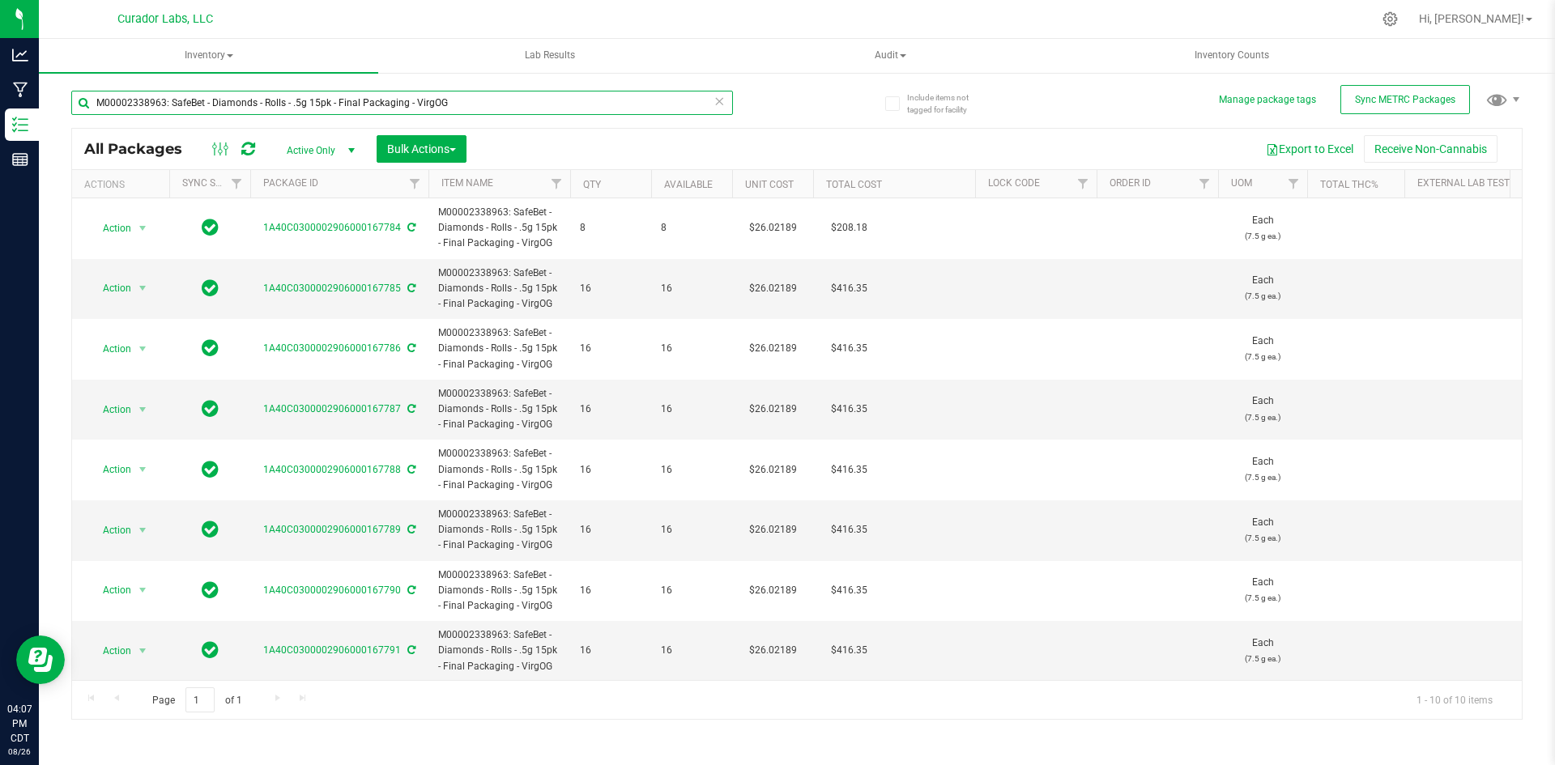
type input "M00002338963: SafeBet - Diamonds - Rolls - .5g 15pk - Final Packaging - VirgOG"
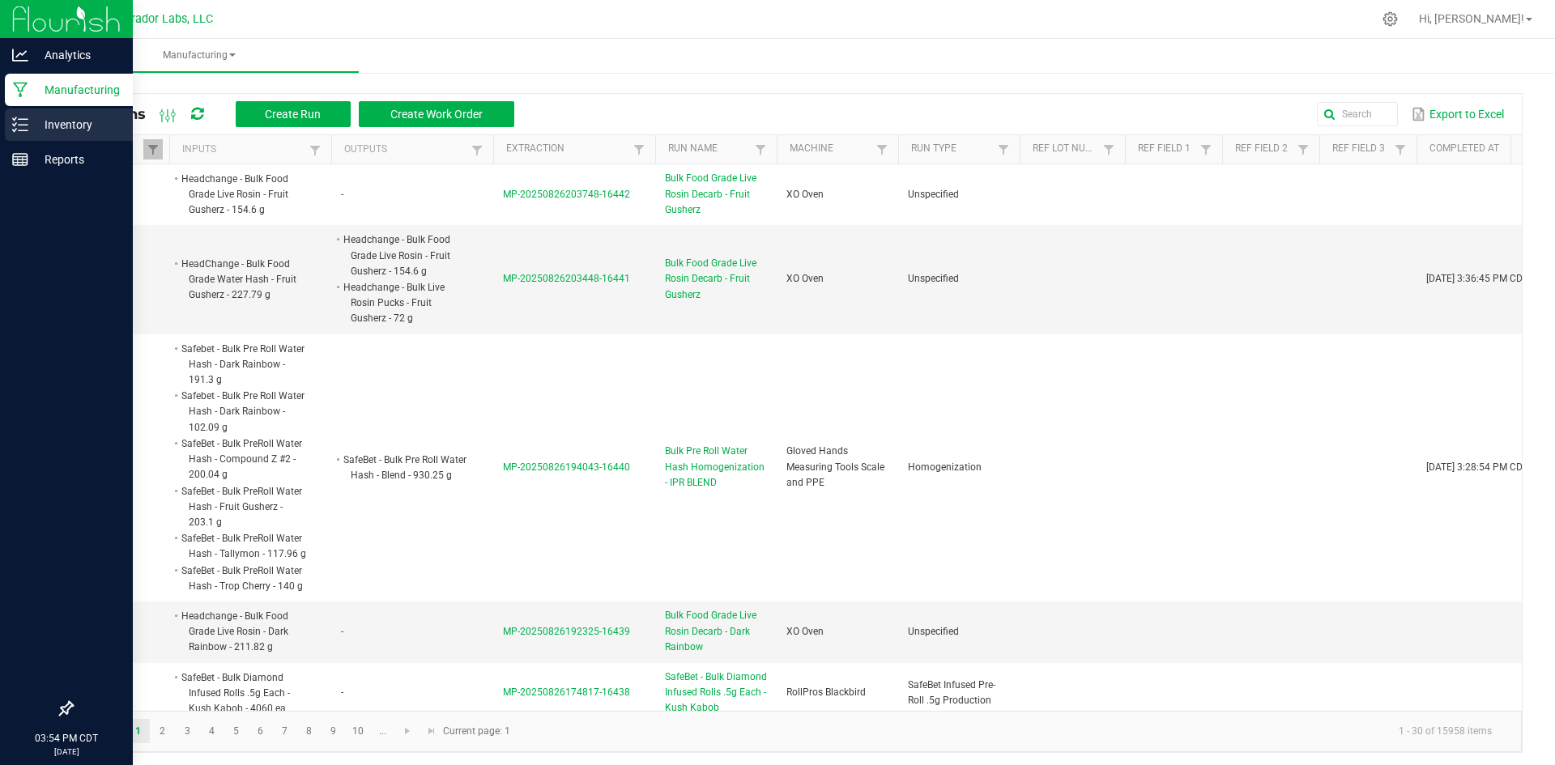
click at [69, 125] on p "Inventory" at bounding box center [76, 124] width 97 height 19
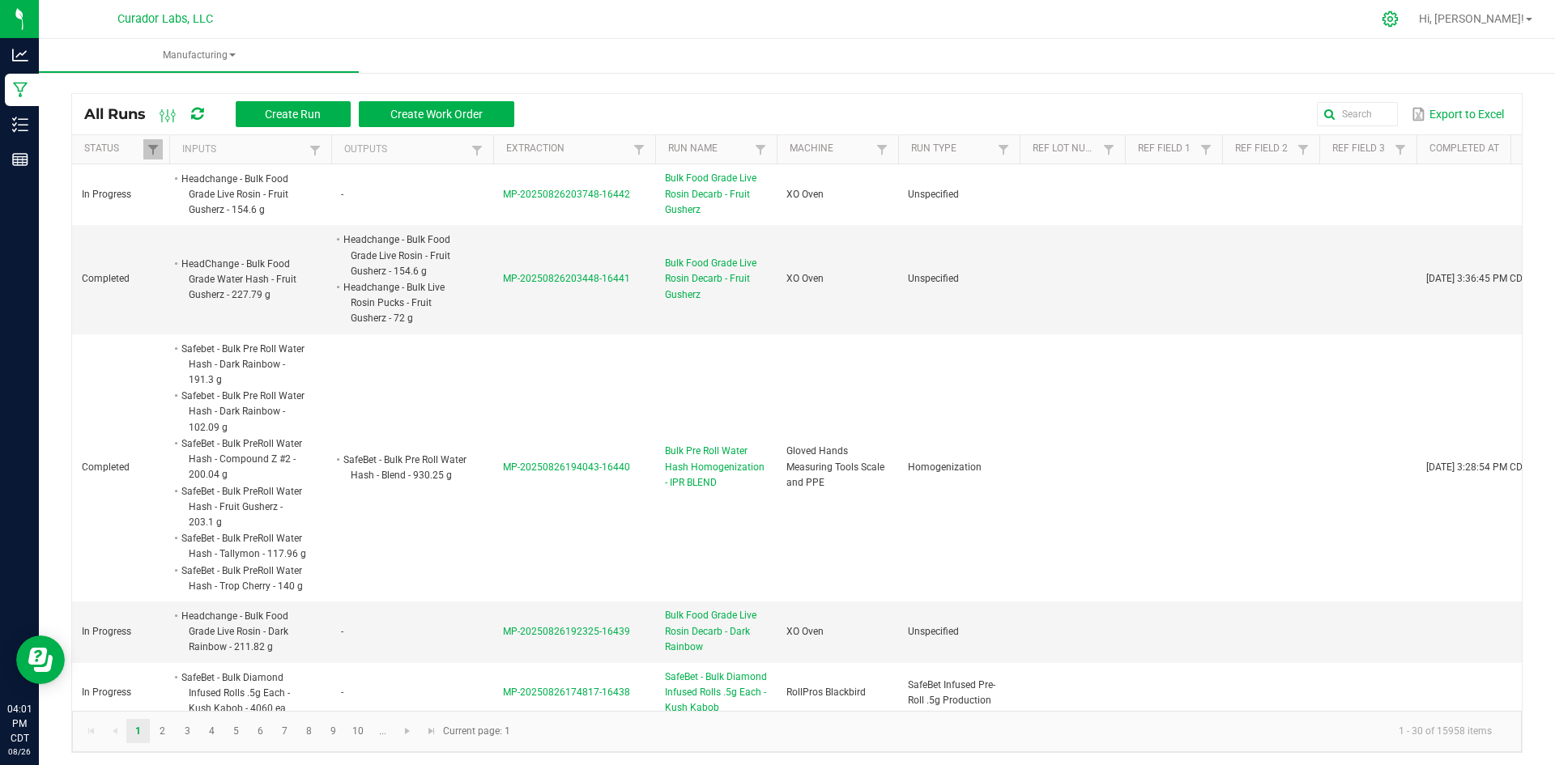
click at [1398, 12] on icon at bounding box center [1389, 19] width 17 height 17
click at [1398, 26] on icon at bounding box center [1389, 19] width 17 height 17
click at [1398, 17] on icon at bounding box center [1389, 19] width 17 height 17
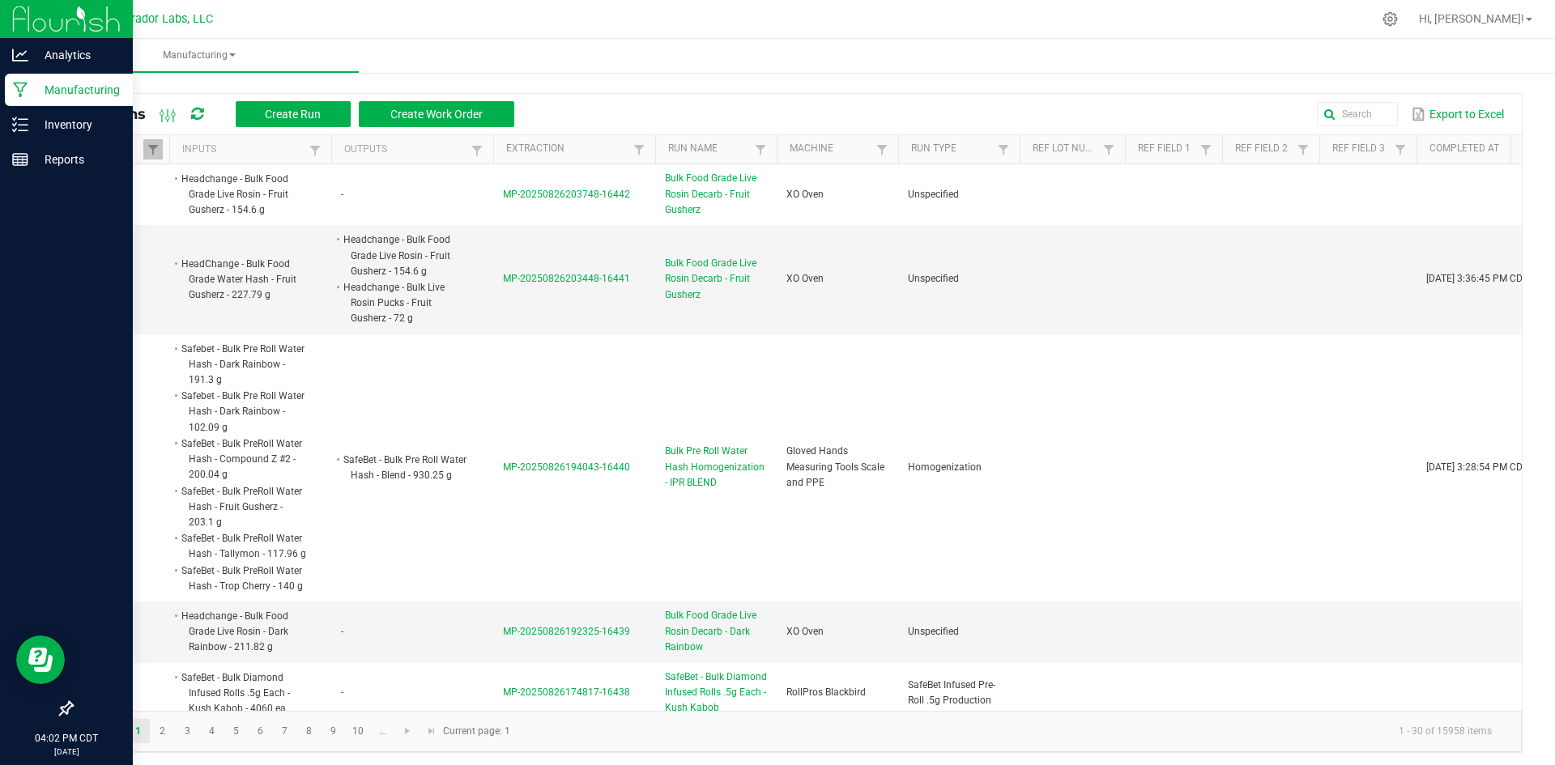
click at [16, 18] on img at bounding box center [66, 19] width 109 height 38
click at [20, 116] on div "Inventory" at bounding box center [69, 125] width 128 height 32
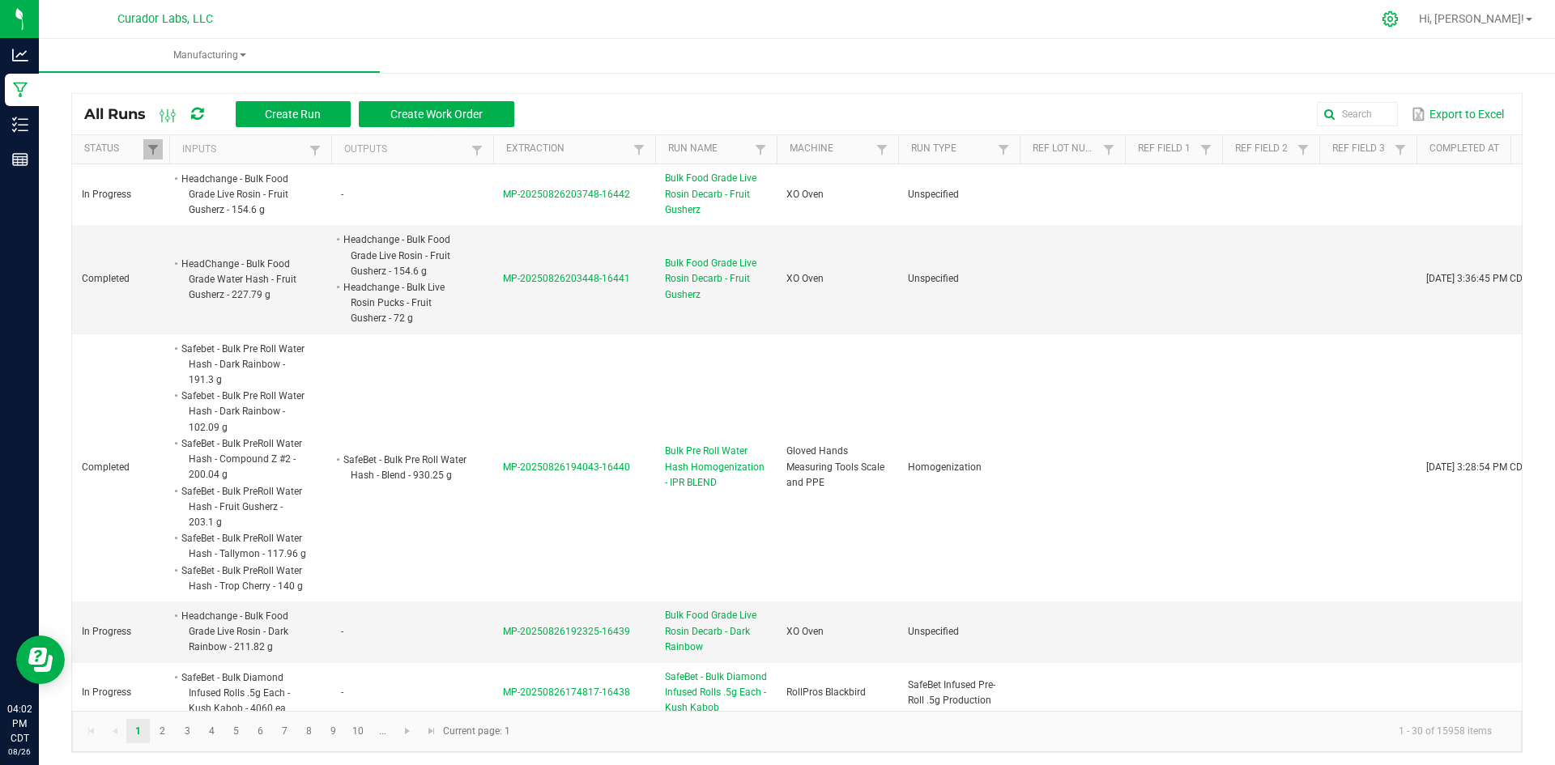
click at [1398, 14] on icon at bounding box center [1389, 19] width 17 height 17
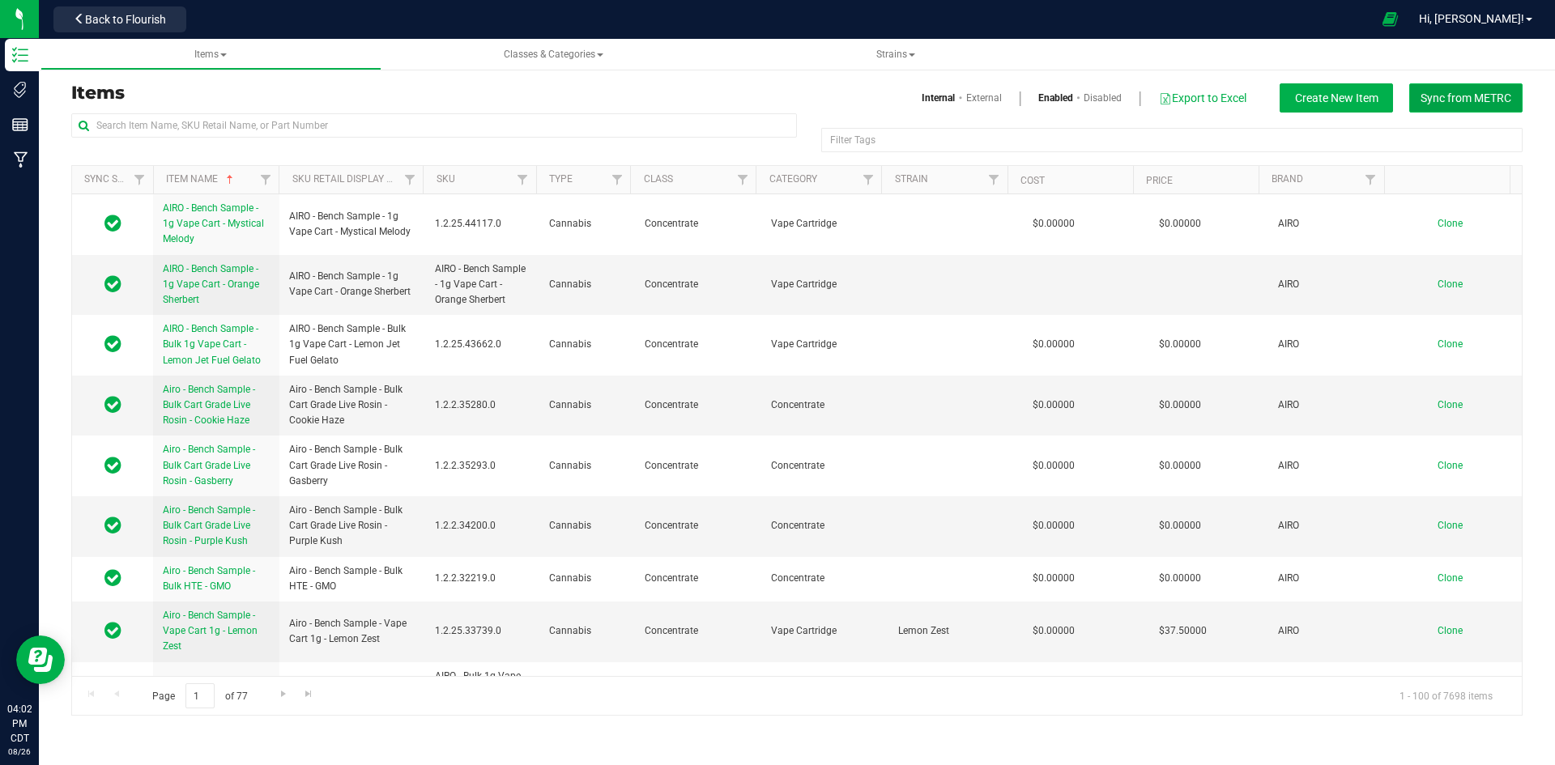
click at [1443, 105] on button "Sync from METRC" at bounding box center [1465, 97] width 113 height 29
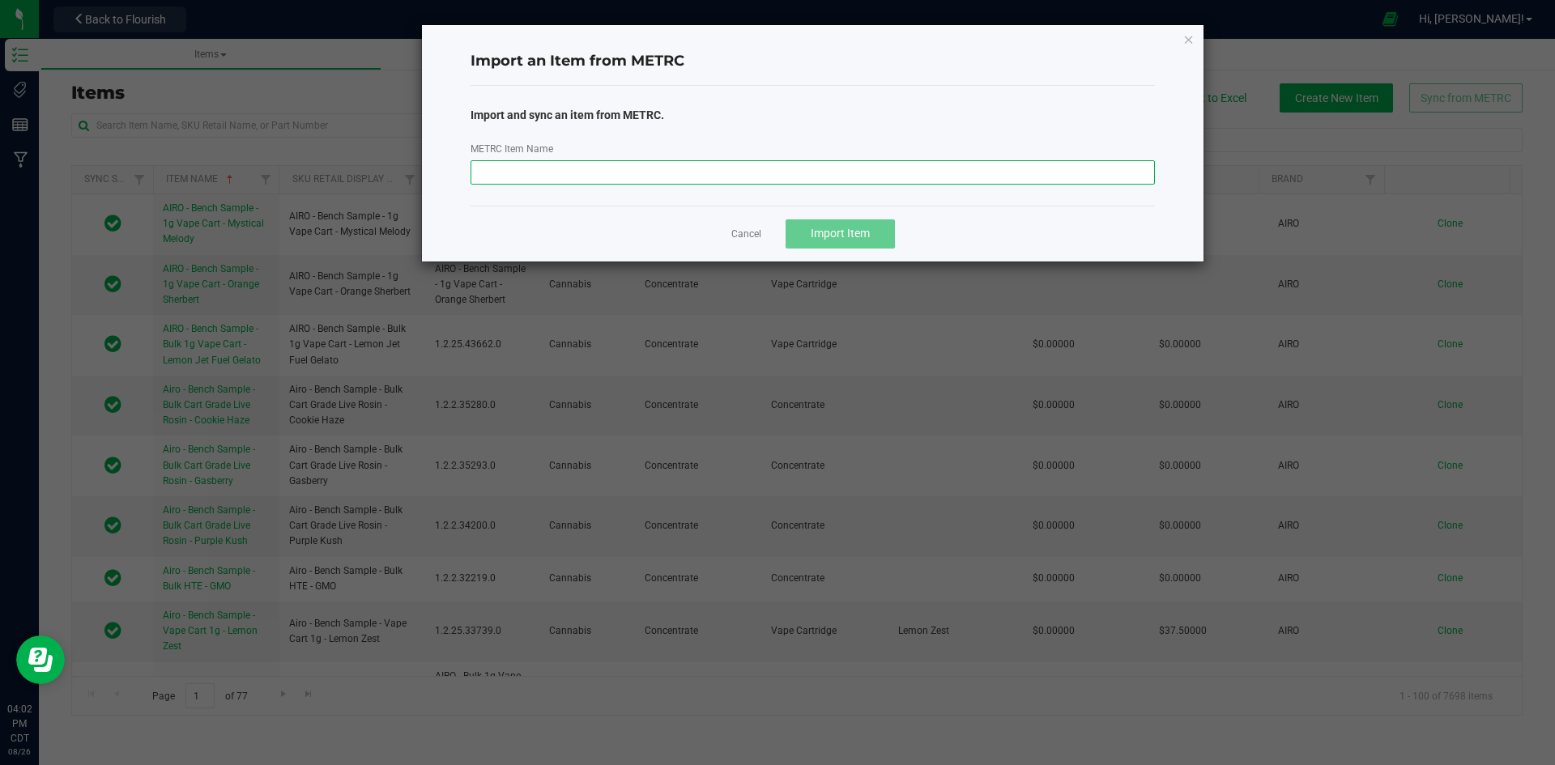
paste input "M00002338963: SafeBet - Diamonds - Rolls - .5g 15pk - Final Packaging - VirgOG"
type input "M00002338963: SafeBet - Diamonds - Rolls - .5g 15pk - Final Packaging - VirgOG"
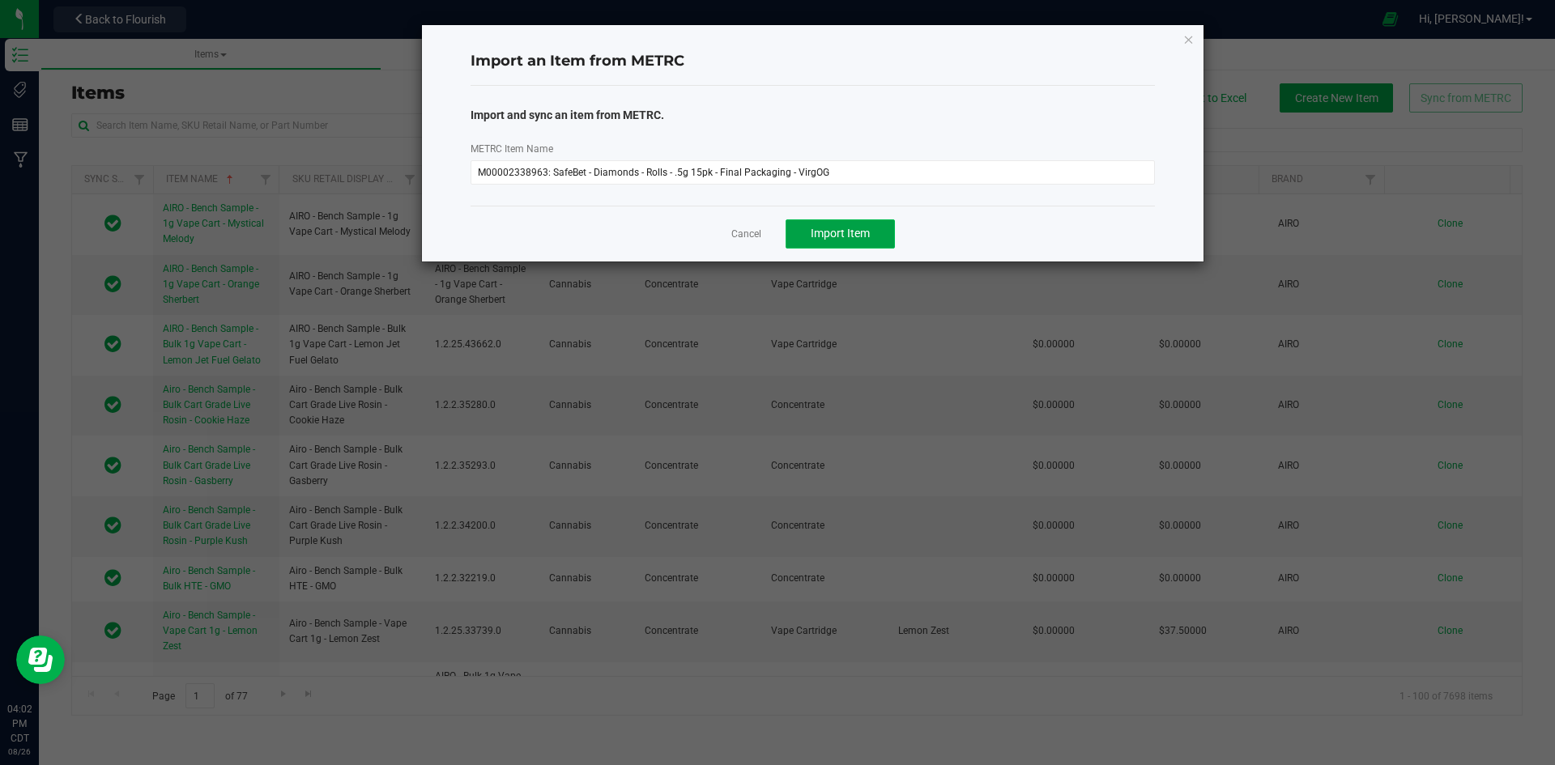
click at [807, 236] on button "Import Item" at bounding box center [839, 233] width 109 height 29
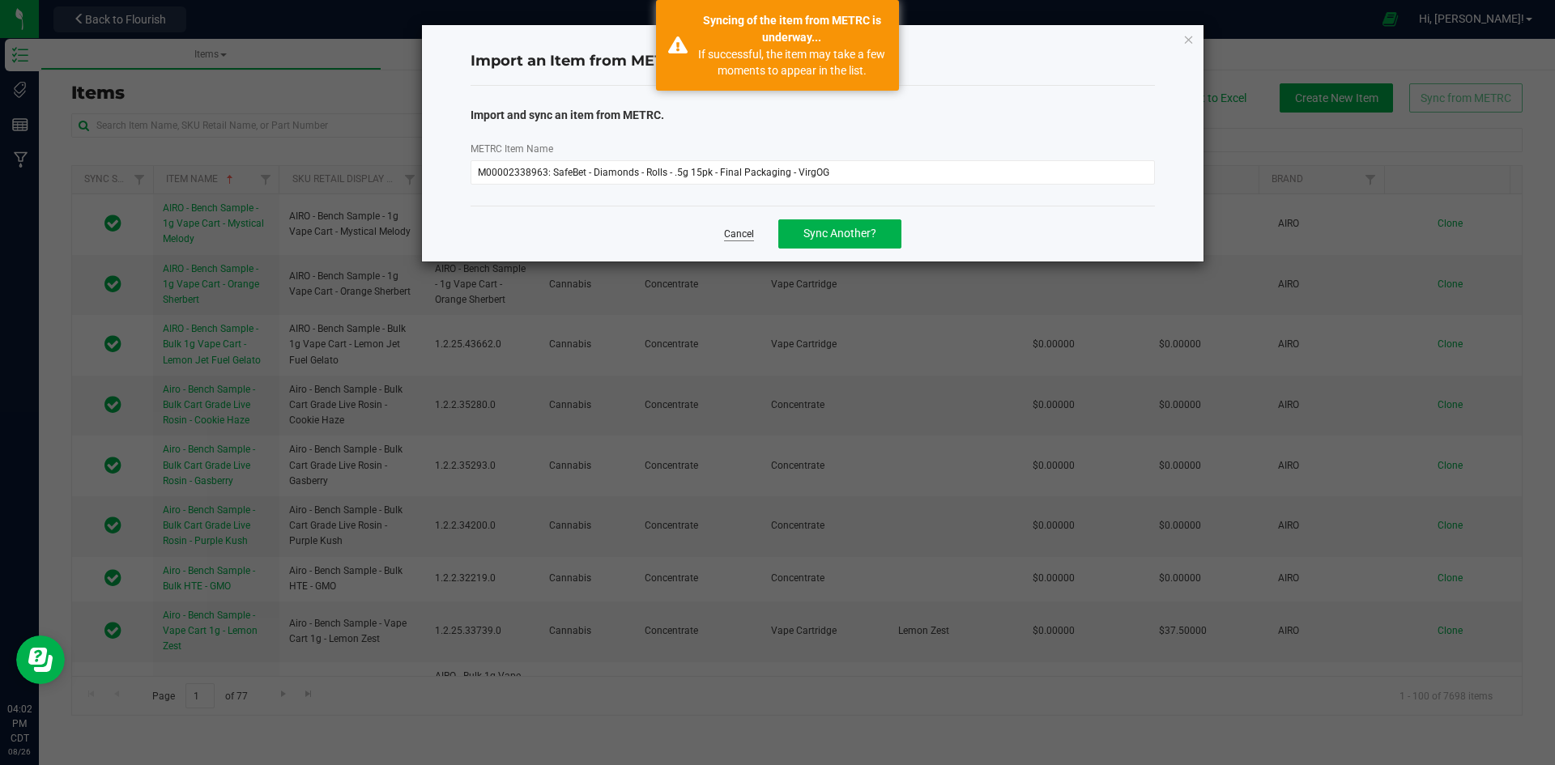
click at [736, 232] on link "Cancel" at bounding box center [739, 235] width 30 height 14
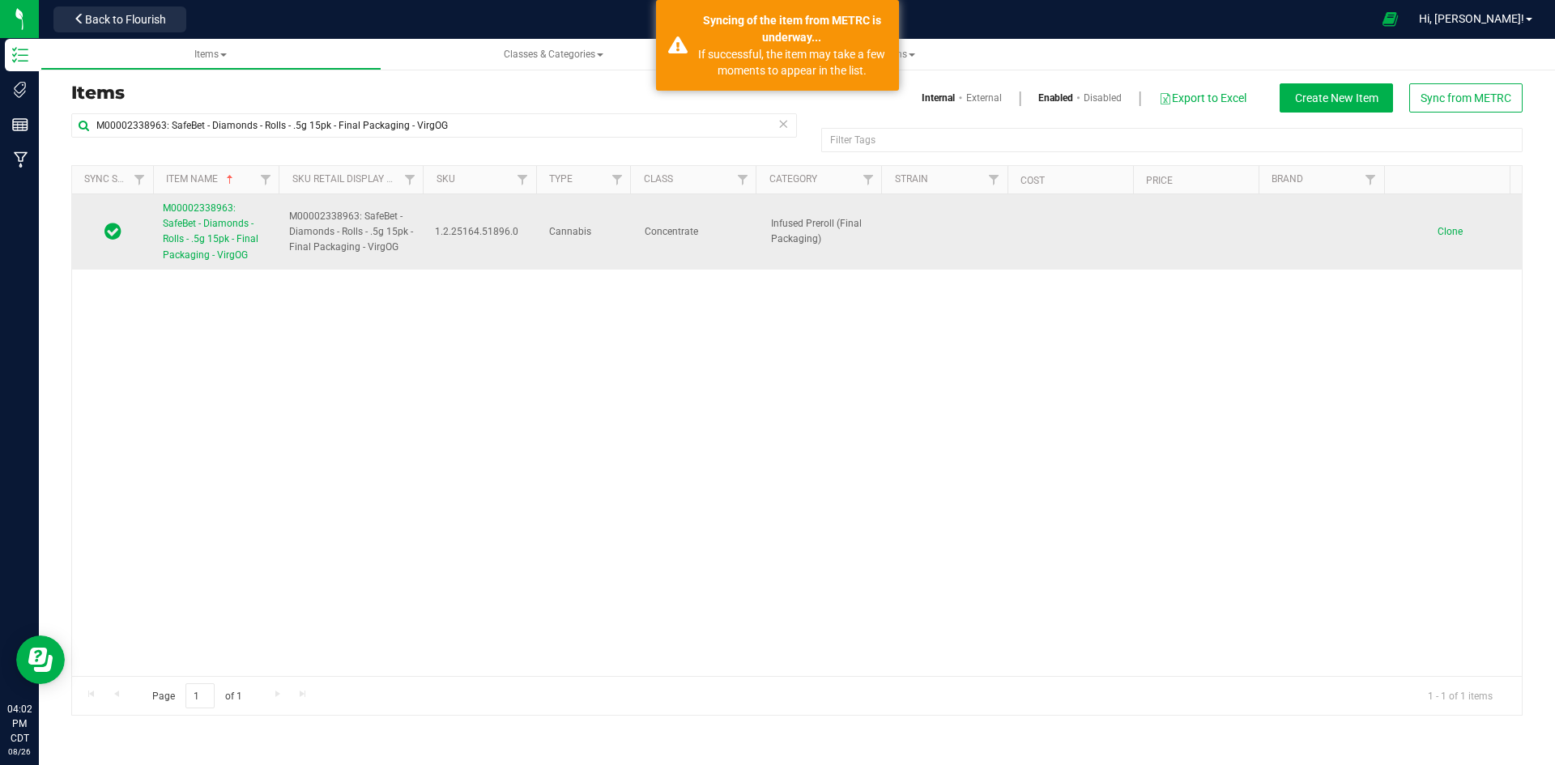
click at [185, 229] on span "M00002338963: SafeBet - Diamonds - Rolls - .5g 15pk - Final Packaging - VirgOG" at bounding box center [211, 231] width 96 height 58
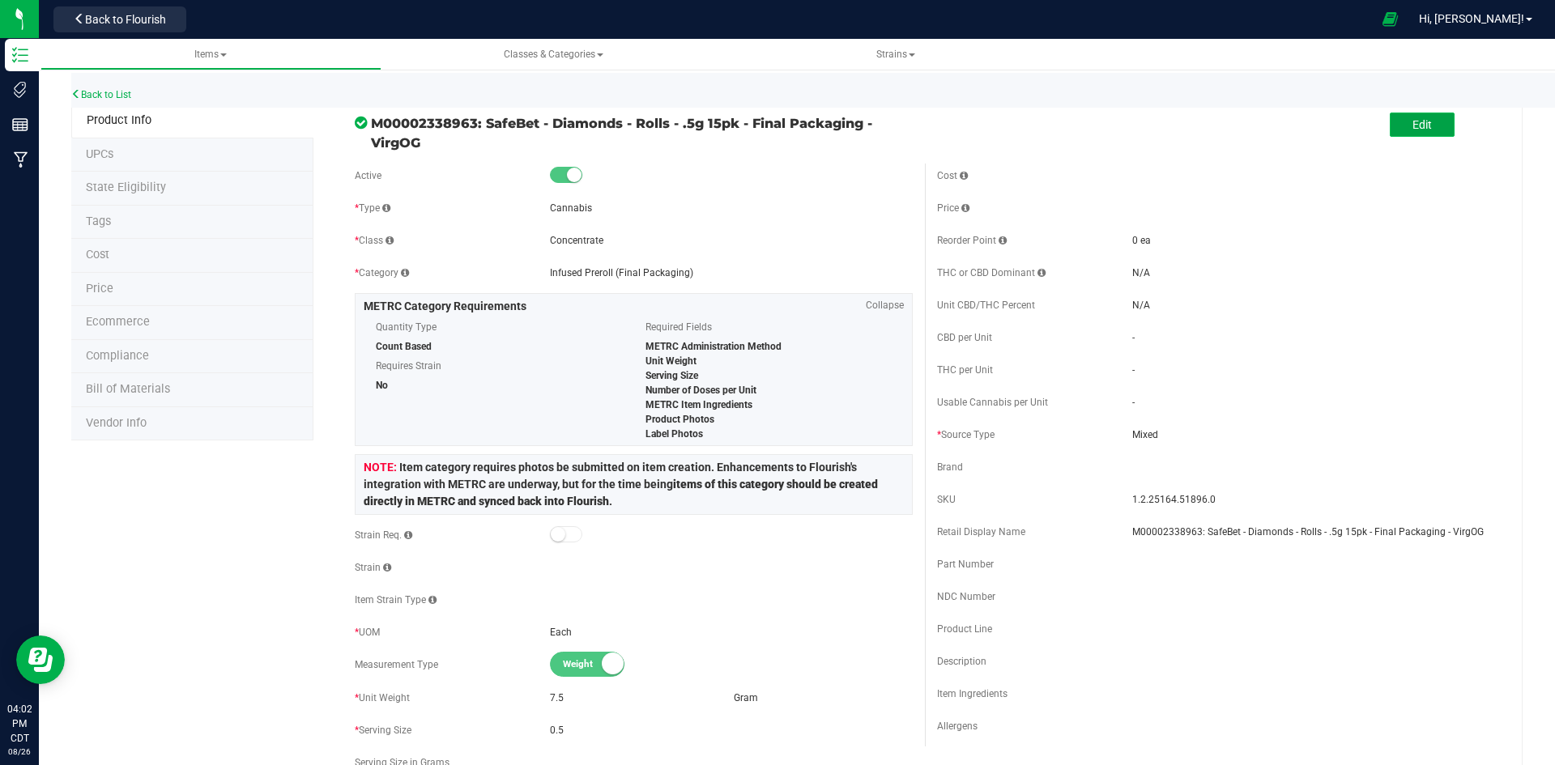
click at [1407, 134] on button "Edit" at bounding box center [1422, 125] width 65 height 24
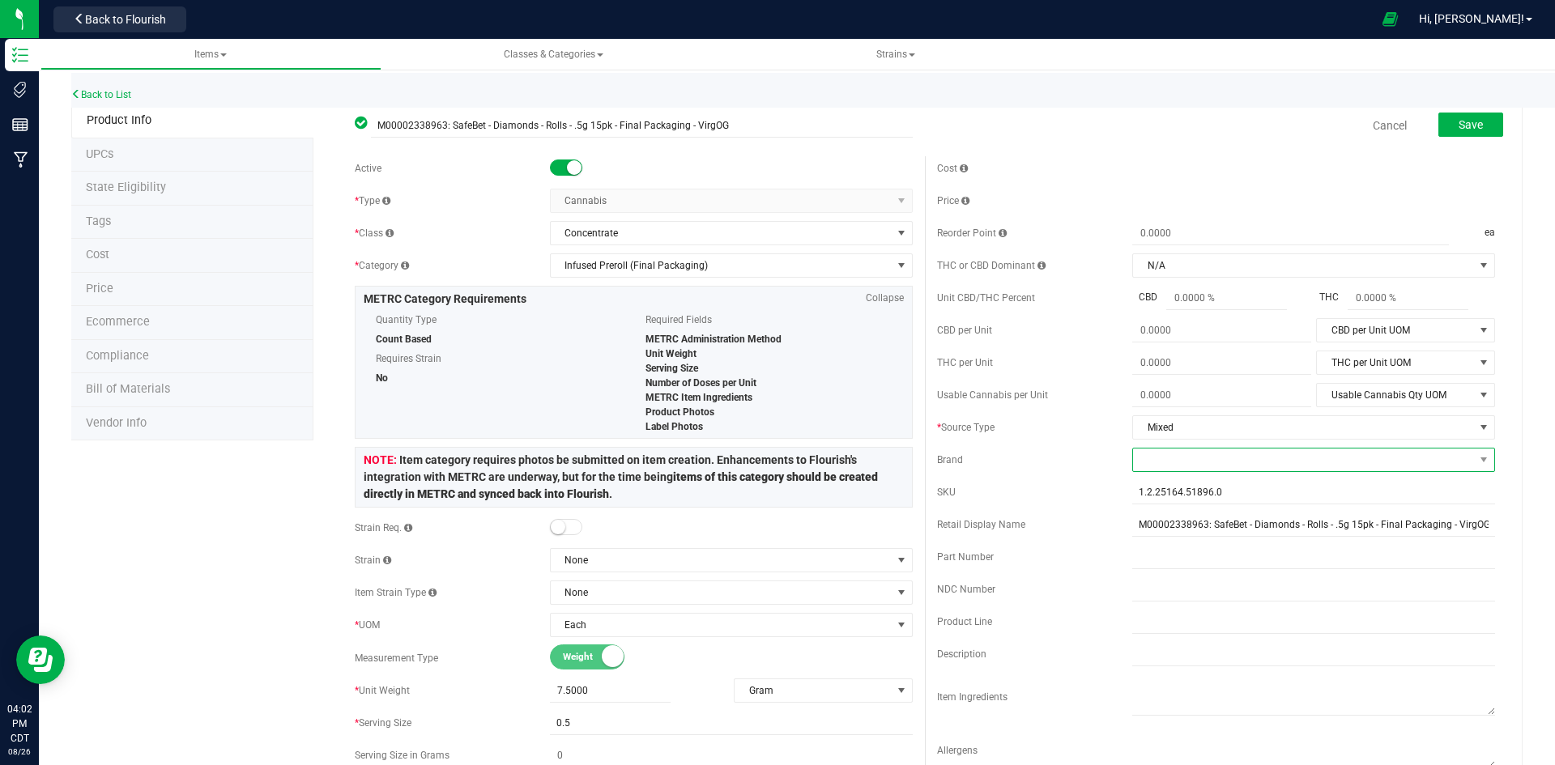
click at [1146, 459] on span at bounding box center [1303, 460] width 341 height 23
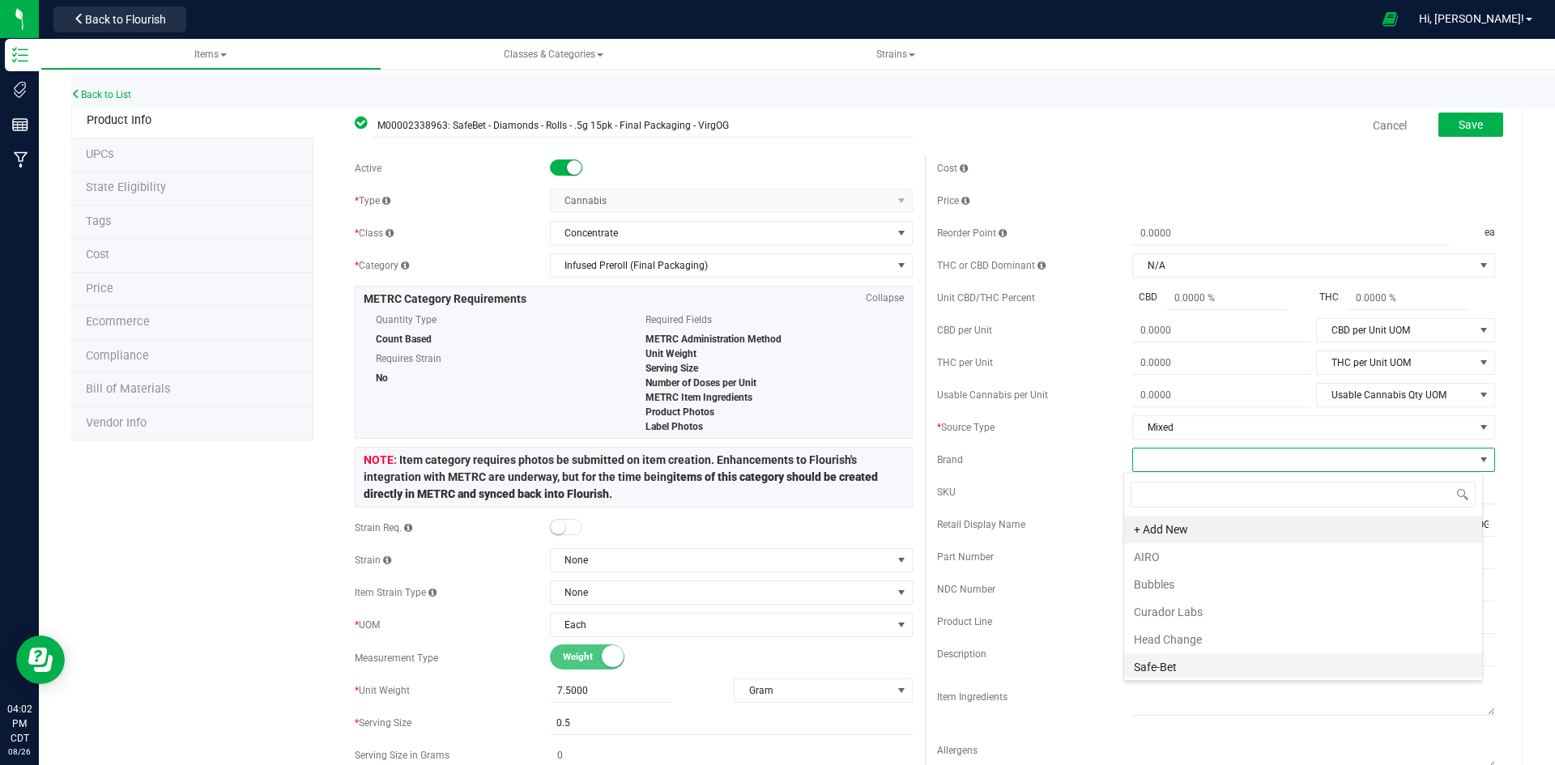
click at [1184, 662] on li "Safe-Bet" at bounding box center [1303, 667] width 358 height 28
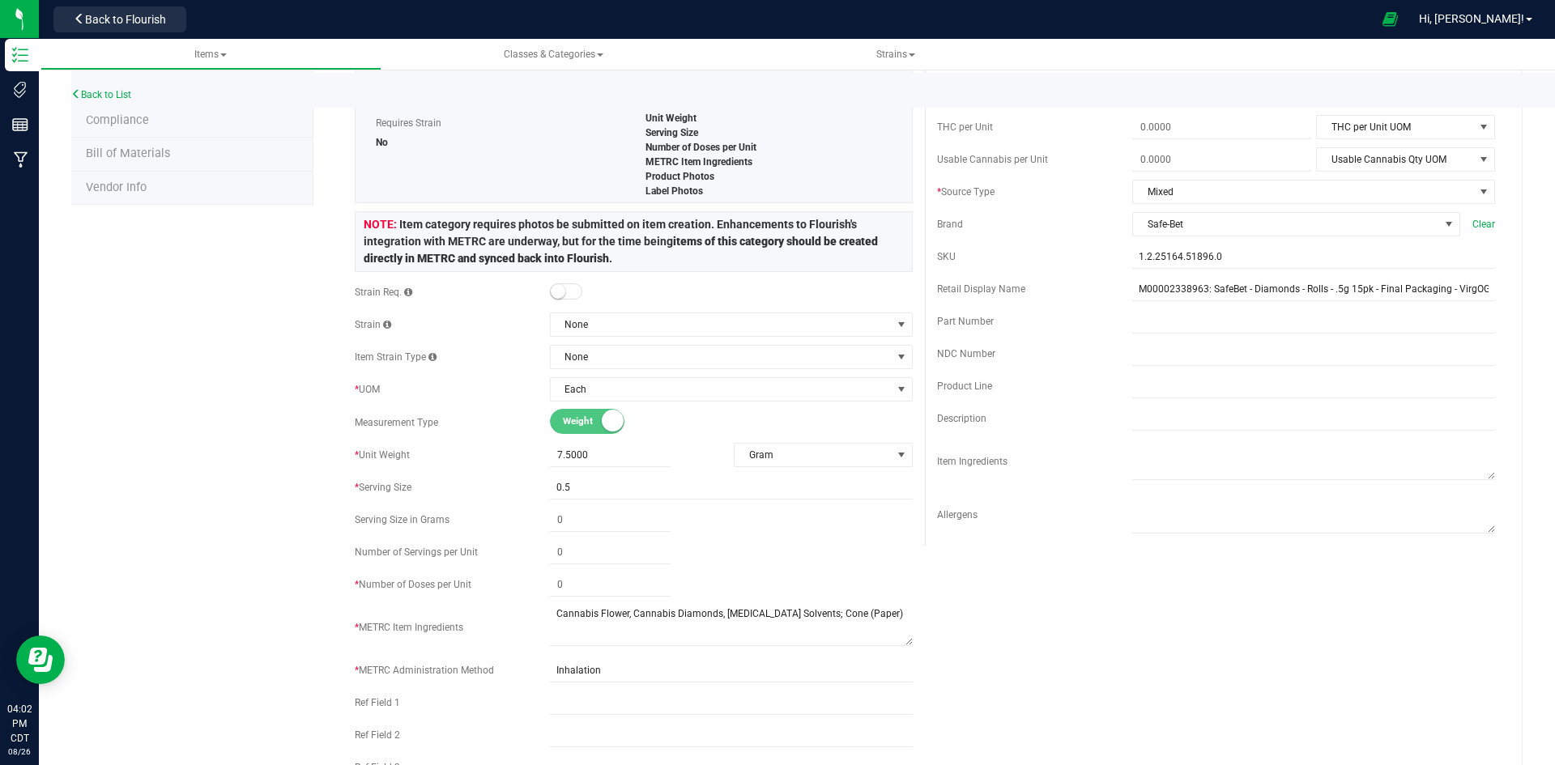
scroll to position [243, 0]
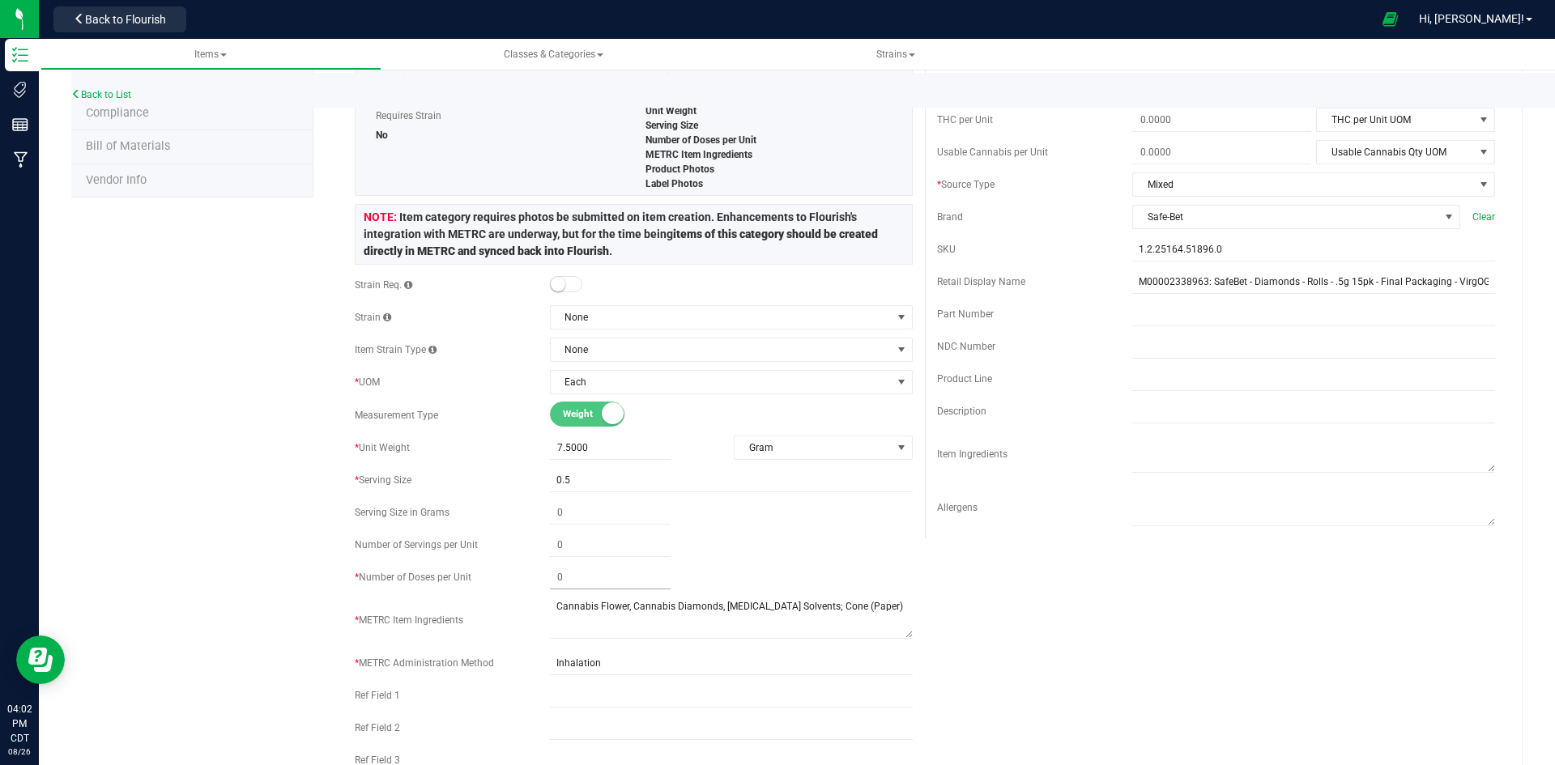
click at [620, 583] on span at bounding box center [610, 577] width 121 height 23
type input "15"
click at [215, 537] on div "Product Info UPCs State Eligibility Tags Cost Price Ecommerce Compliance Bill o…" at bounding box center [796, 762] width 1451 height 1803
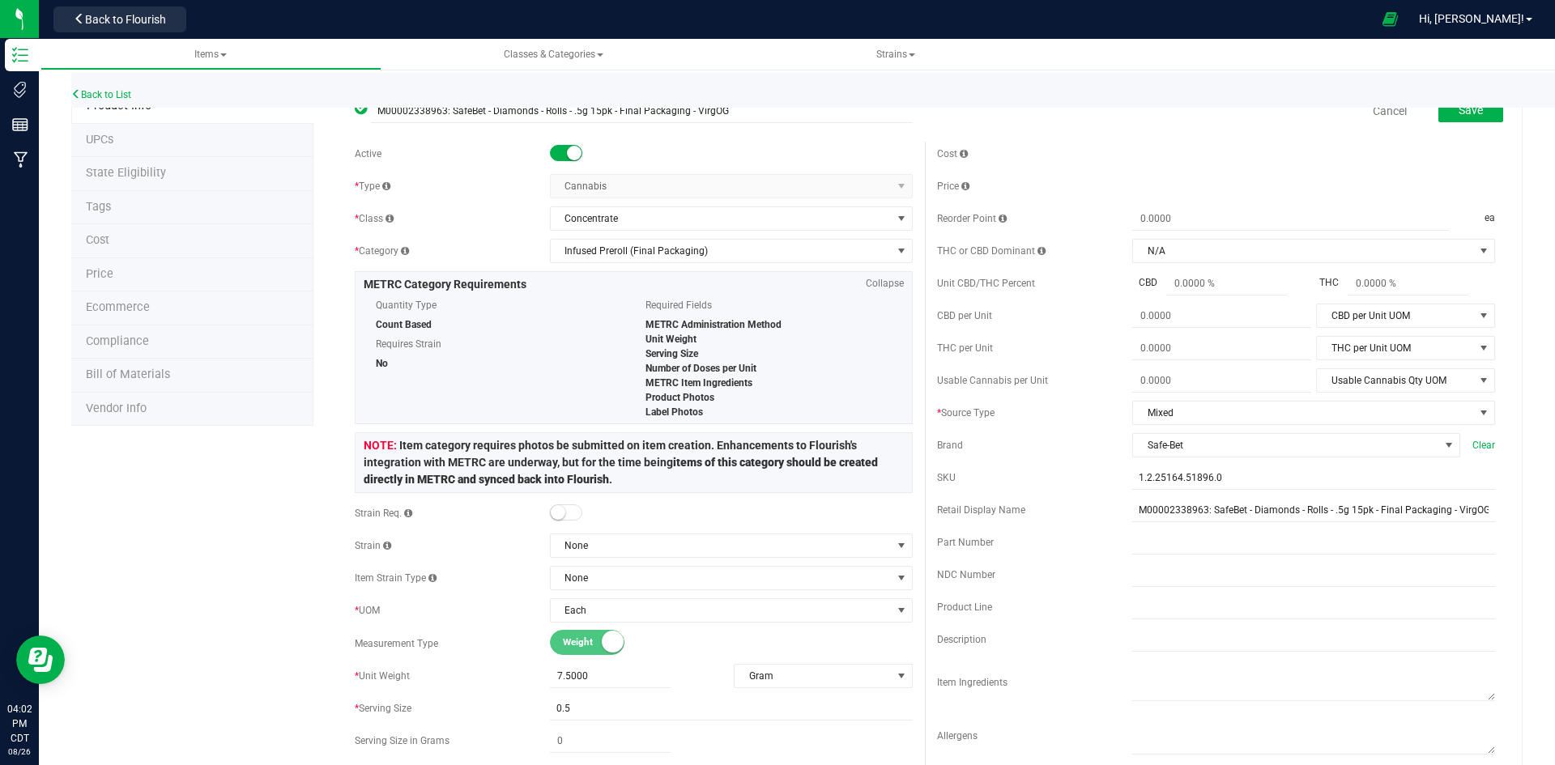
scroll to position [0, 0]
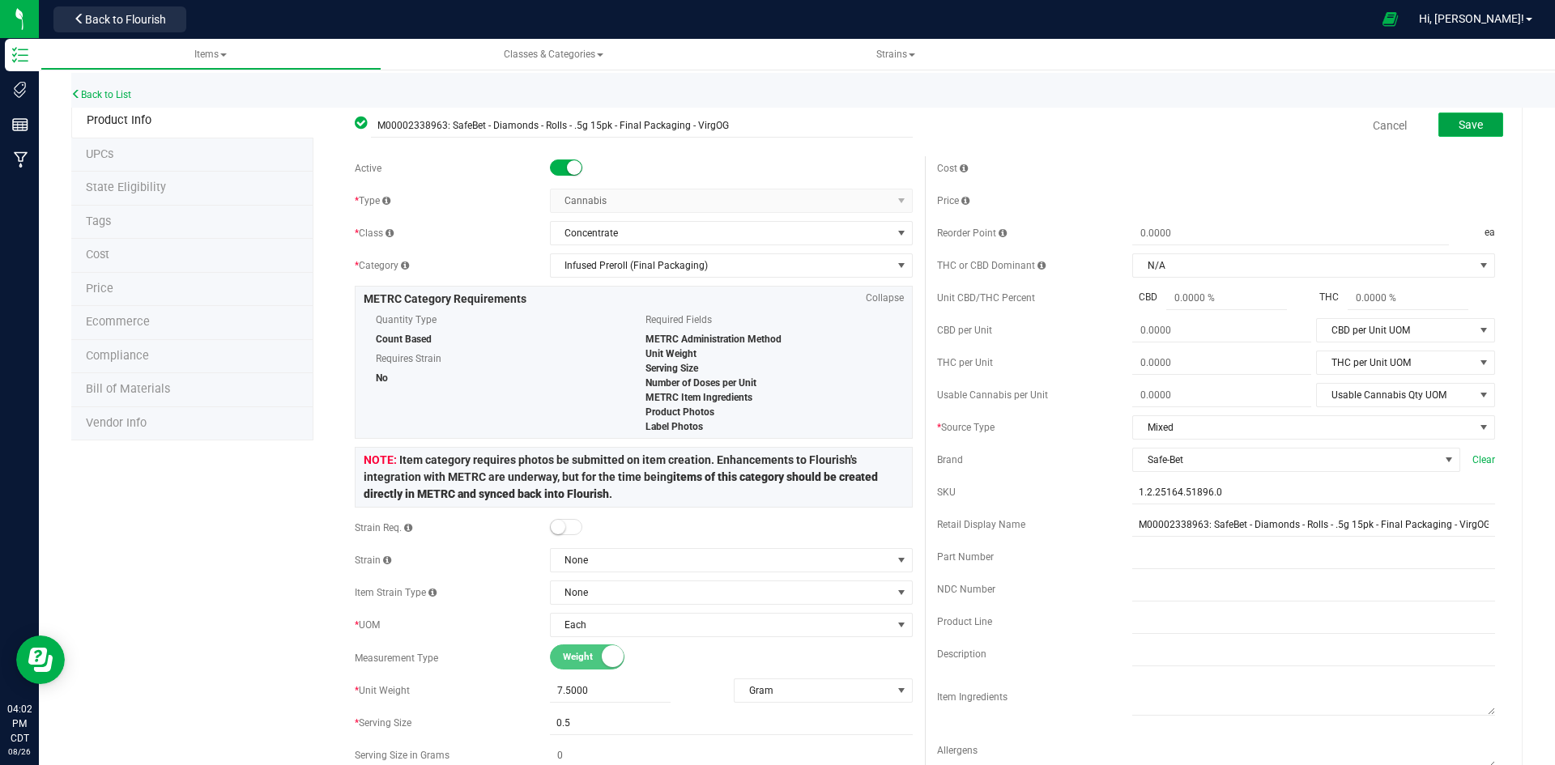
click at [1477, 122] on button "Save" at bounding box center [1470, 125] width 65 height 24
